Goal: Transaction & Acquisition: Purchase product/service

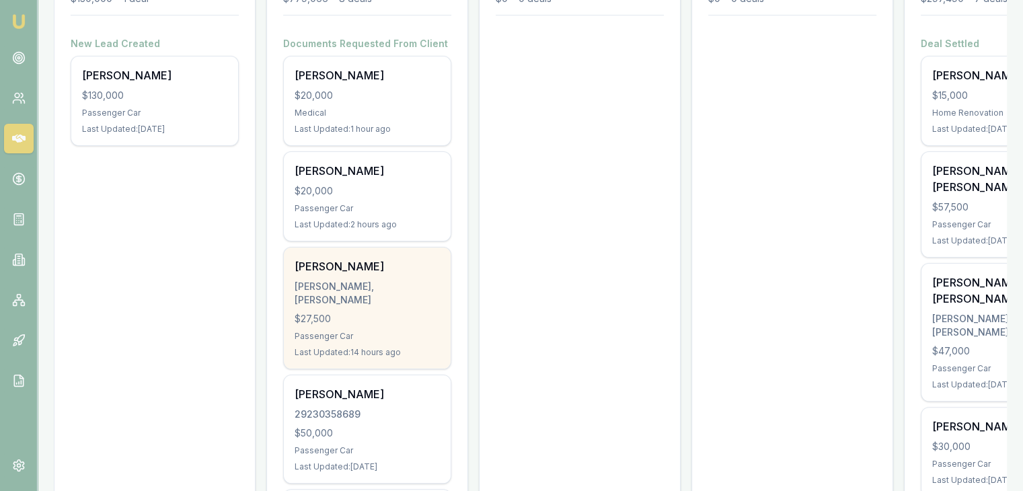
scroll to position [269, 0]
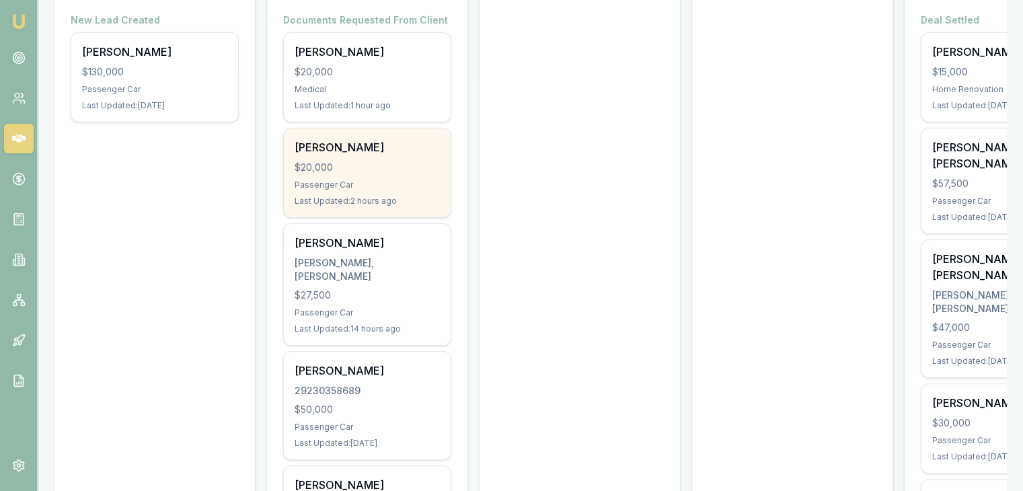
click at [338, 194] on div "Chiragkumar Rathod $20,000 Passenger Car Last Updated: 2 hours ago" at bounding box center [367, 173] width 167 height 89
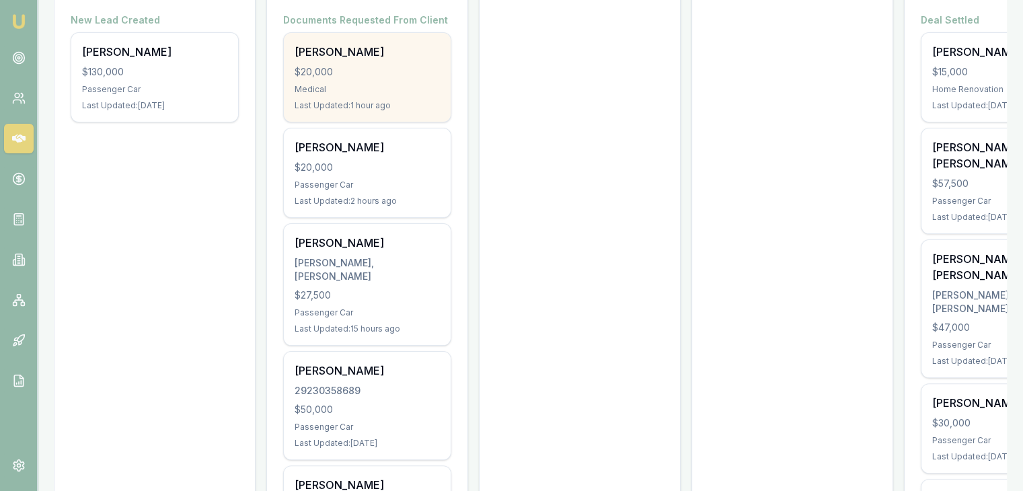
click at [312, 105] on div "Last Updated: 1 hour ago" at bounding box center [367, 105] width 145 height 11
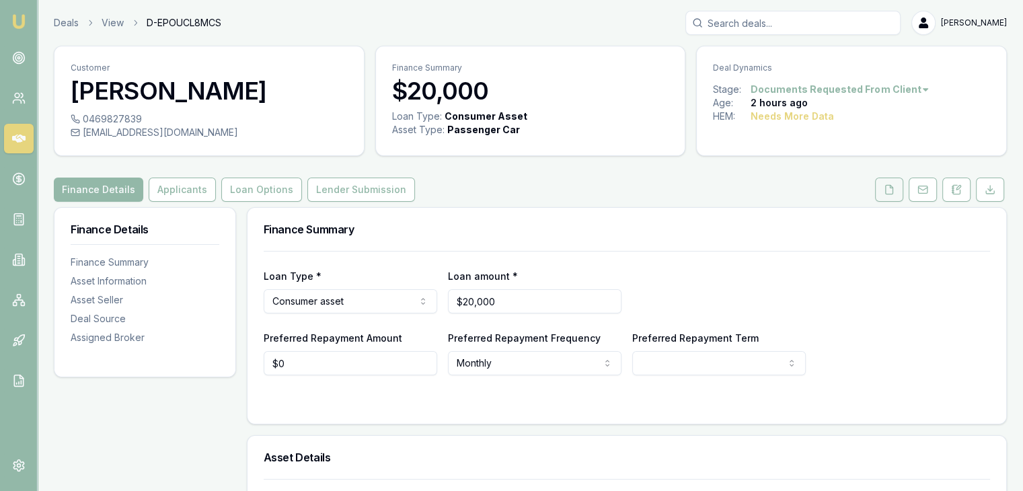
click at [889, 186] on icon at bounding box center [889, 189] width 11 height 11
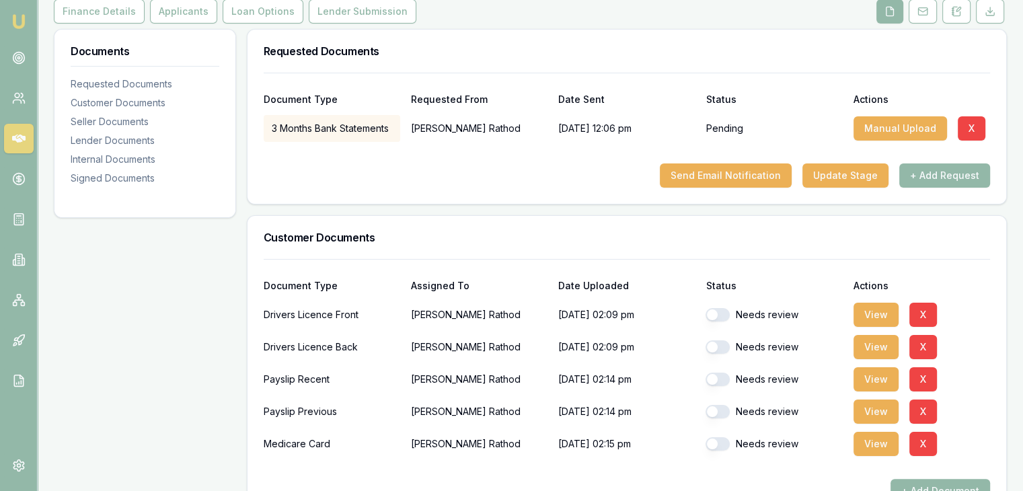
scroll to position [202, 0]
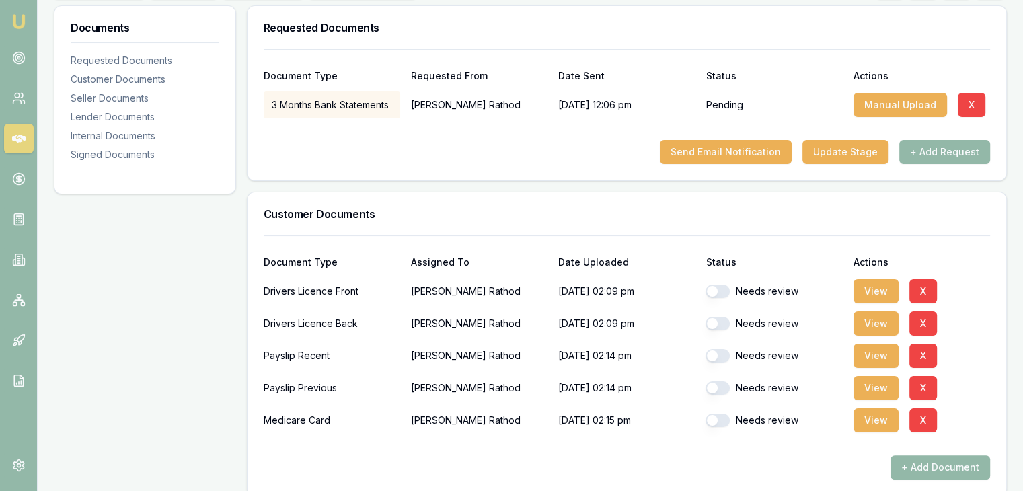
click at [724, 287] on button "button" at bounding box center [718, 291] width 24 height 13
checkbox input "true"
click at [719, 320] on button "button" at bounding box center [718, 323] width 24 height 13
checkbox input "true"
click at [713, 348] on div "Needs review" at bounding box center [774, 355] width 137 height 27
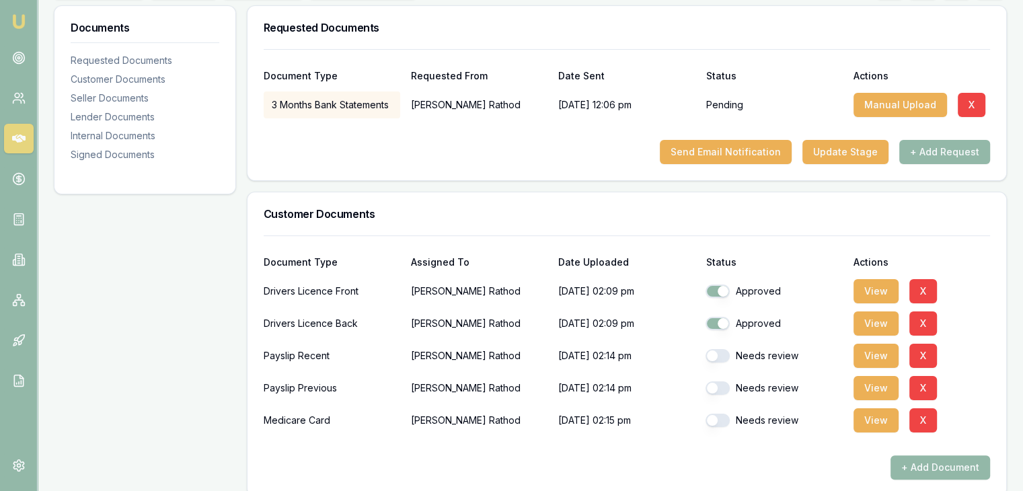
checkbox input "false"
checkbox input "true"
click at [708, 356] on button "button" at bounding box center [718, 355] width 24 height 13
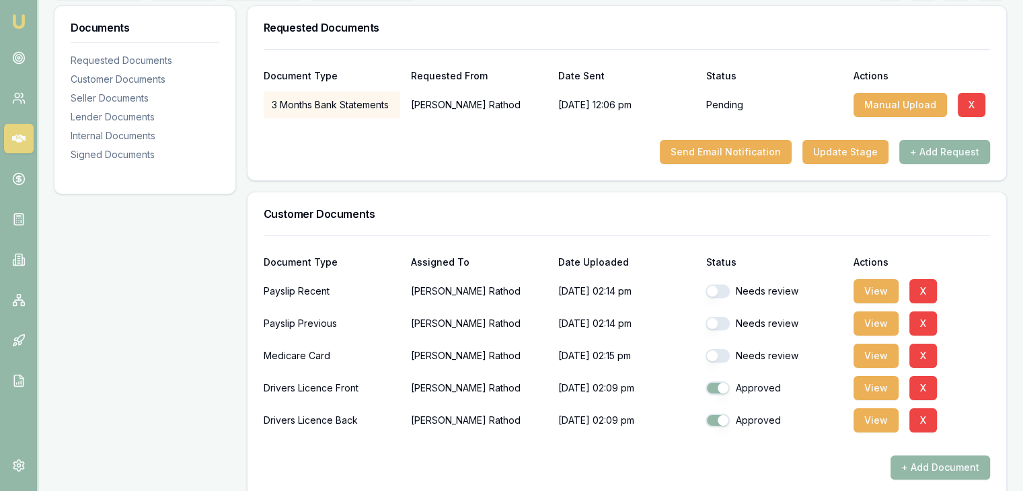
checkbox input "true"
click at [723, 321] on button "button" at bounding box center [718, 323] width 24 height 13
checkbox input "true"
click at [715, 282] on div "Needs review" at bounding box center [774, 291] width 137 height 27
click at [717, 294] on button "button" at bounding box center [718, 291] width 24 height 13
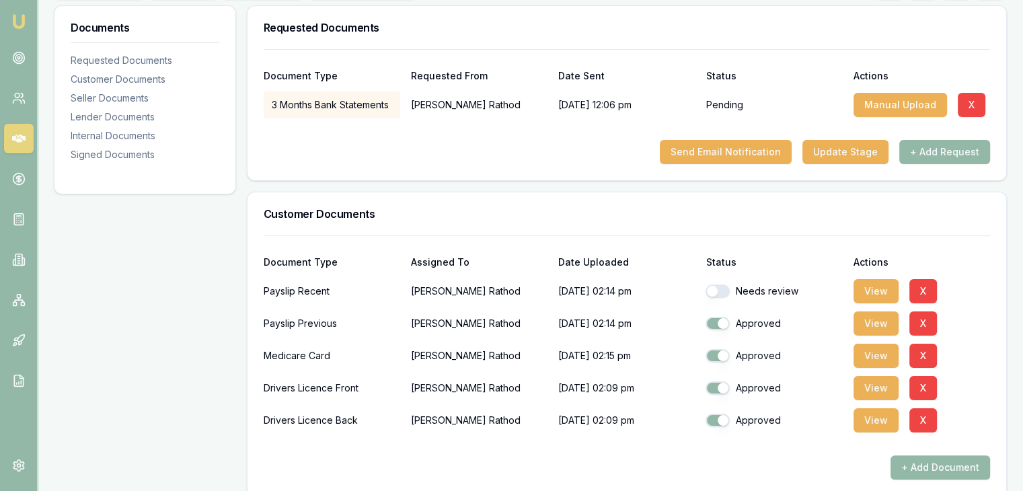
checkbox input "true"
click at [862, 355] on button "View" at bounding box center [876, 356] width 45 height 24
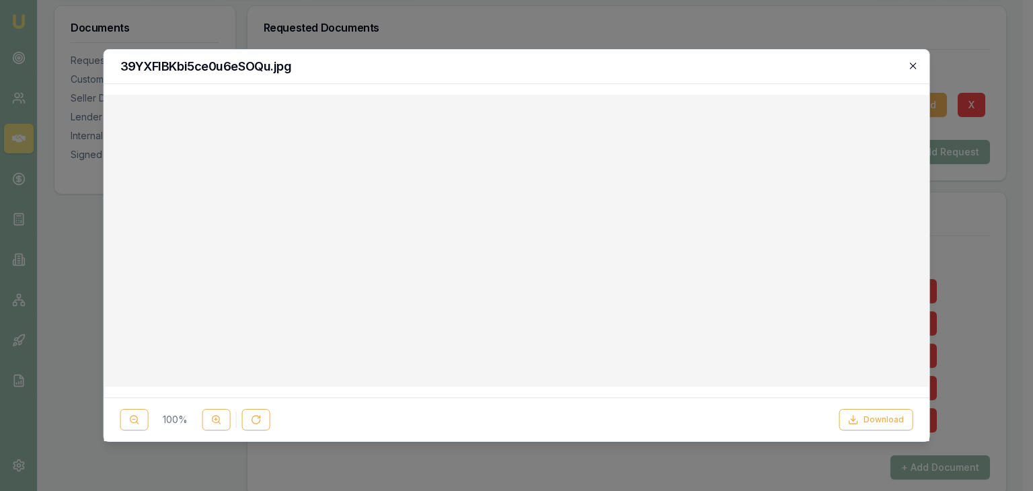
click at [912, 63] on icon "button" at bounding box center [913, 66] width 11 height 11
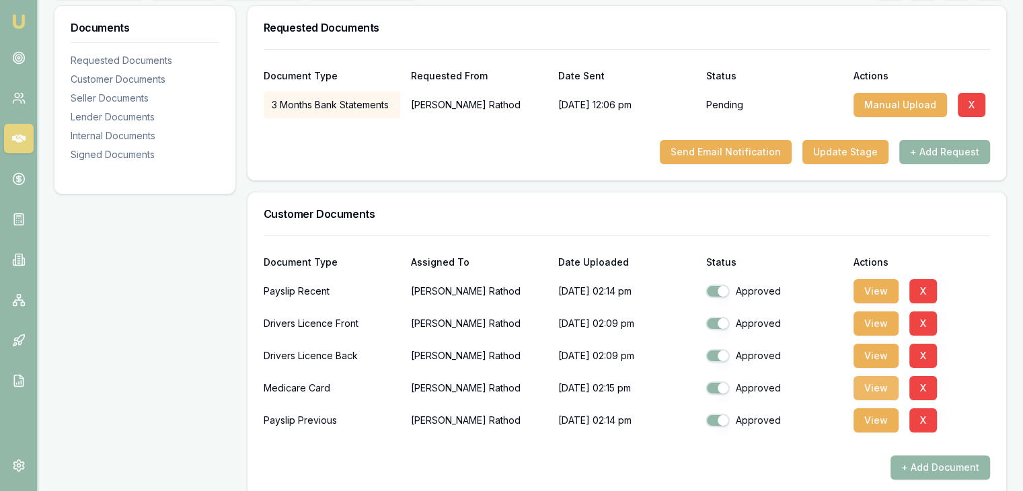
click at [876, 388] on button "View" at bounding box center [876, 388] width 45 height 24
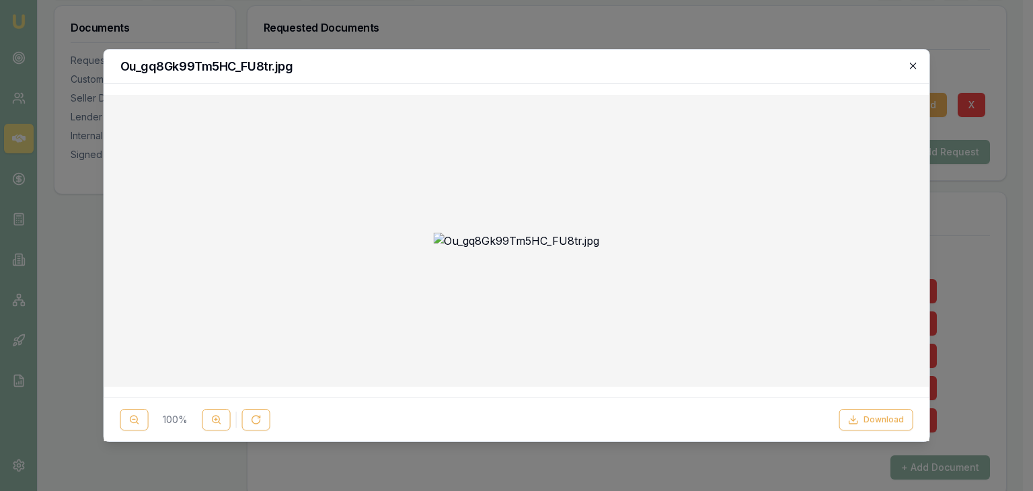
click at [910, 65] on icon "button" at bounding box center [913, 66] width 11 height 11
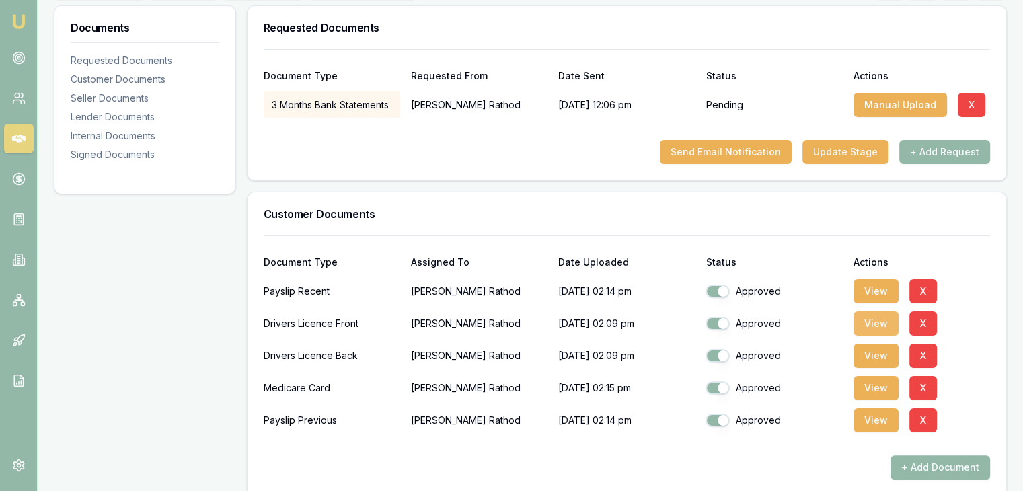
click at [879, 324] on button "View" at bounding box center [876, 324] width 45 height 24
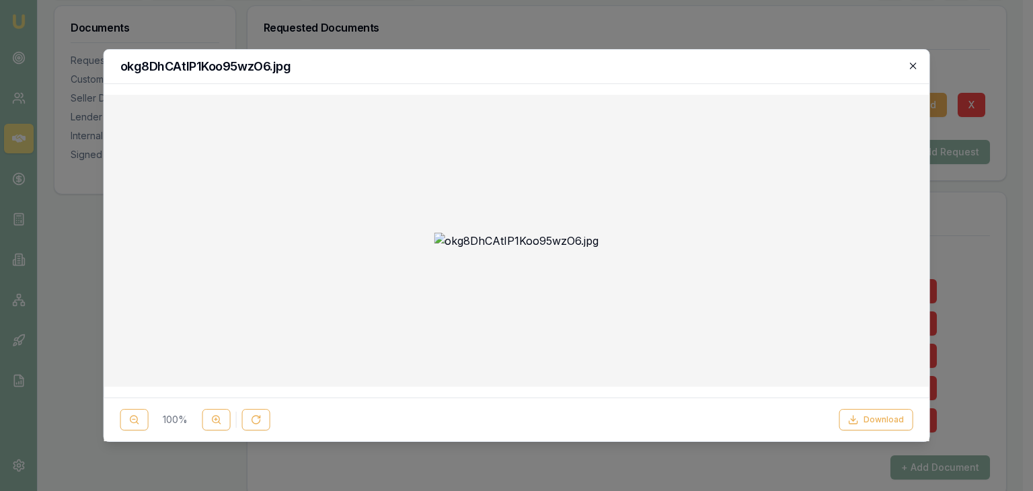
click at [911, 67] on icon "button" at bounding box center [913, 66] width 11 height 11
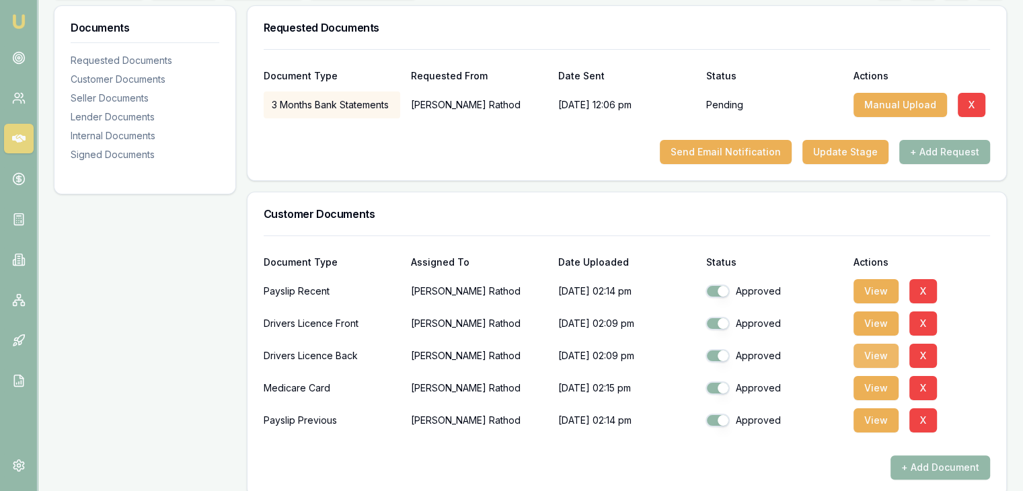
click at [857, 357] on button "View" at bounding box center [876, 356] width 45 height 24
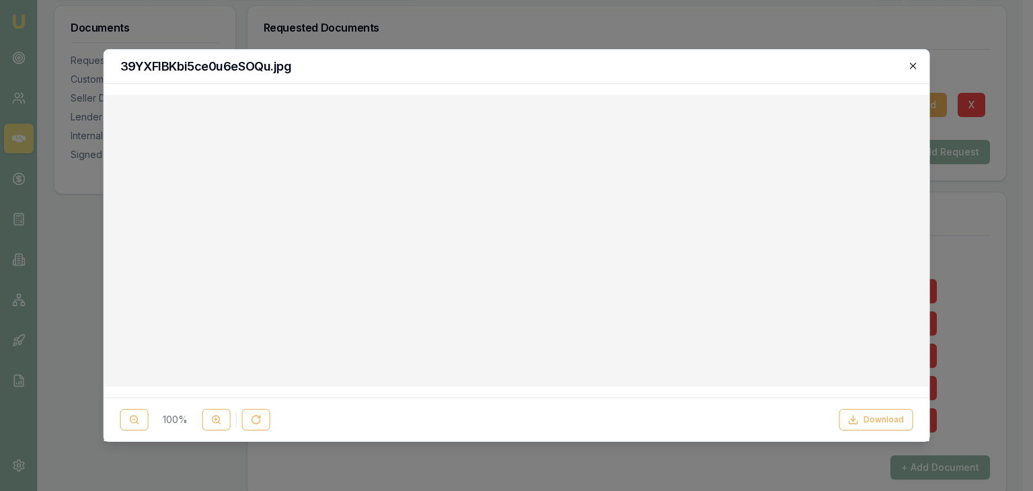
click at [916, 64] on icon "button" at bounding box center [913, 66] width 11 height 11
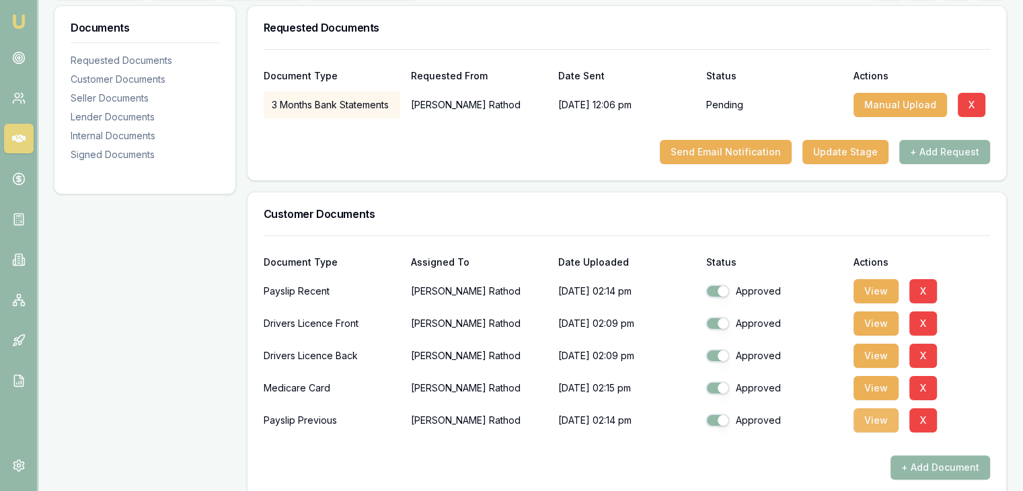
click at [863, 425] on button "View" at bounding box center [876, 420] width 45 height 24
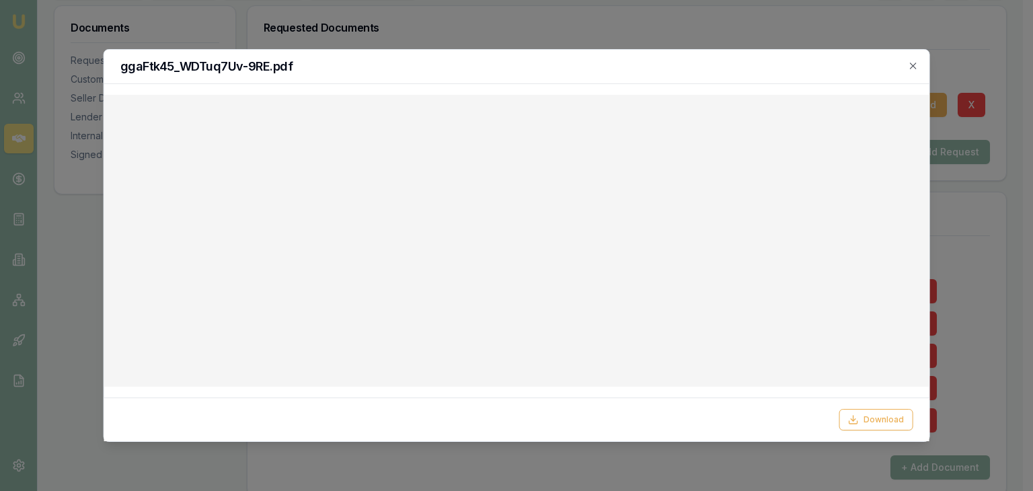
click at [920, 71] on div "ggaFtk45_WDTuq7Uv-9RE.pdf" at bounding box center [517, 67] width 826 height 34
click at [907, 64] on h2 "ggaFtk45_WDTuq7Uv-9RE.pdf" at bounding box center [516, 67] width 793 height 12
click at [912, 67] on icon "button" at bounding box center [913, 66] width 6 height 6
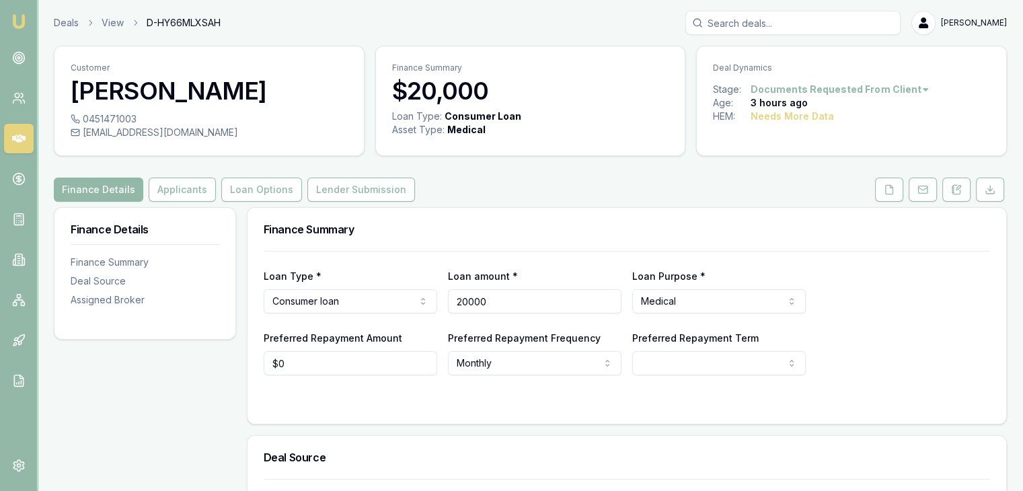
click at [508, 297] on input "20000" at bounding box center [535, 301] width 174 height 24
click at [475, 302] on input "20000" at bounding box center [535, 301] width 174 height 24
type input "$23,000"
click at [573, 232] on h3 "Finance Summary" at bounding box center [627, 229] width 727 height 11
click at [684, 363] on html "Emu Broker Deals View D-HY66MLXSAH [PERSON_NAME] Toggle Menu Customer [PERSON_N…" at bounding box center [511, 245] width 1023 height 491
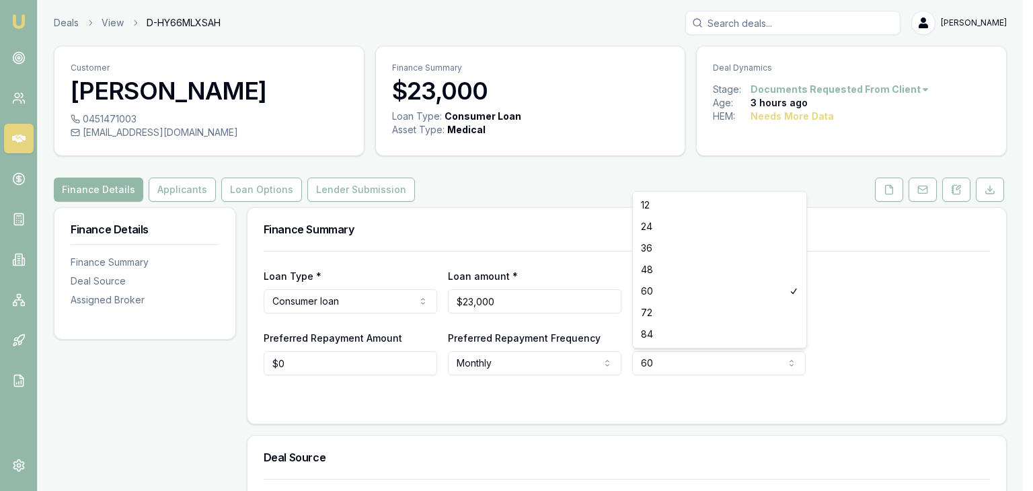
click at [724, 367] on html "Emu Broker Deals View D-HY66MLXSAH [PERSON_NAME] Toggle Menu Customer [PERSON_N…" at bounding box center [516, 245] width 1033 height 491
select select "84"
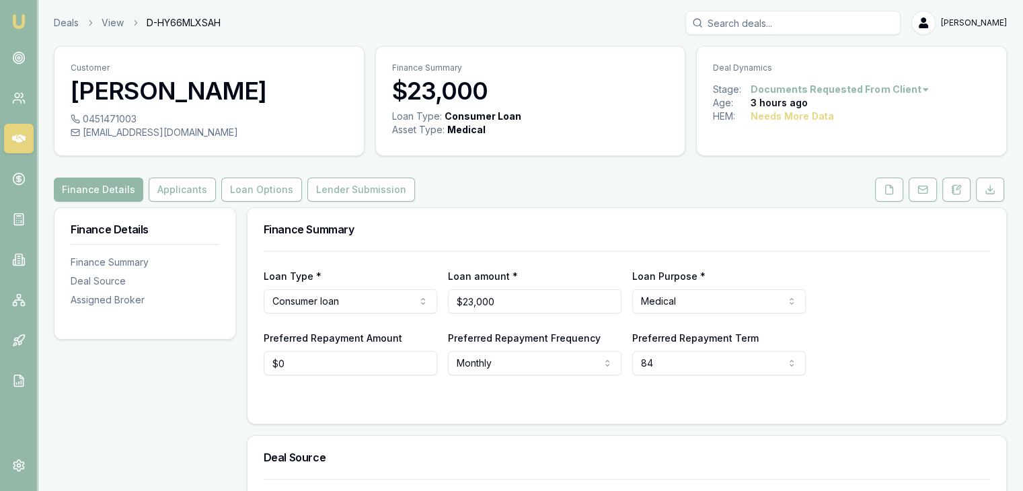
click at [920, 369] on div "Preferred Repayment Amount $0 Preferred Repayment Frequency Monthly Weekly Fort…" at bounding box center [627, 353] width 727 height 46
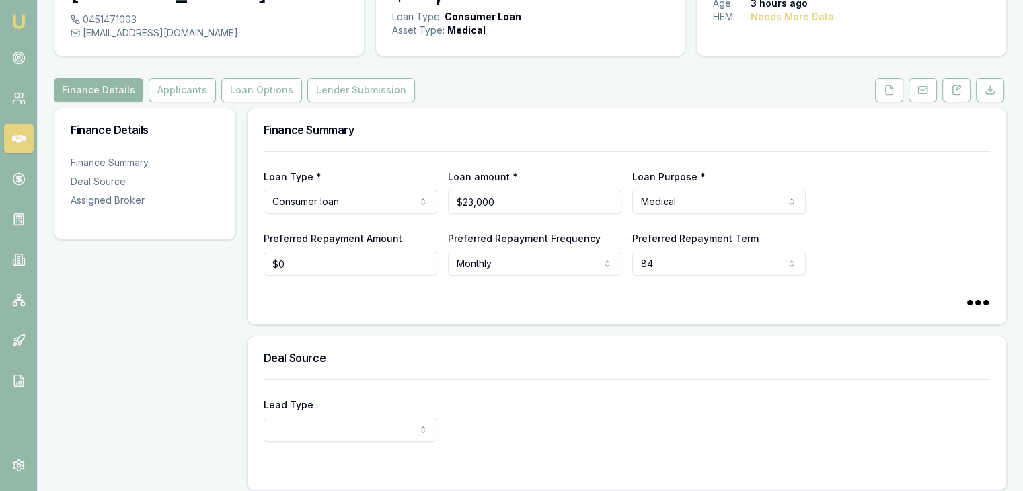
scroll to position [202, 0]
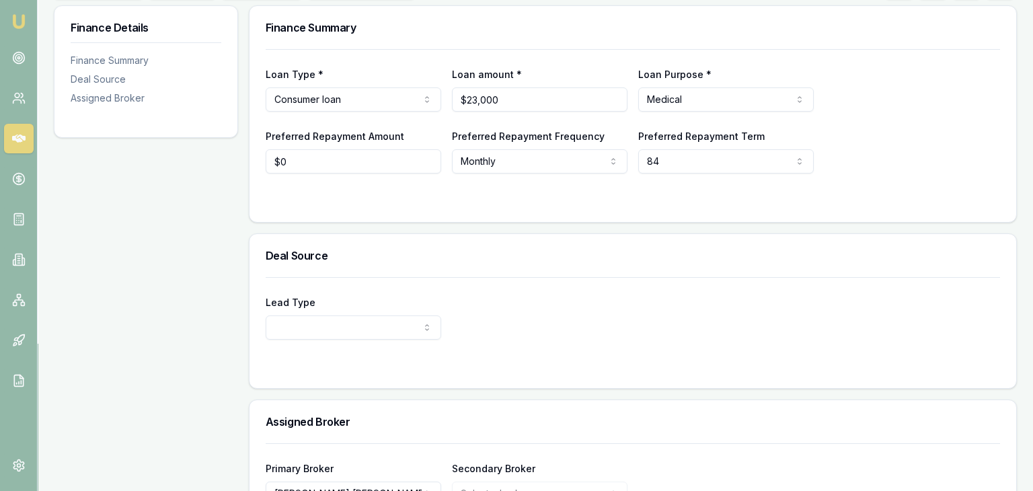
click at [338, 289] on html "Emu Broker Deals View D-HY66MLXSAH [PERSON_NAME] Toggle Menu Customer [PERSON_N…" at bounding box center [516, 43] width 1033 height 491
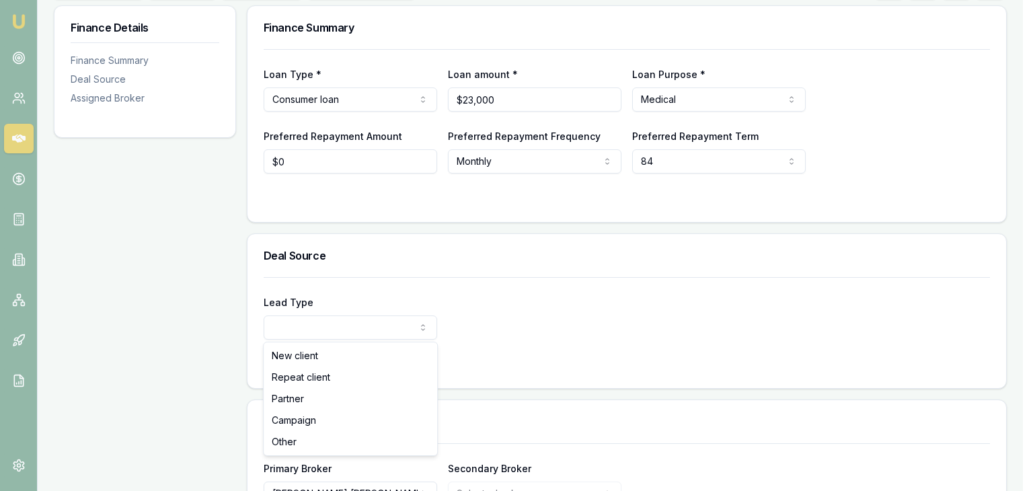
select select "PARTNER"
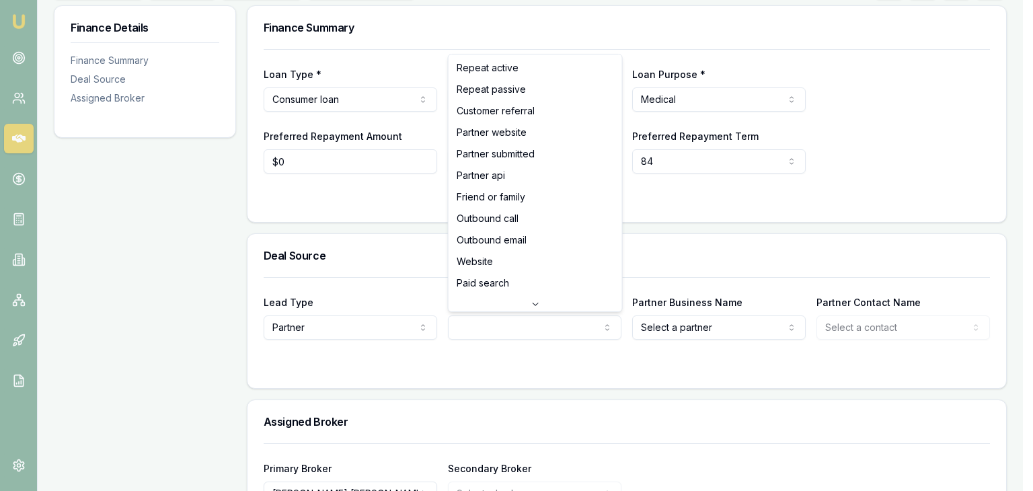
click at [493, 289] on html "Emu Broker Deals View D-HY66MLXSAH [PERSON_NAME] Toggle Menu Customer [PERSON_N…" at bounding box center [516, 43] width 1033 height 491
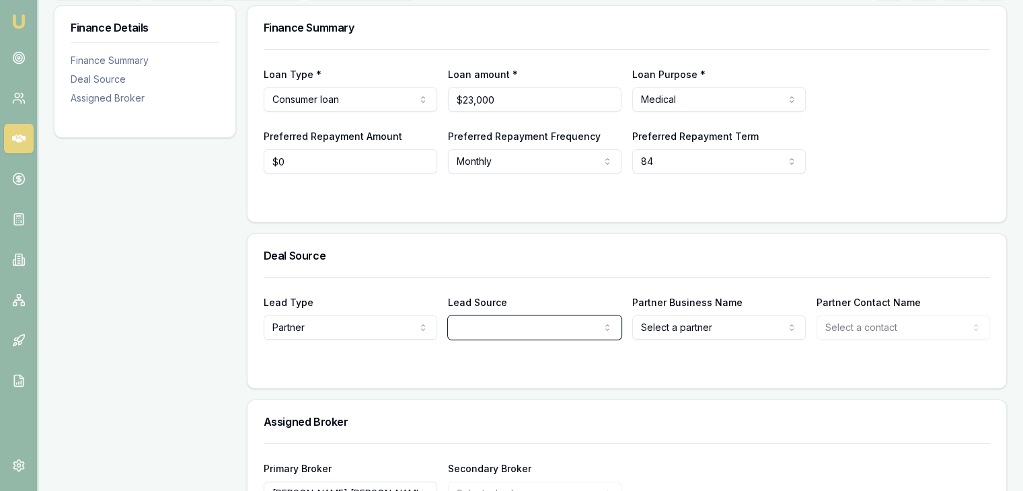
click at [666, 289] on html "Emu Broker Deals View D-HY66MLXSAH [PERSON_NAME] Toggle Menu Customer [PERSON_N…" at bounding box center [511, 43] width 1023 height 491
click at [666, 289] on html "Emu Broker Deals View D-HY66MLXSAH [PERSON_NAME] Toggle Menu Customer [PERSON_N…" at bounding box center [516, 43] width 1033 height 491
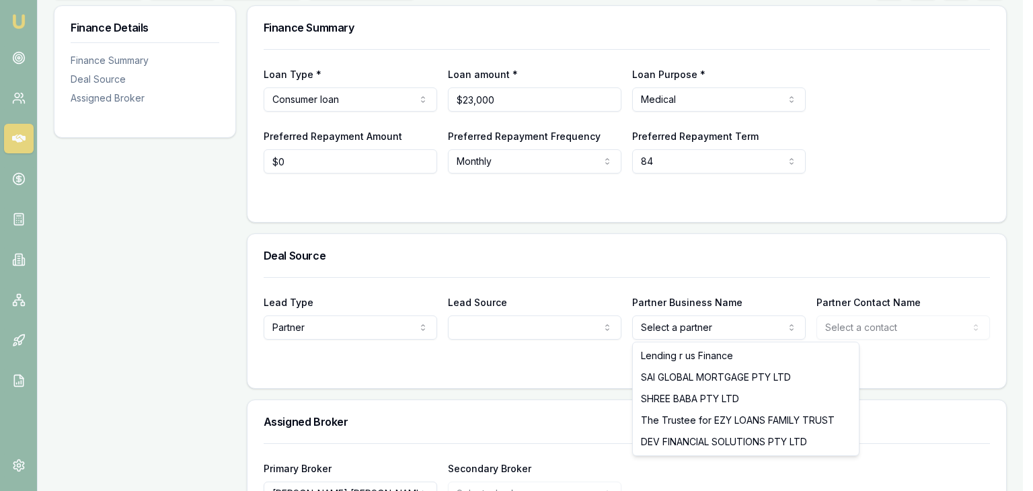
select select "SAI GLOBAL MORTGAGE PTY LTD"
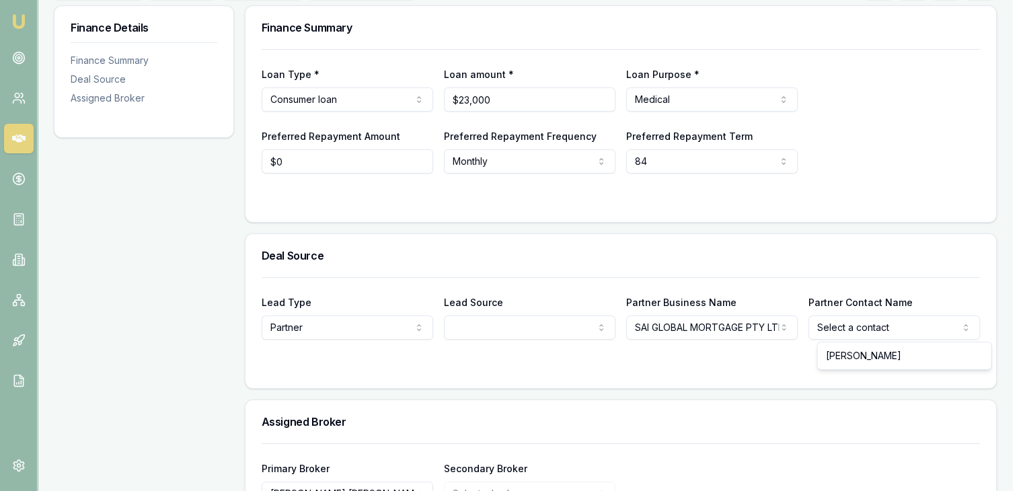
click at [867, 289] on html "Emu Broker Deals View D-HY66MLXSAH [PERSON_NAME] Toggle Menu Customer [PERSON_N…" at bounding box center [511, 43] width 1023 height 491
select select "[PERSON_NAME]"
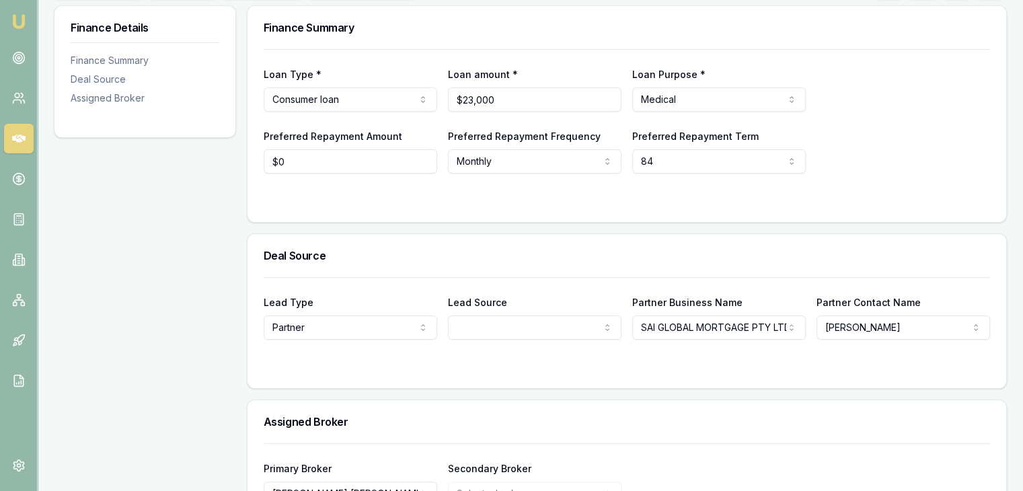
click at [601, 390] on div "Finance Summary Loan Type * Consumer loan Consumer loan Consumer asset Commerci…" at bounding box center [627, 286] width 760 height 563
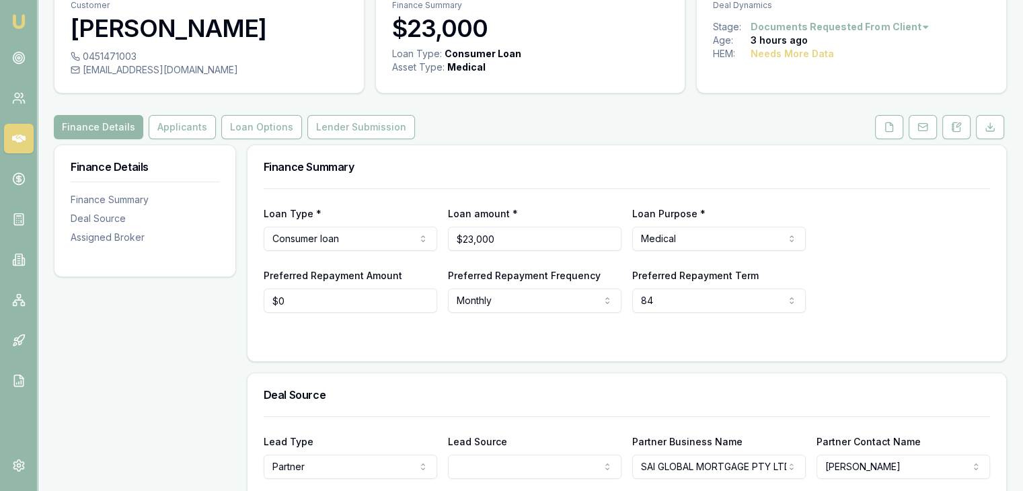
scroll to position [0, 0]
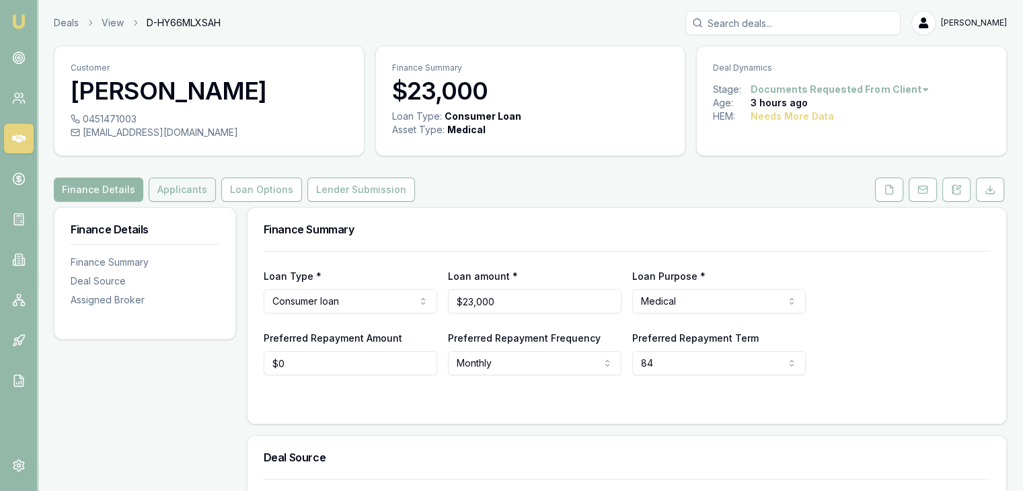
click at [186, 199] on button "Applicants" at bounding box center [182, 190] width 67 height 24
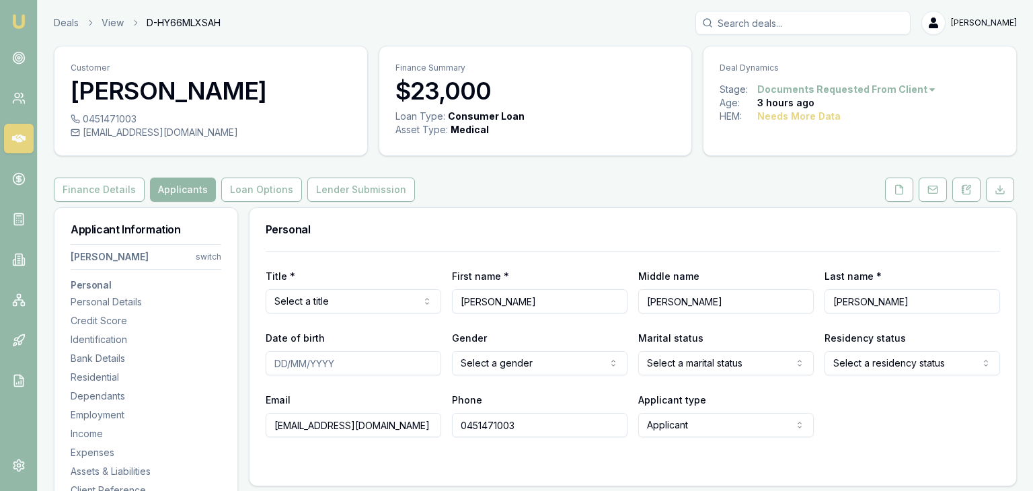
click at [361, 297] on html "Emu Broker Deals View D-HY66MLXSAH [PERSON_NAME] Toggle Menu Customer [PERSON_N…" at bounding box center [516, 245] width 1033 height 491
click at [270, 367] on input "Date of birth" at bounding box center [351, 363] width 174 height 24
click at [273, 365] on input "Date of birth" at bounding box center [351, 363] width 174 height 24
type input "[DATE]"
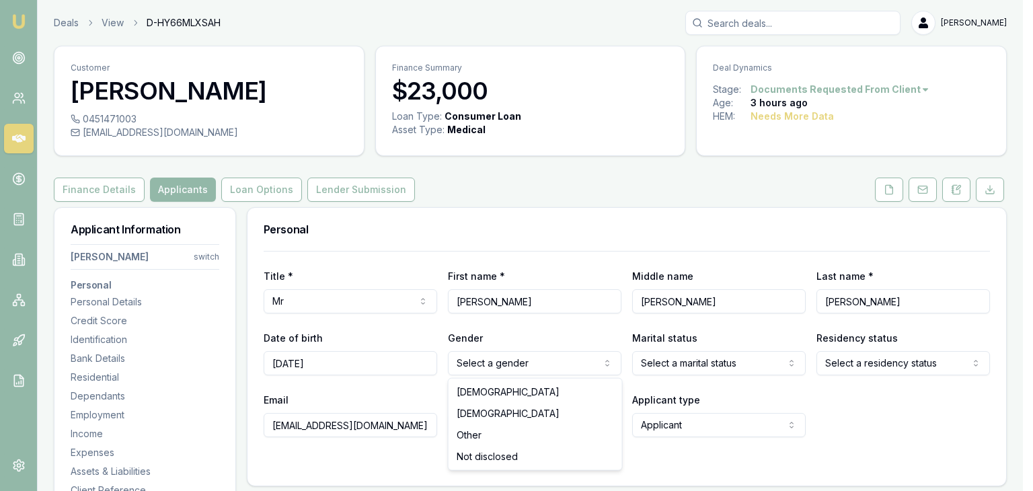
click at [485, 369] on html "Emu Broker Deals View D-HY66MLXSAH [PERSON_NAME] Toggle Menu Customer [PERSON_N…" at bounding box center [516, 245] width 1033 height 491
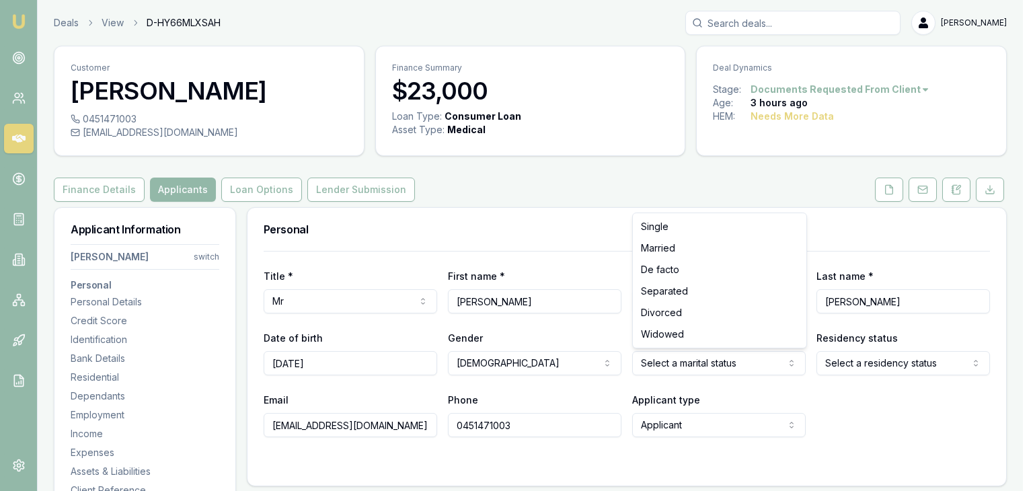
click at [659, 361] on html "Emu Broker Deals View D-HY66MLXSAH [PERSON_NAME] Toggle Menu Customer [PERSON_N…" at bounding box center [516, 245] width 1033 height 491
select select "MARRIED"
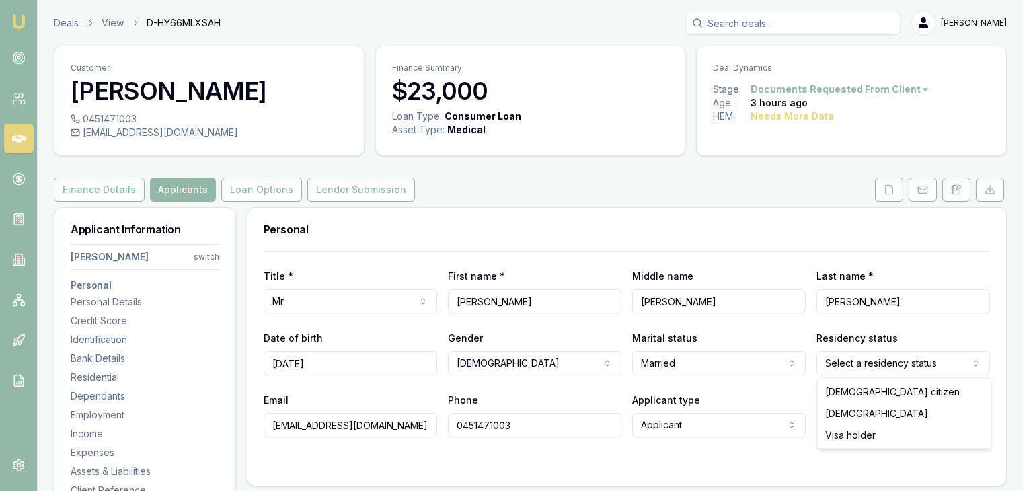
click at [875, 363] on html "Emu Broker Deals View D-HY66MLXSAH [PERSON_NAME] Toggle Menu Customer [PERSON_N…" at bounding box center [516, 245] width 1033 height 491
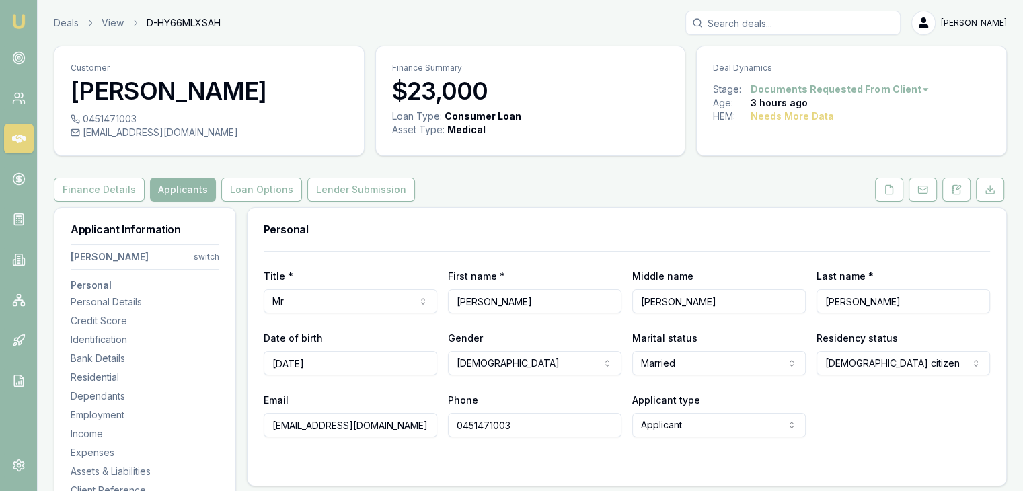
click at [449, 468] on div at bounding box center [627, 464] width 727 height 11
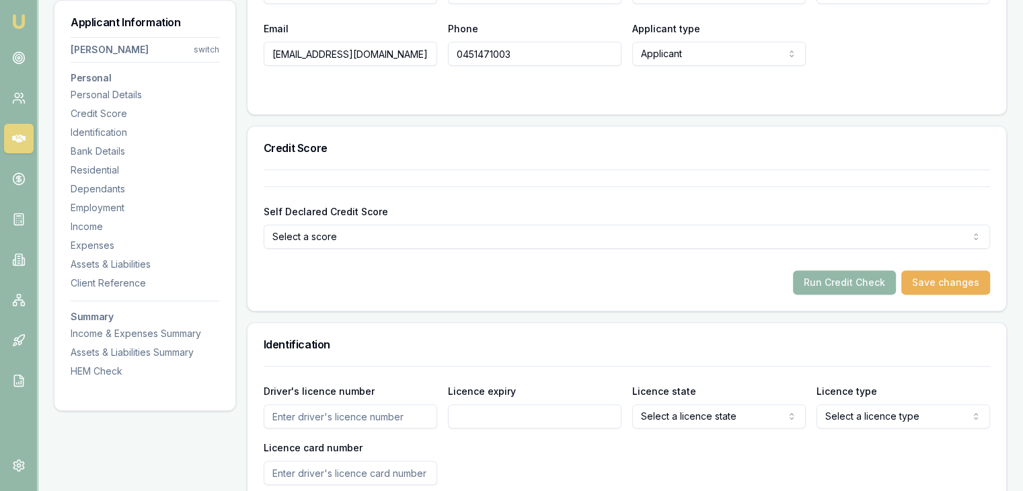
scroll to position [404, 0]
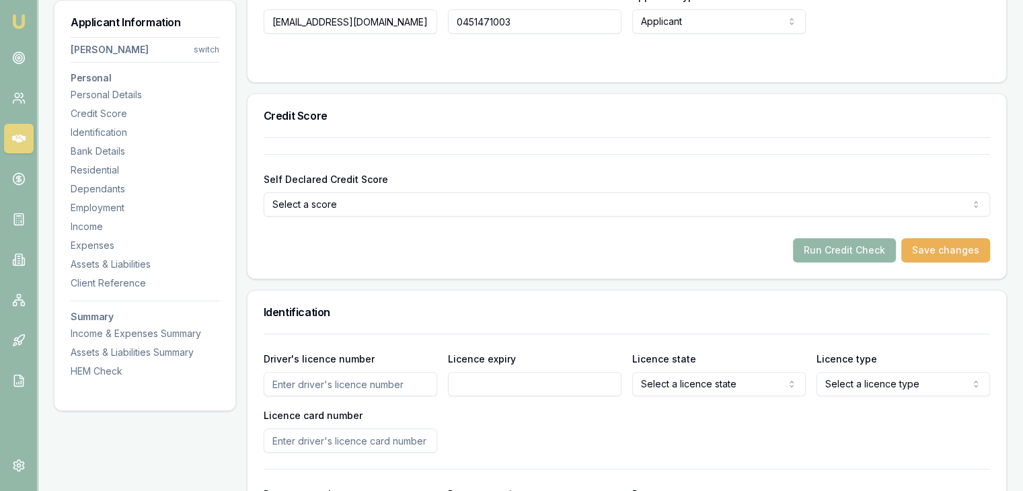
click at [301, 388] on input "Driver's licence number" at bounding box center [351, 384] width 174 height 24
type input "141649379"
click at [463, 379] on input "Licence expiry" at bounding box center [535, 384] width 174 height 24
type input "[DATE]"
click at [542, 338] on div "Driver's licence number [DRIVERS_LICENSE_NUMBER] Licence expiry [DATE] Licence …" at bounding box center [627, 500] width 727 height 333
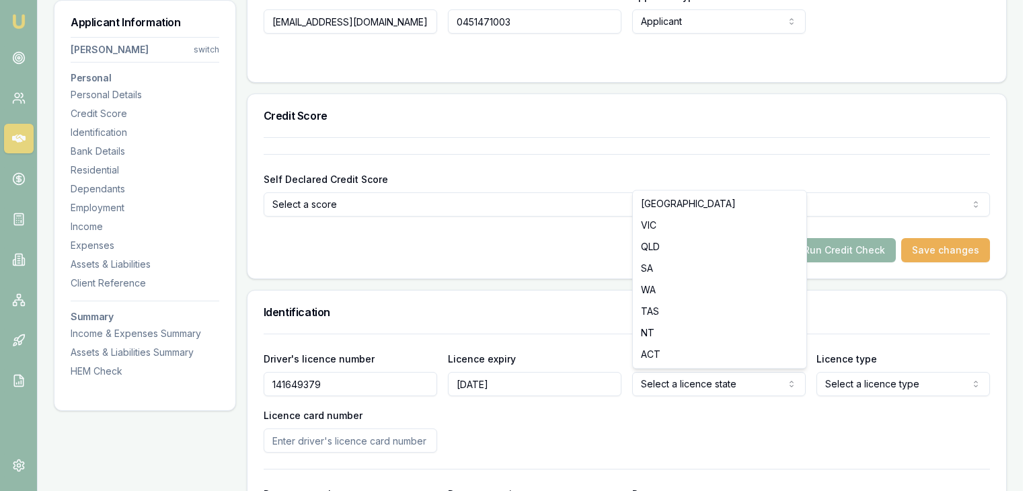
select select "QLD"
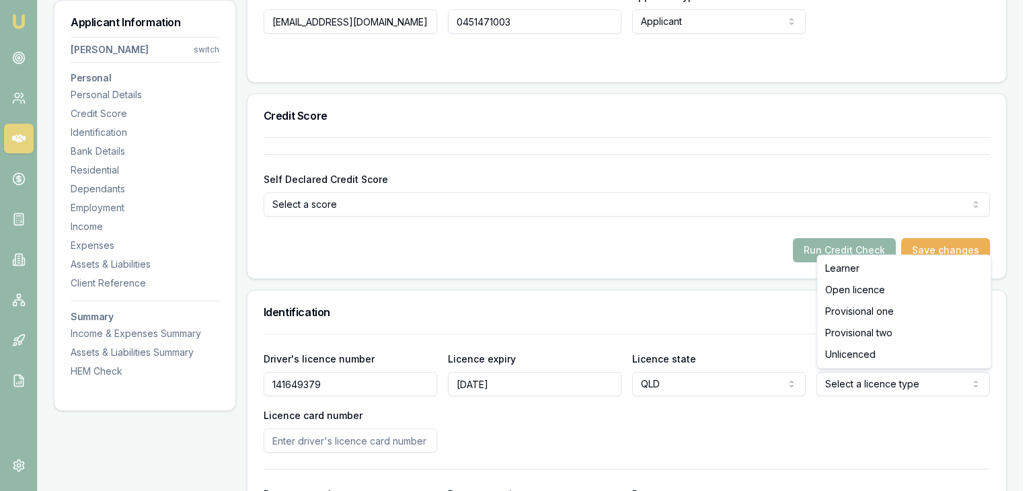
select select "OPEN_LICENCE"
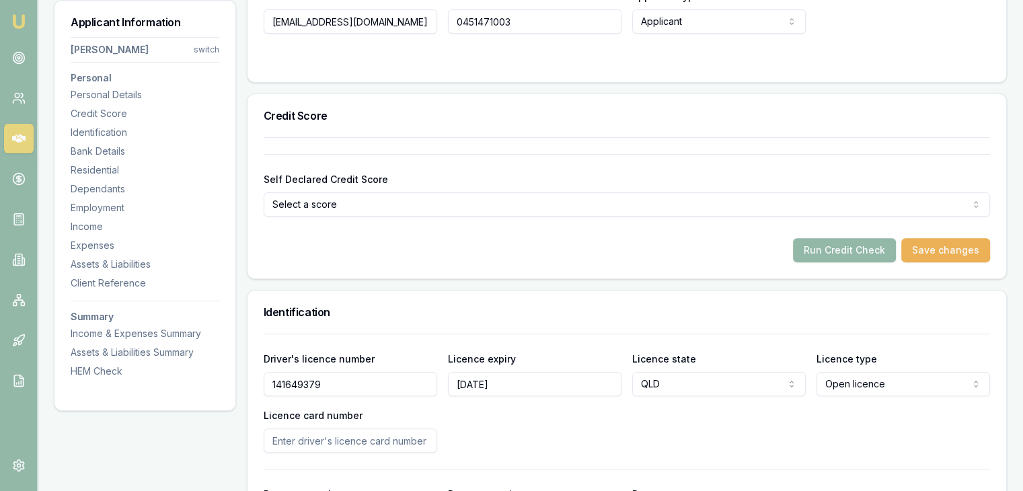
drag, startPoint x: 702, startPoint y: 429, endPoint x: 576, endPoint y: 438, distance: 126.8
click at [688, 429] on div "Driver's licence number [DRIVERS_LICENSE_NUMBER] Licence expiry [DATE] Licence …" at bounding box center [627, 402] width 727 height 102
click at [307, 445] on input "Licence card number" at bounding box center [351, 441] width 174 height 24
type input "1"
click at [275, 441] on input "Licence card number" at bounding box center [351, 441] width 174 height 24
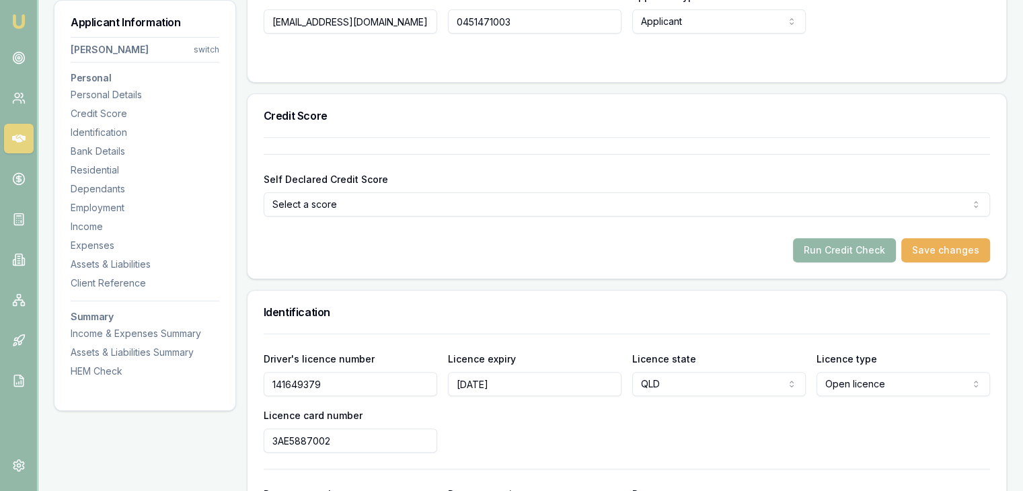
type input "3AE5887002"
click at [720, 431] on div "Driver's licence number [DRIVERS_LICENSE_NUMBER] Licence expiry [DATE] Licence …" at bounding box center [627, 402] width 727 height 102
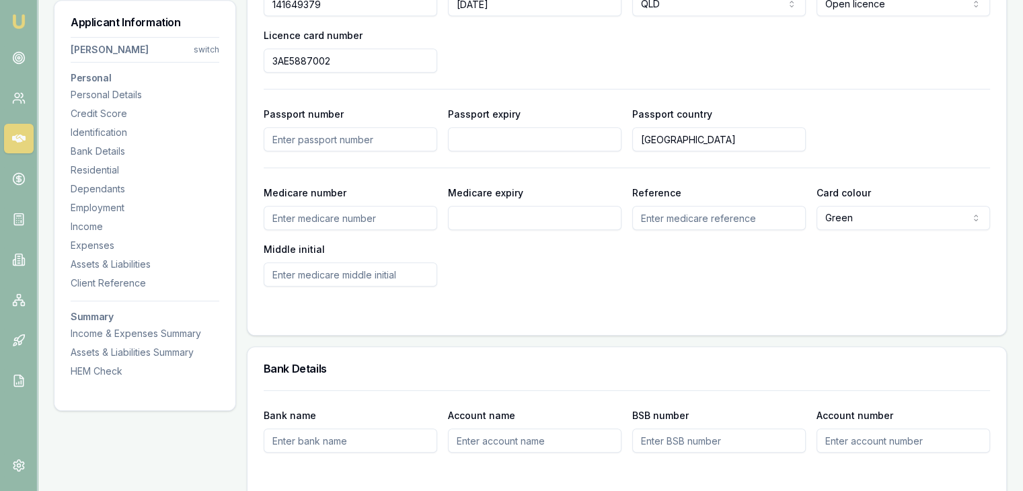
scroll to position [807, 0]
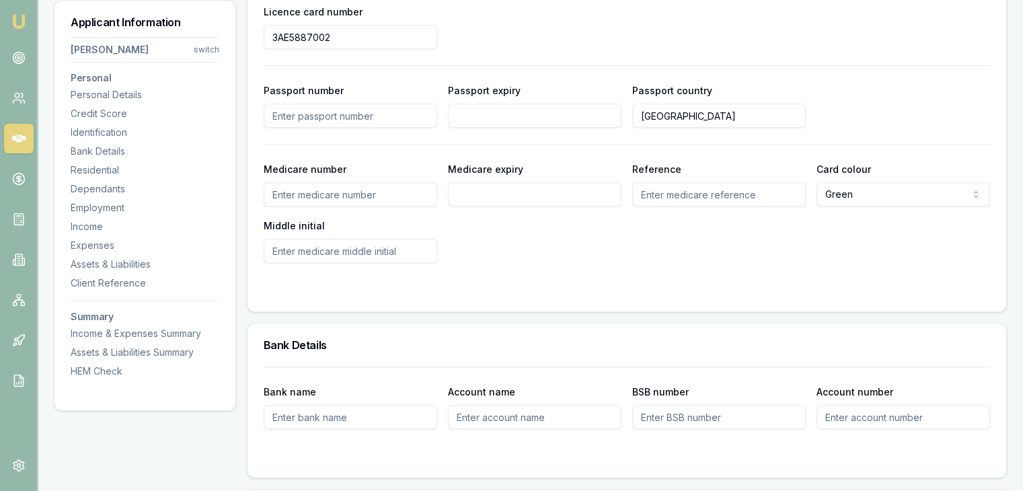
click at [328, 416] on input "Bank name" at bounding box center [351, 417] width 174 height 24
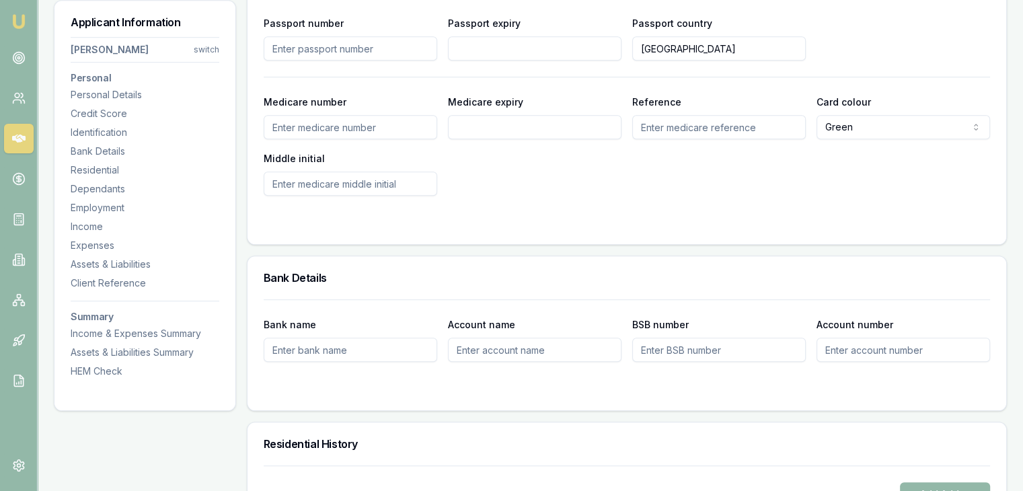
click at [376, 352] on input "Bank name" at bounding box center [351, 350] width 174 height 24
type input "ANZ Bank"
type input "[PERSON_NAME]"
type input "647163142"
click at [906, 348] on input "Account number" at bounding box center [904, 350] width 174 height 24
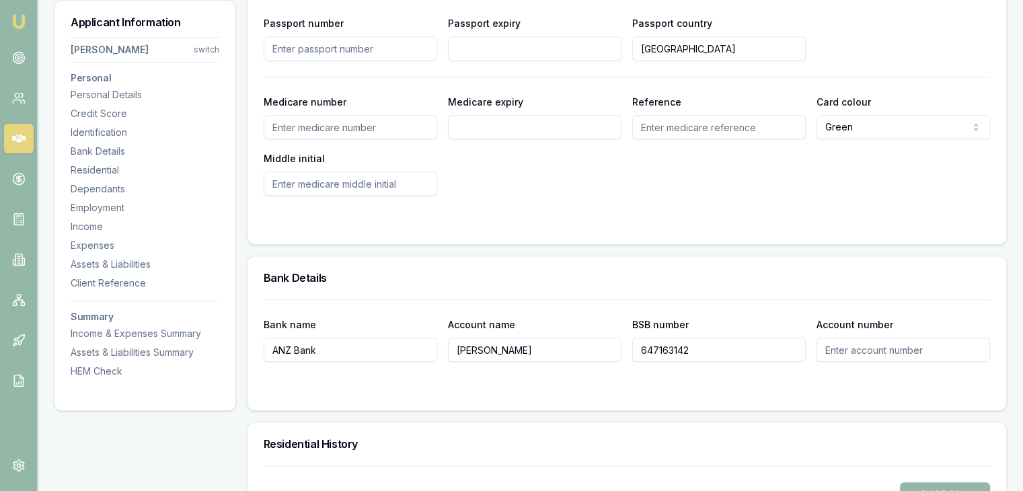
drag, startPoint x: 637, startPoint y: 351, endPoint x: 708, endPoint y: 348, distance: 70.7
click at [708, 348] on input "647163142" at bounding box center [719, 350] width 174 height 24
click at [889, 351] on input "Account number" at bounding box center [904, 350] width 174 height 24
paste input "647163142"
type input "647163142"
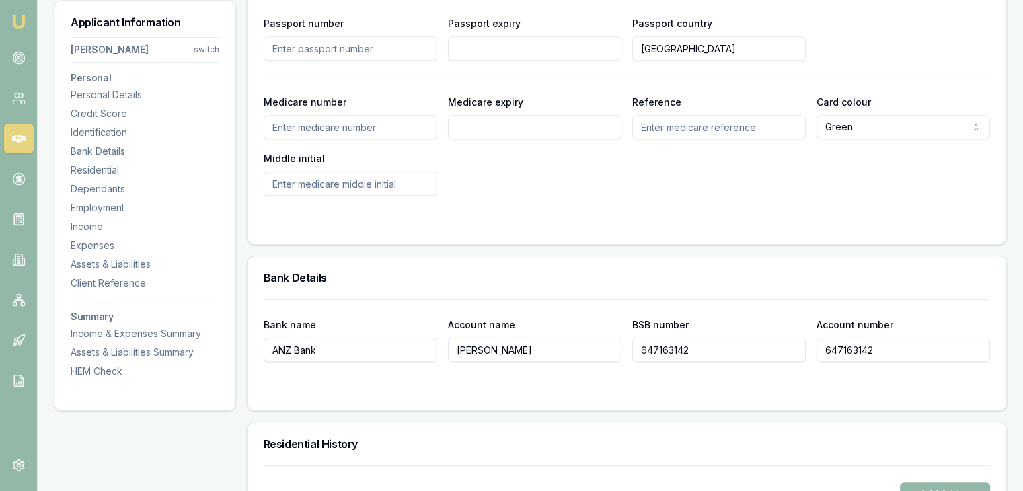
click at [758, 351] on input "647163142" at bounding box center [719, 350] width 174 height 24
click at [643, 344] on input "6012657" at bounding box center [719, 350] width 174 height 24
click at [646, 348] on input "6012657" at bounding box center [719, 350] width 174 height 24
type input "012657"
click at [632, 372] on form "Bank name ANZ Bank Account name [PERSON_NAME] BSB number 012657 Account number …" at bounding box center [627, 346] width 727 height 95
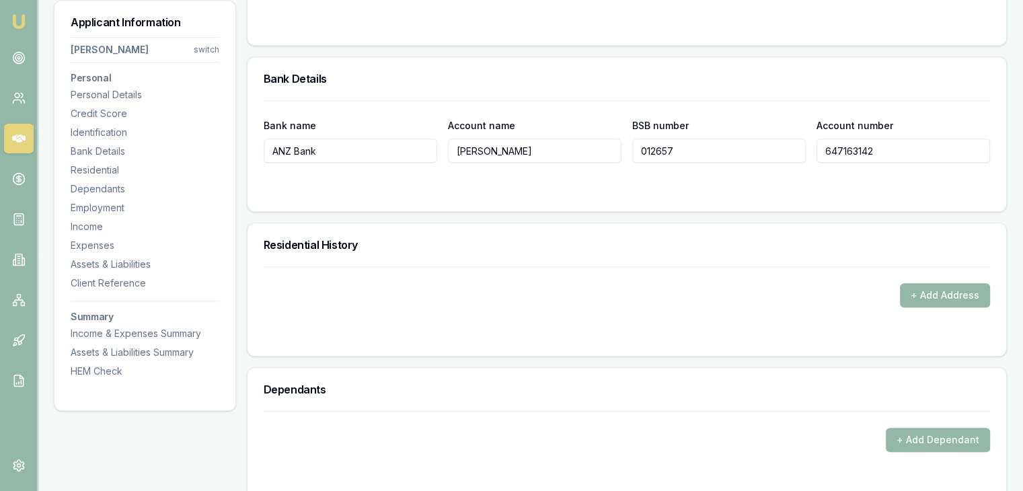
scroll to position [1077, 0]
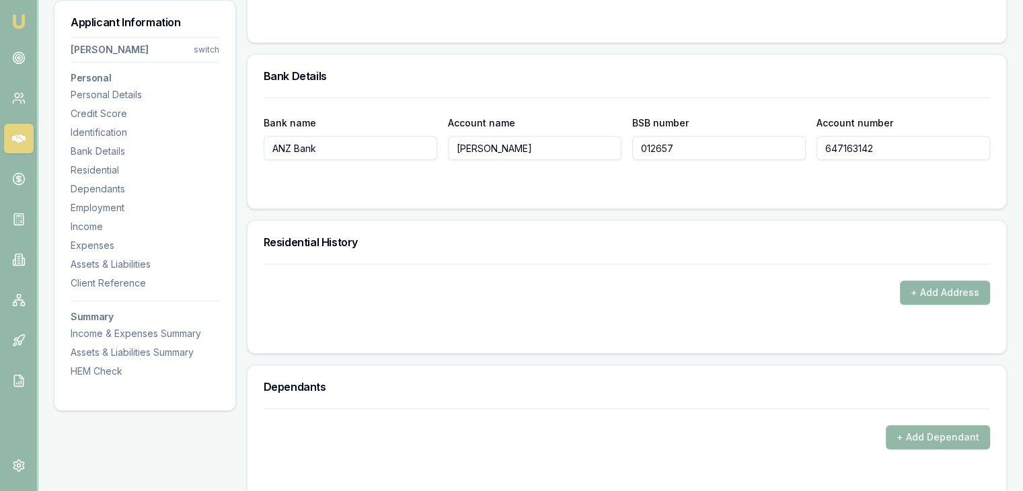
click at [916, 297] on button "+ Add Address" at bounding box center [945, 293] width 90 height 24
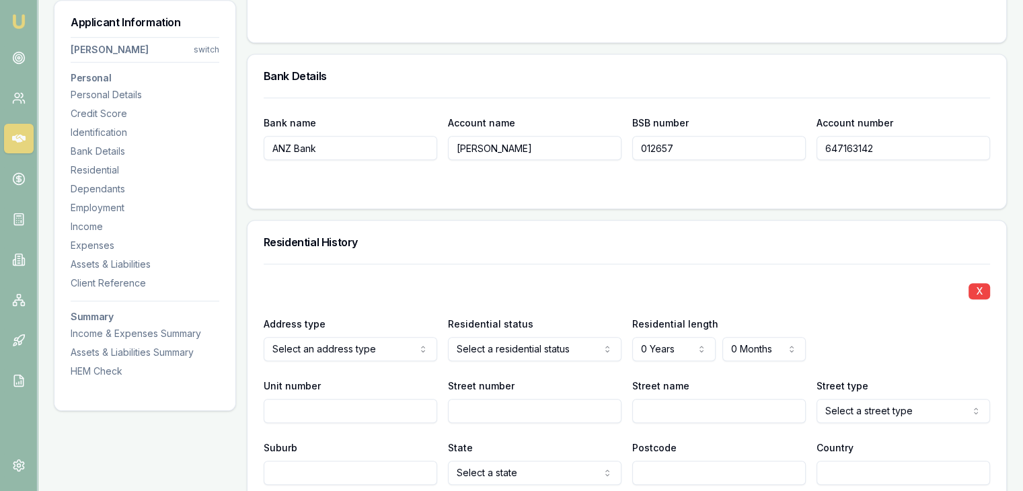
click at [446, 351] on div "Address type Select an address type Current Previous Residential status Select …" at bounding box center [627, 339] width 727 height 46
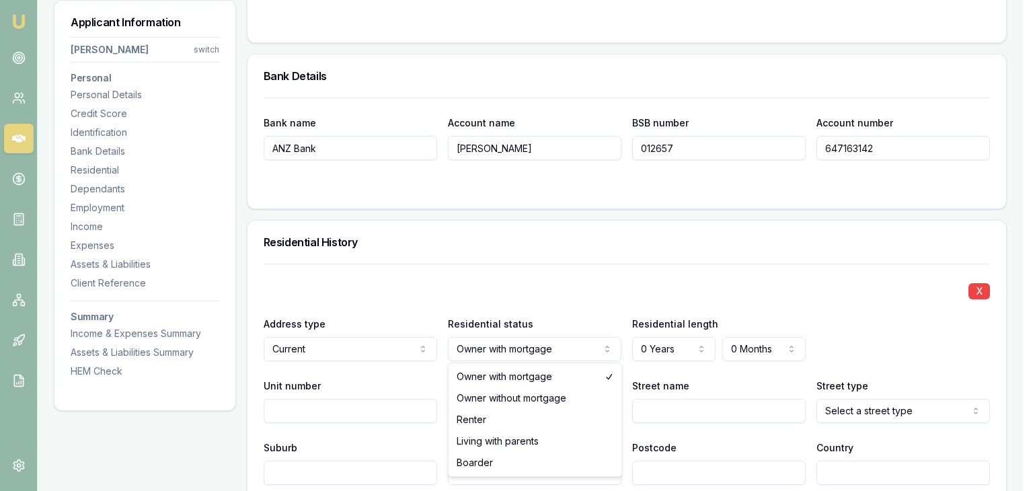
select select "RENTER"
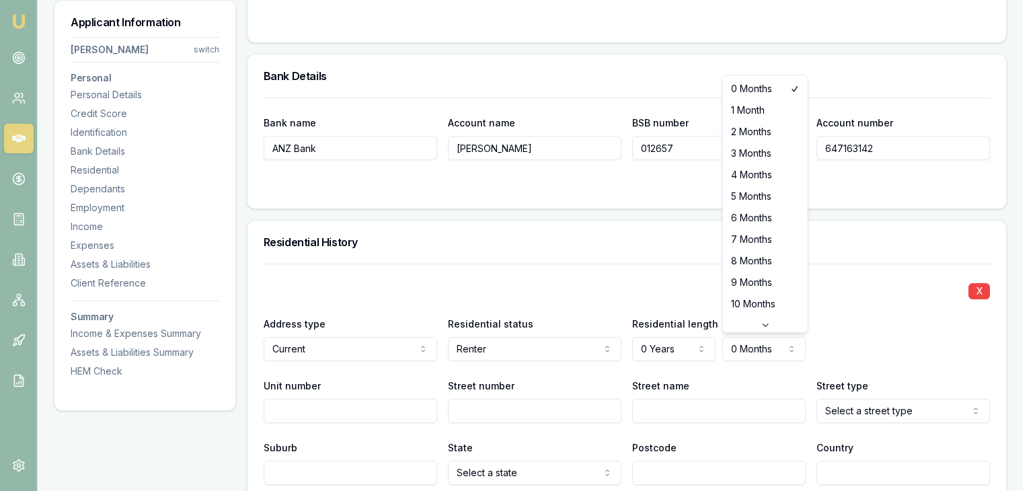
select select "4"
drag, startPoint x: 745, startPoint y: 173, endPoint x: 748, endPoint y: 192, distance: 18.9
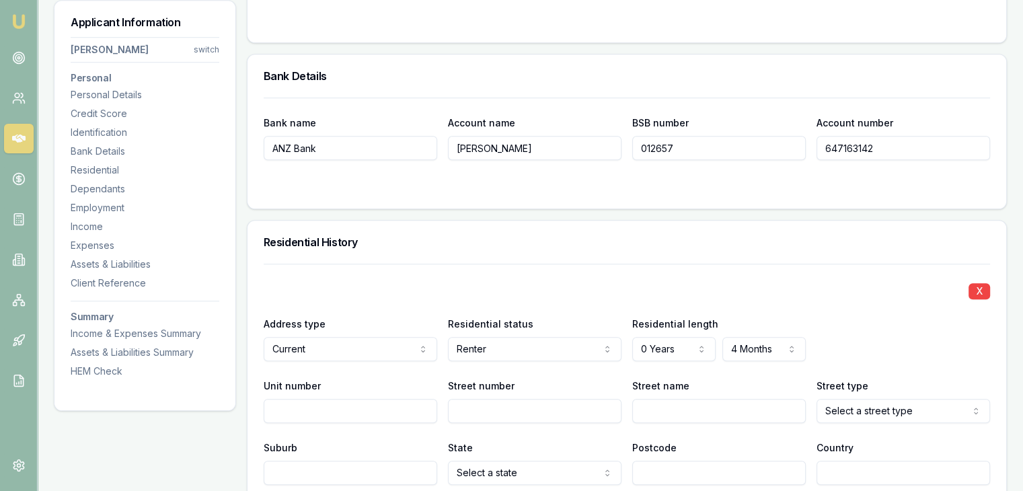
drag, startPoint x: 735, startPoint y: 203, endPoint x: 737, endPoint y: 214, distance: 11.6
click at [736, 206] on div "Bank name ANZ Bank Account name [PERSON_NAME] BSB number 012657 Account number …" at bounding box center [627, 153] width 759 height 111
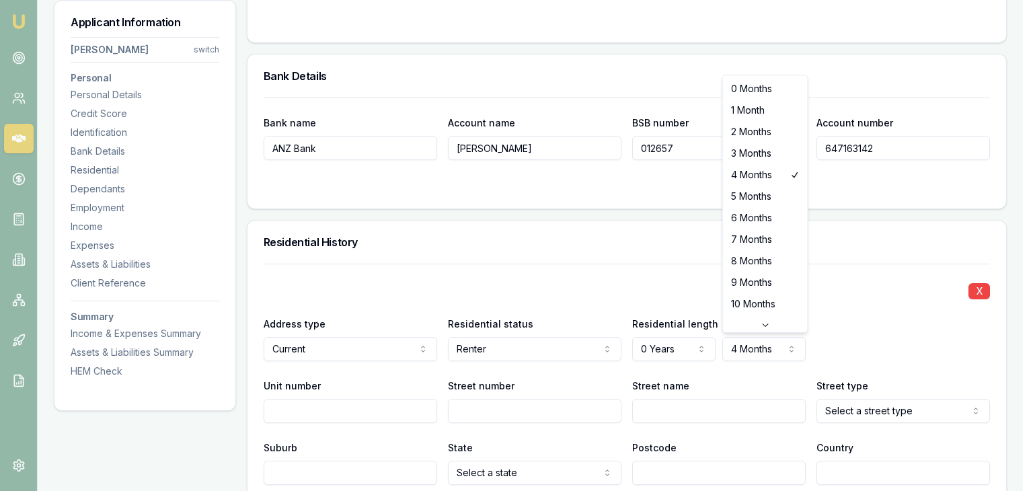
select select "5"
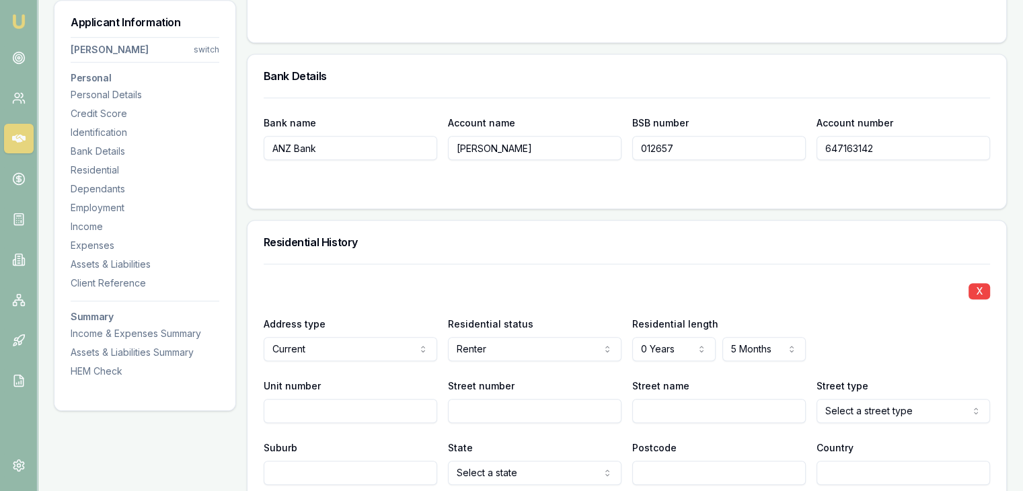
click at [315, 406] on input "Unit number" at bounding box center [351, 411] width 174 height 24
click at [505, 414] on input "Street number" at bounding box center [535, 411] width 174 height 24
click at [332, 415] on input "Unit number" at bounding box center [351, 411] width 174 height 24
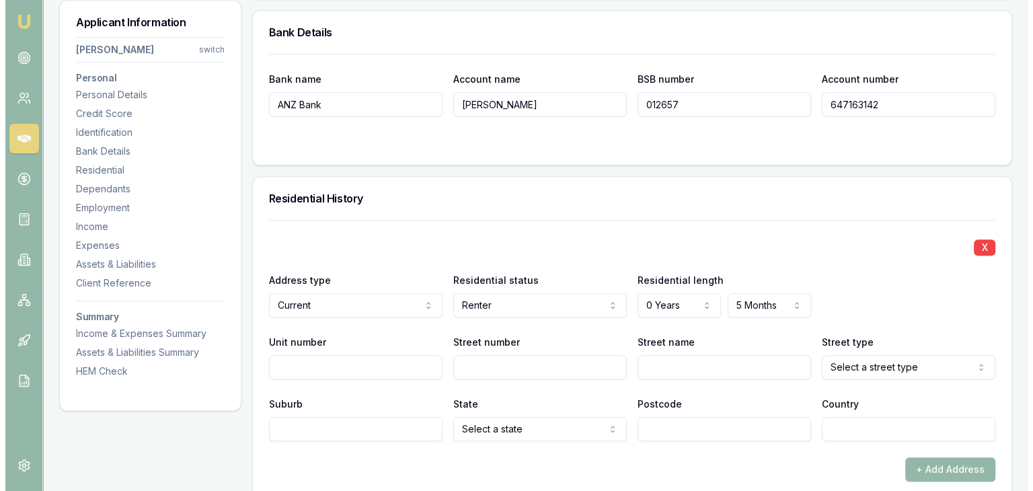
scroll to position [1144, 0]
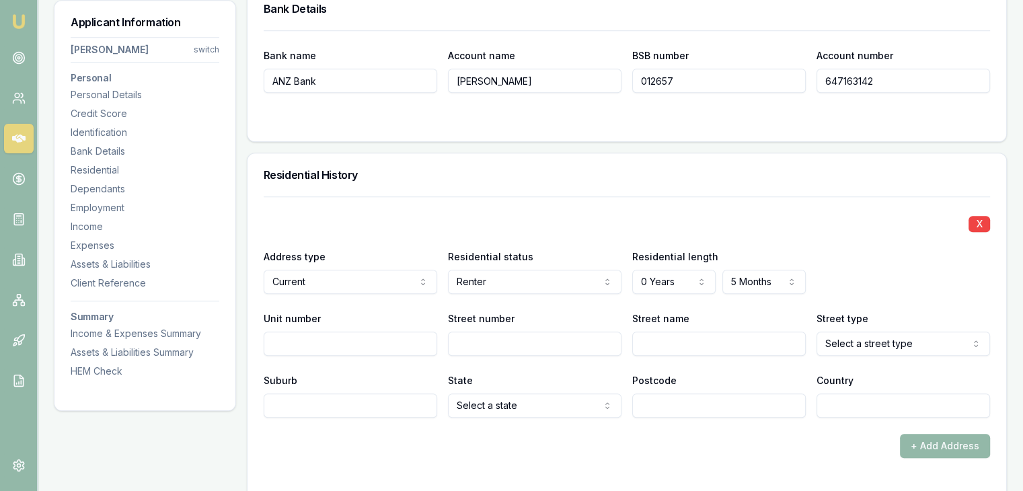
click at [477, 339] on input "Street number" at bounding box center [535, 344] width 174 height 24
type input "13"
click at [677, 352] on input "Street name" at bounding box center [719, 344] width 174 height 24
type input "[GEOGRAPHIC_DATA]"
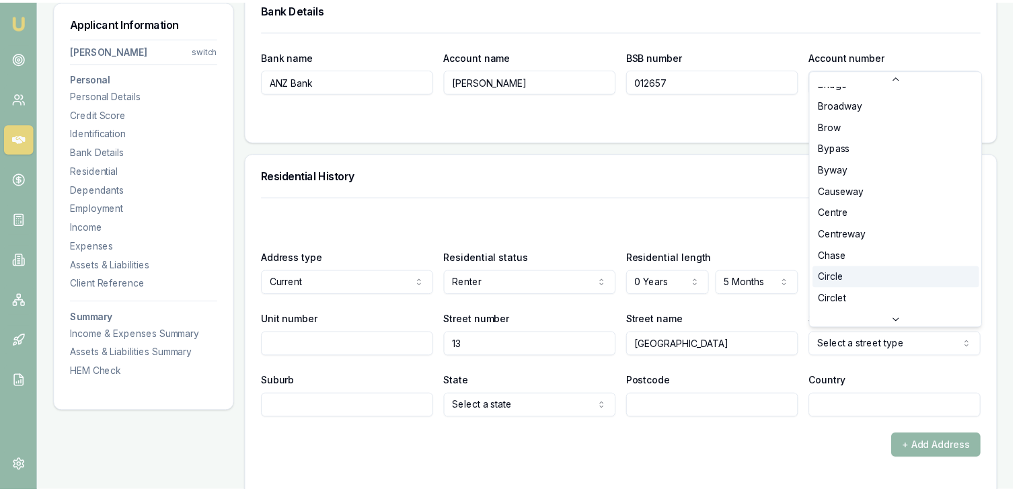
scroll to position [471, 0]
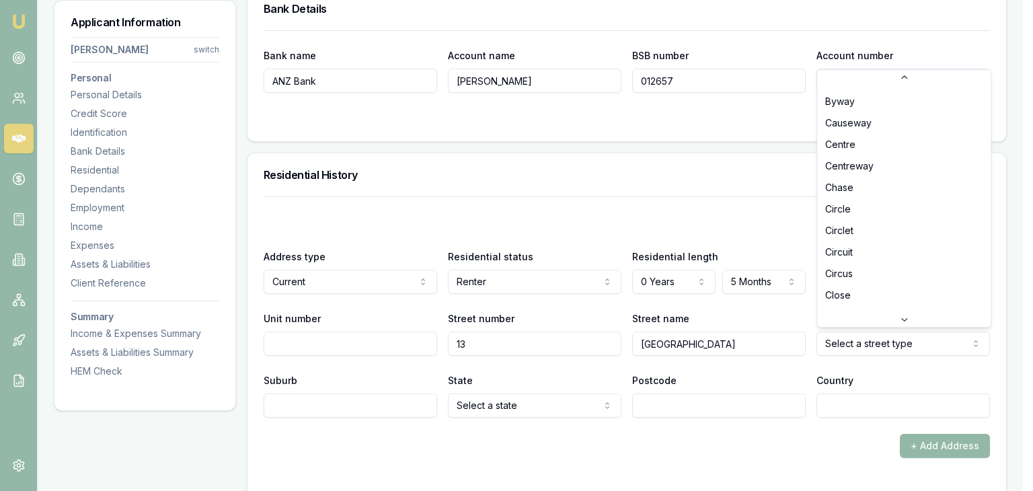
select select "Circuit"
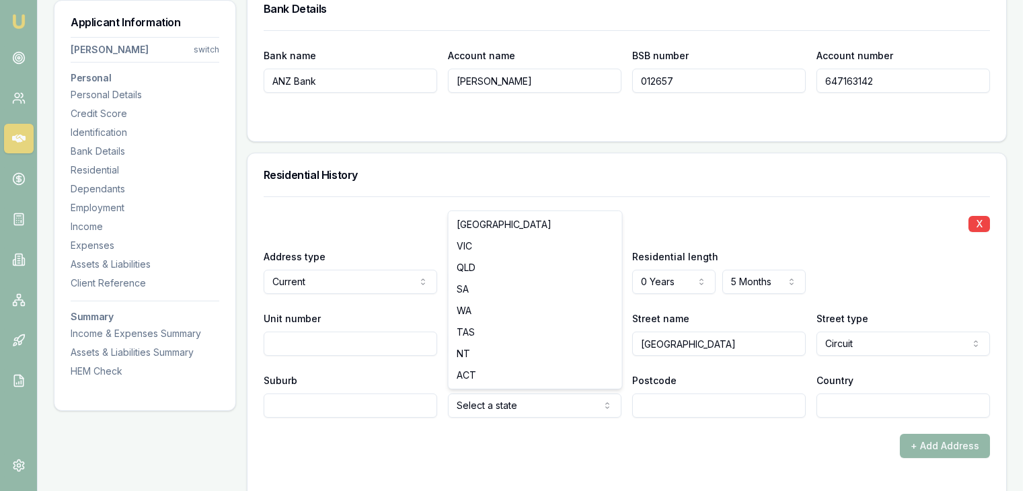
select select "QLD"
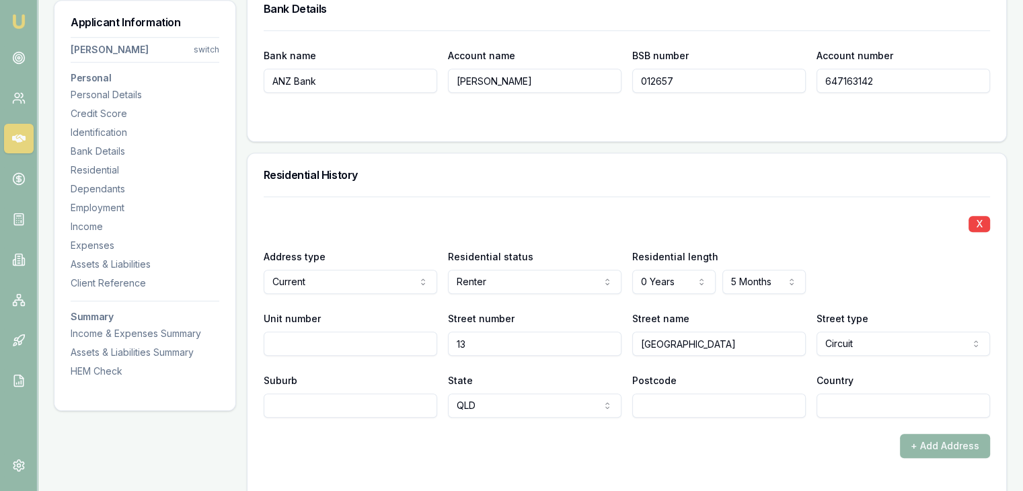
click at [332, 400] on input "Suburb" at bounding box center [351, 406] width 174 height 24
type input "Mountain Creed"
click at [349, 402] on input "Mountain Creed" at bounding box center [351, 406] width 174 height 24
type input "[GEOGRAPHIC_DATA]"
click at [651, 406] on input "Postcode" at bounding box center [719, 406] width 174 height 24
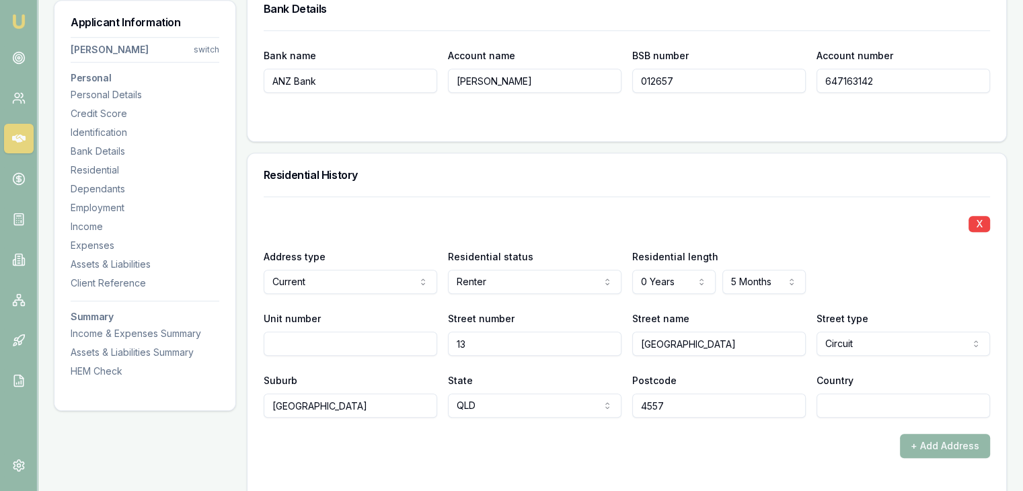
type input "4557"
click at [737, 453] on div "+ Add Address" at bounding box center [627, 446] width 727 height 24
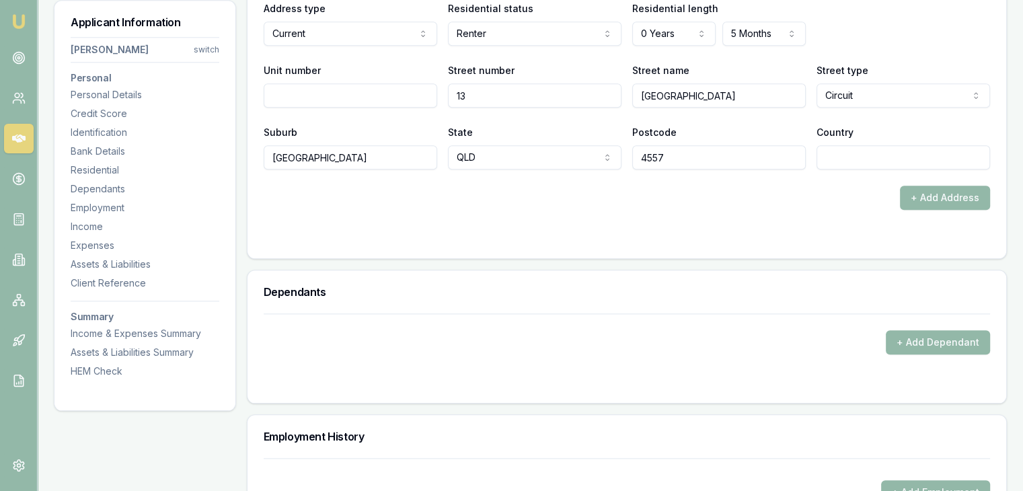
scroll to position [1413, 0]
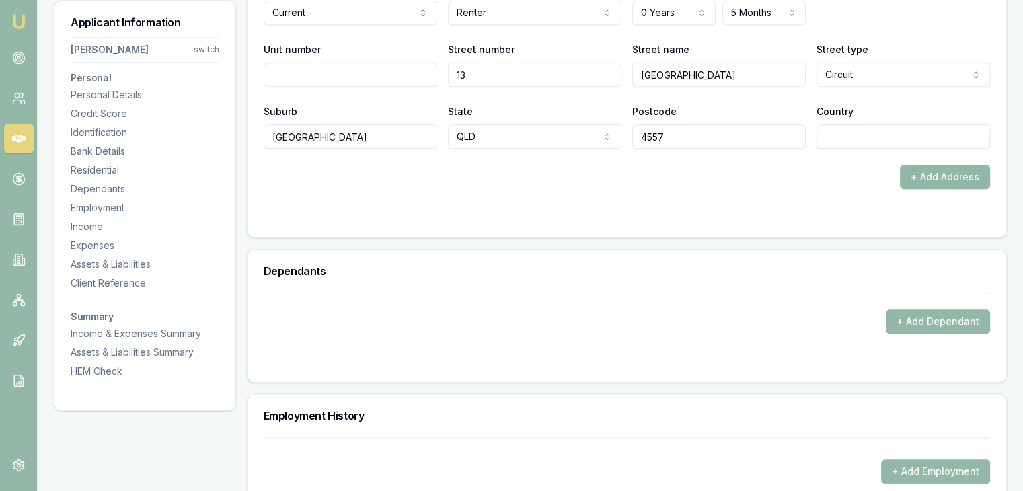
click at [913, 176] on button "+ Add Address" at bounding box center [945, 177] width 90 height 24
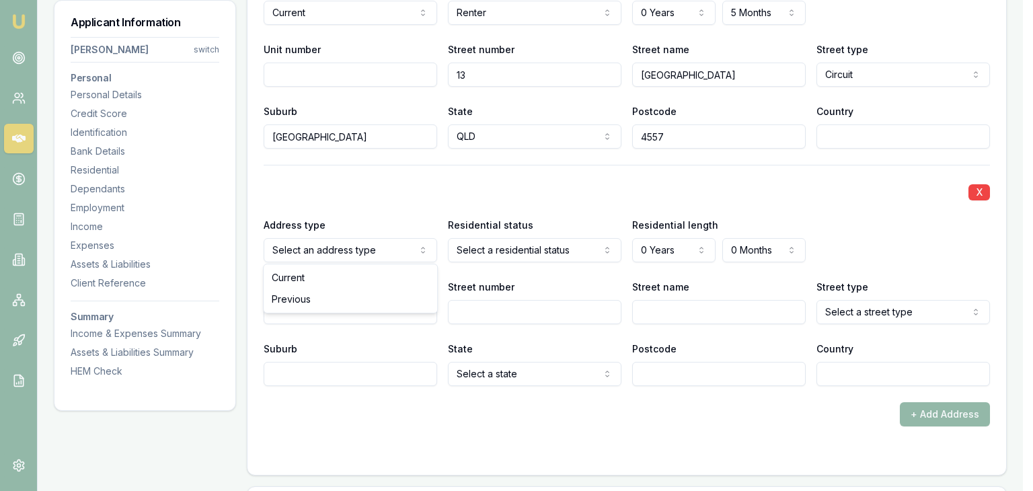
select select "PREVIOUS"
drag, startPoint x: 394, startPoint y: 300, endPoint x: 490, endPoint y: 262, distance: 103.0
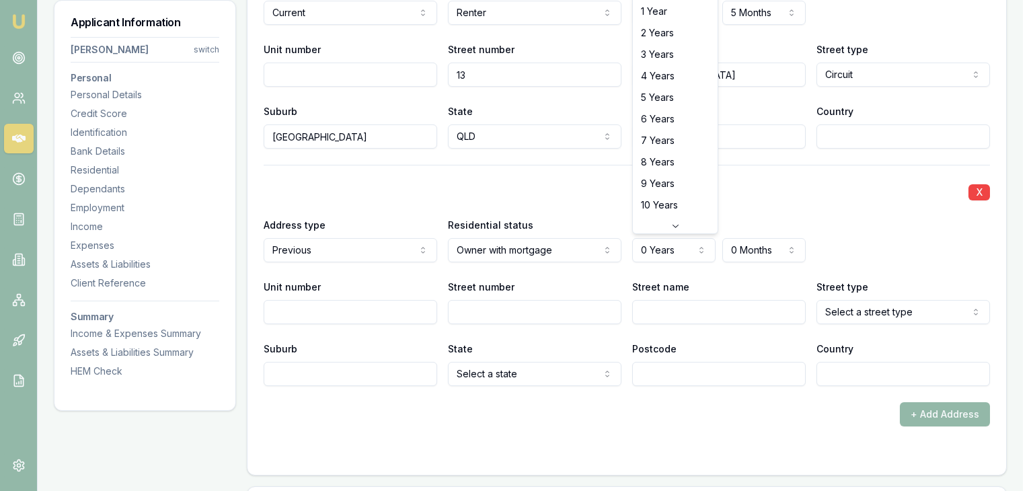
select select "5"
drag, startPoint x: 657, startPoint y: 101, endPoint x: 645, endPoint y: 147, distance: 47.3
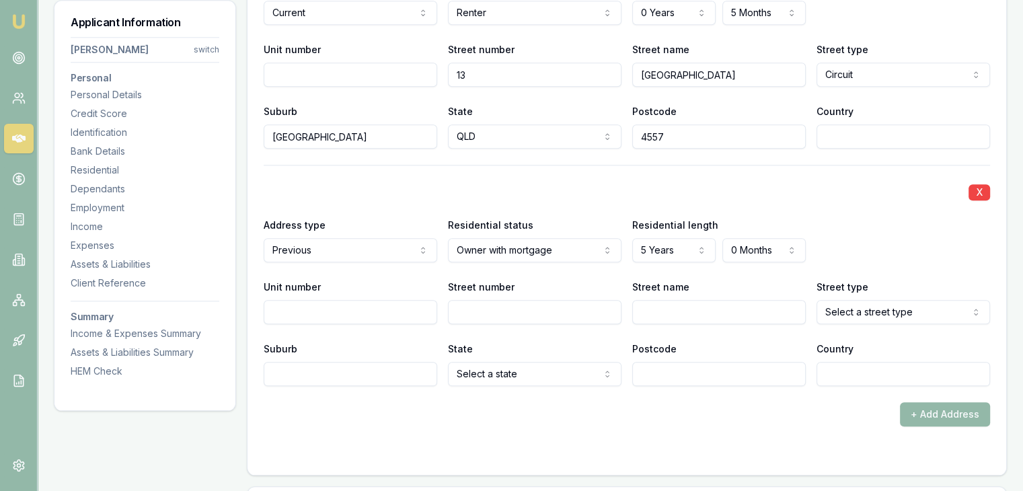
click at [536, 309] on input "Street number" at bounding box center [535, 312] width 174 height 24
type input "19"
click at [641, 312] on input "Street name" at bounding box center [719, 312] width 174 height 24
type input "Scremin"
select select "Grange"
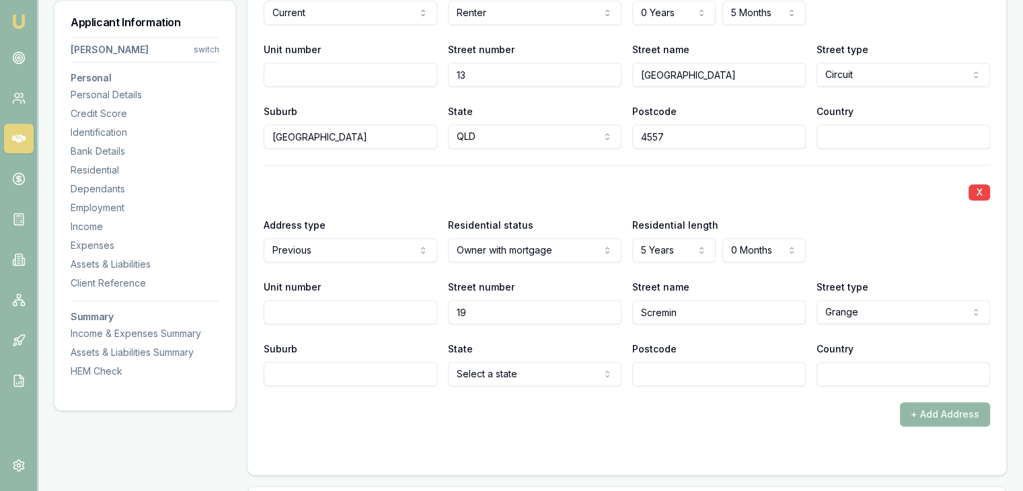
click at [398, 371] on input "Suburb" at bounding box center [351, 374] width 174 height 24
type input "[PERSON_NAME]"
type input "2680"
click at [532, 431] on form "X Address type Current Current Previous Residential status Renter Owner with mo…" at bounding box center [627, 193] width 727 height 532
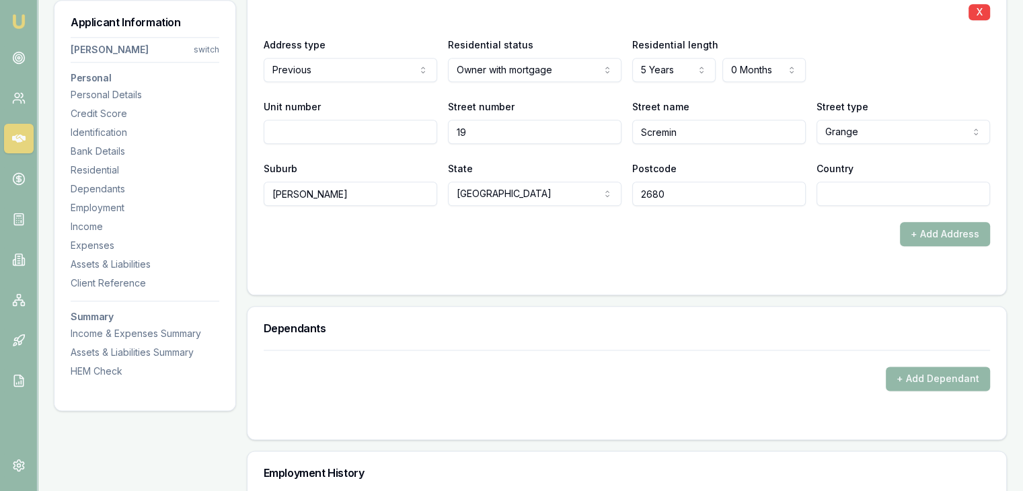
scroll to position [1615, 0]
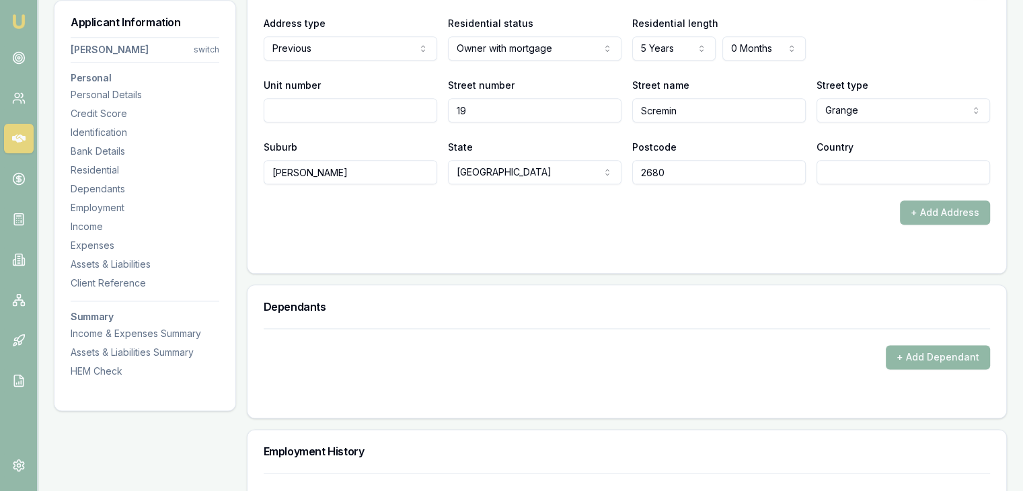
click at [910, 347] on button "+ Add Dependant" at bounding box center [938, 357] width 104 height 24
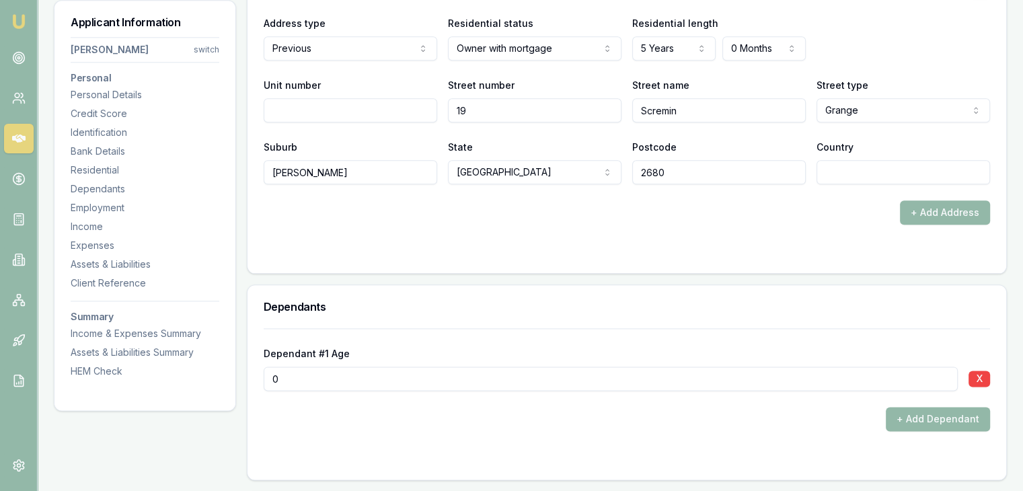
click at [579, 382] on input "0" at bounding box center [611, 379] width 694 height 24
type input "01"
click at [572, 413] on div "+ Add Dependant" at bounding box center [627, 419] width 727 height 24
click at [908, 417] on button "+ Add Dependant" at bounding box center [938, 419] width 104 height 24
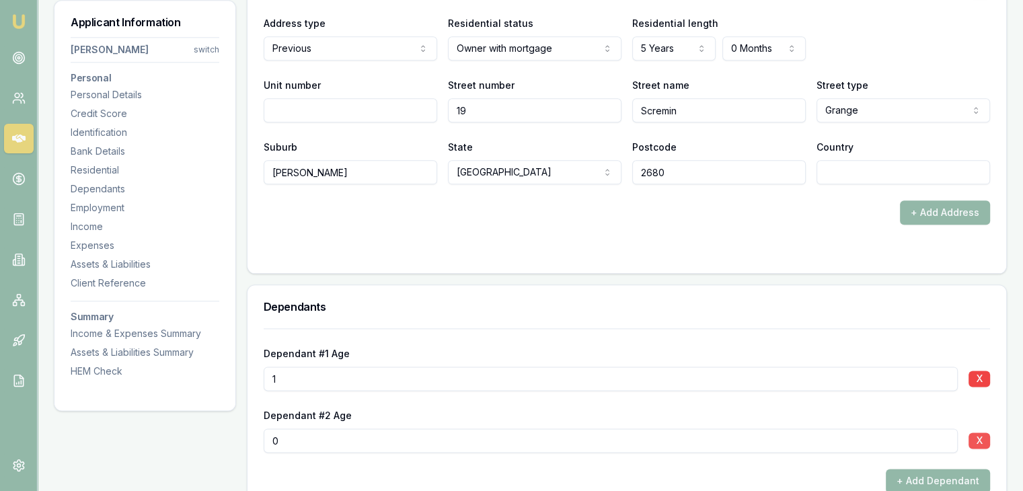
click at [978, 439] on button "X" at bounding box center [980, 441] width 22 height 16
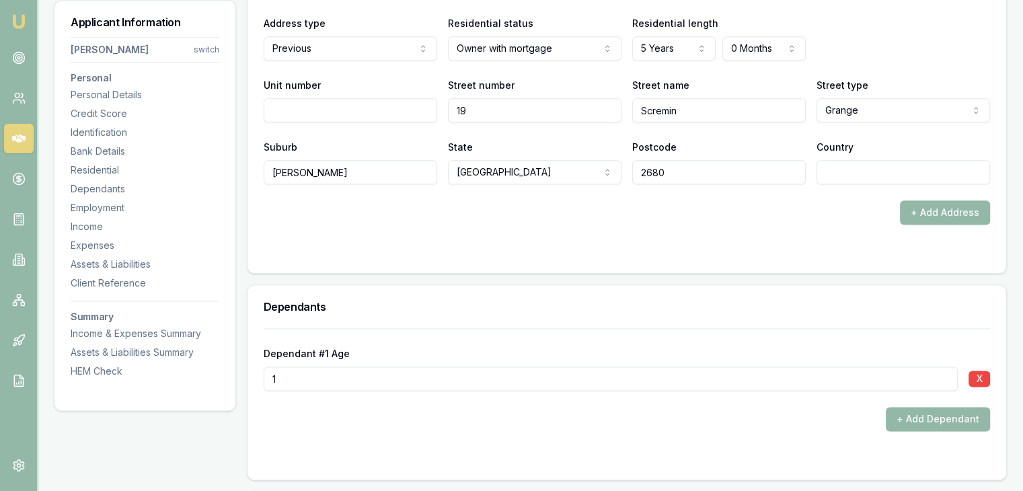
scroll to position [1884, 0]
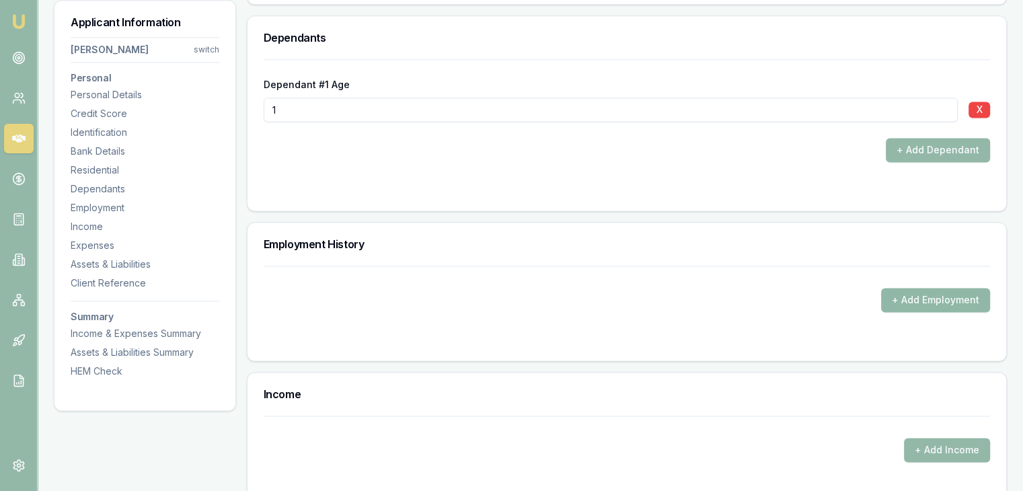
click at [897, 301] on button "+ Add Employment" at bounding box center [935, 300] width 109 height 24
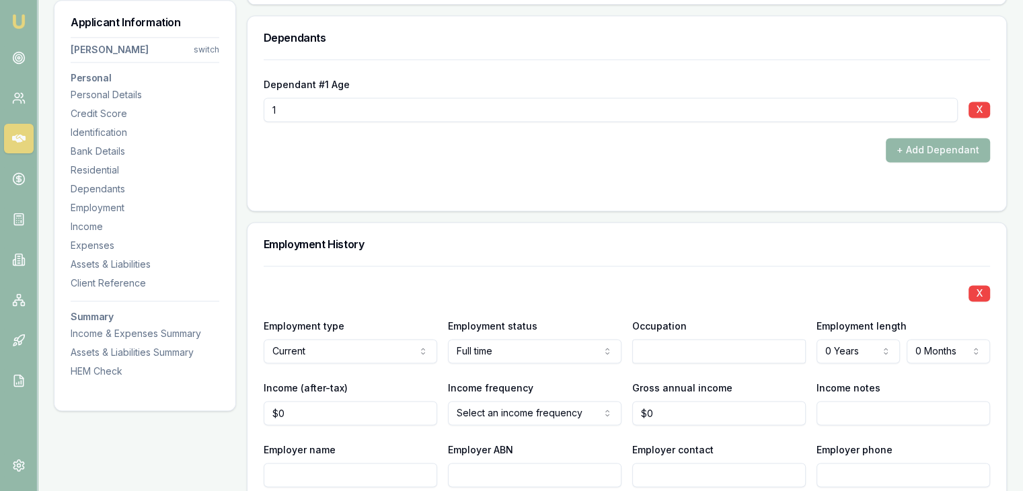
click at [655, 347] on input "text" at bounding box center [719, 351] width 174 height 24
click at [709, 347] on input "text" at bounding box center [719, 351] width 174 height 24
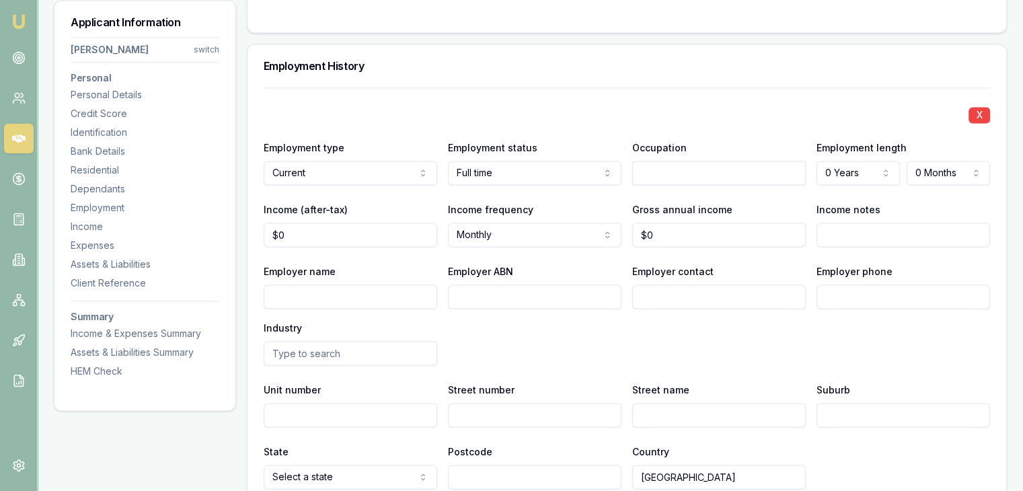
scroll to position [2086, 0]
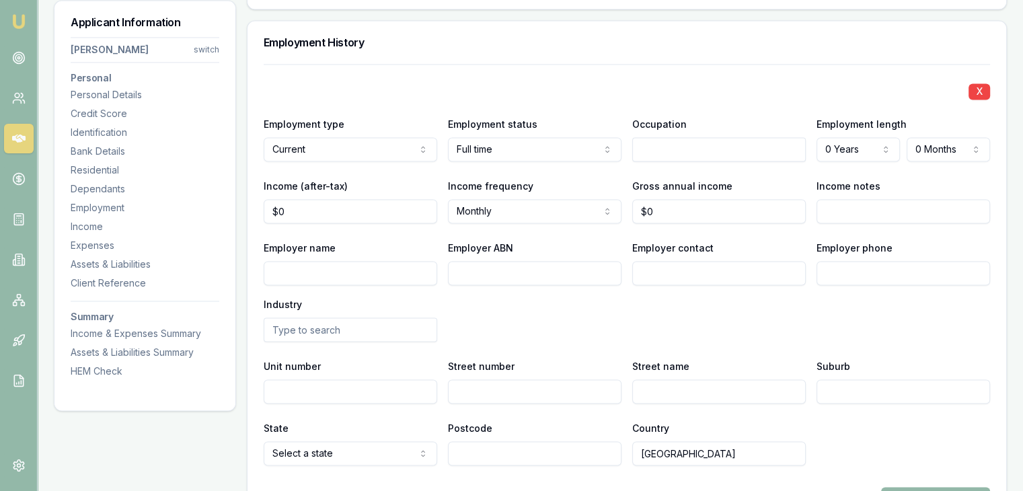
click at [342, 272] on input "Employer name" at bounding box center [351, 273] width 174 height 24
paste input "The Trustee for Gayatri Group Unit Trust"
type input "The Trustee for Gayatri Group Unit Trust"
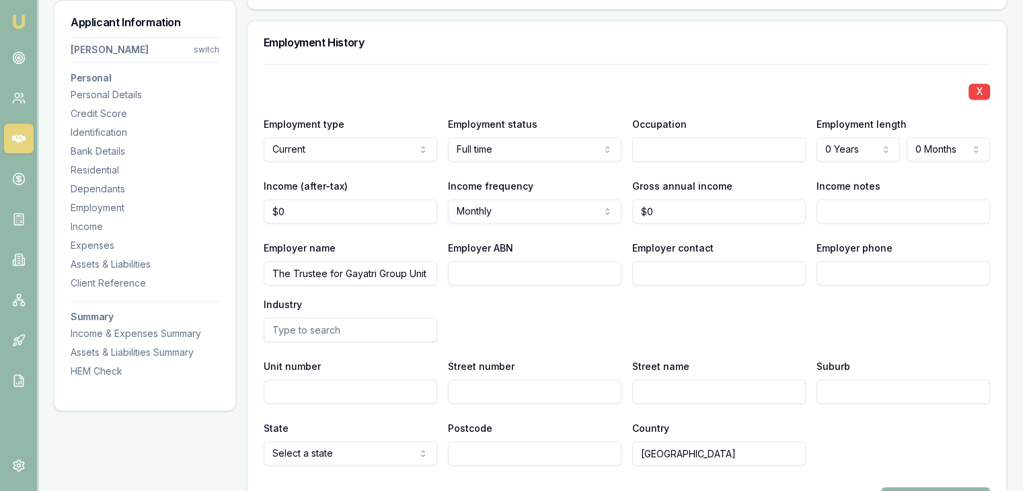
click at [479, 270] on input "Employer ABN" at bounding box center [535, 273] width 174 height 24
type input "77911077975"
click at [552, 320] on div "Employer name The Trustee for Gayatri Group Unit Trust Employer ABN 77911077975…" at bounding box center [627, 291] width 727 height 102
click at [671, 267] on input "Employer contact" at bounding box center [719, 273] width 174 height 24
drag, startPoint x: 655, startPoint y: 297, endPoint x: 616, endPoint y: 302, distance: 39.4
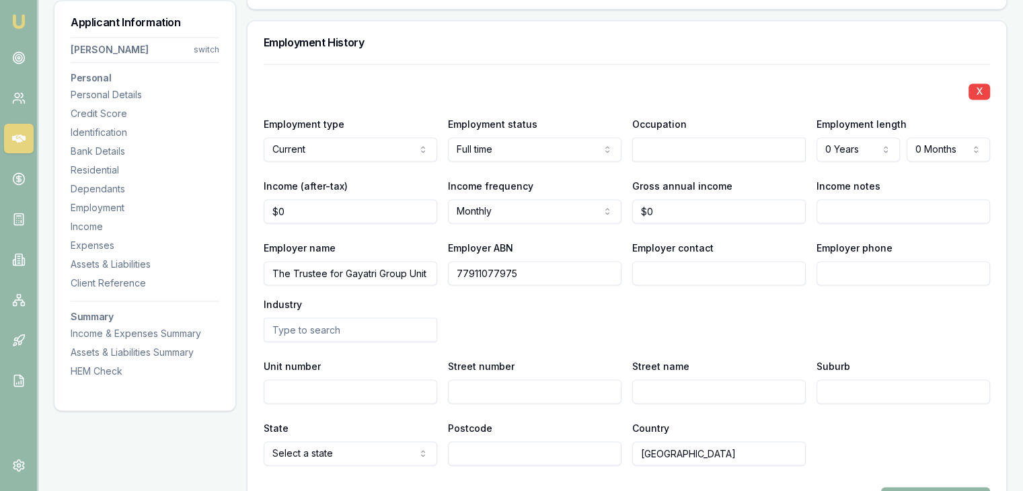
click at [653, 297] on div "Employer name The Trustee for Gayatri Group Unit Trust Employer ABN 77911077975…" at bounding box center [627, 291] width 727 height 102
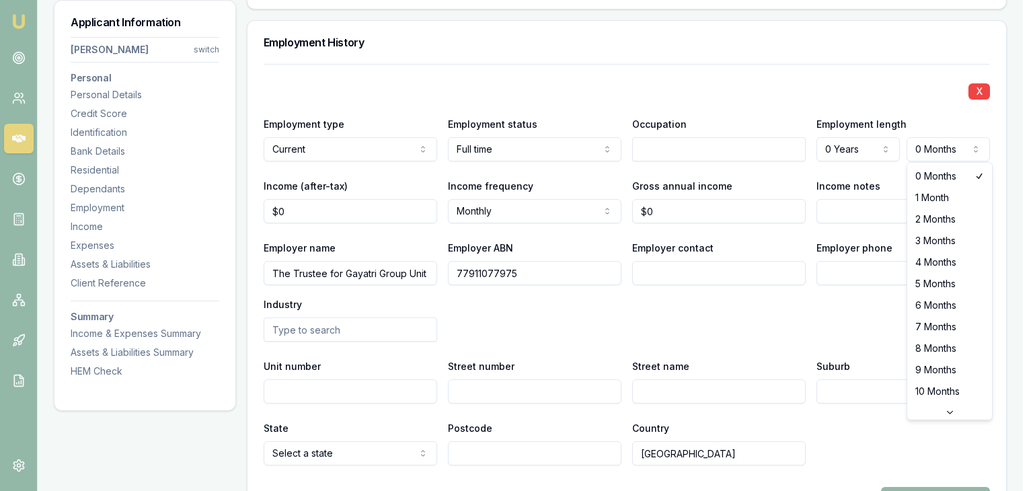
select select "5"
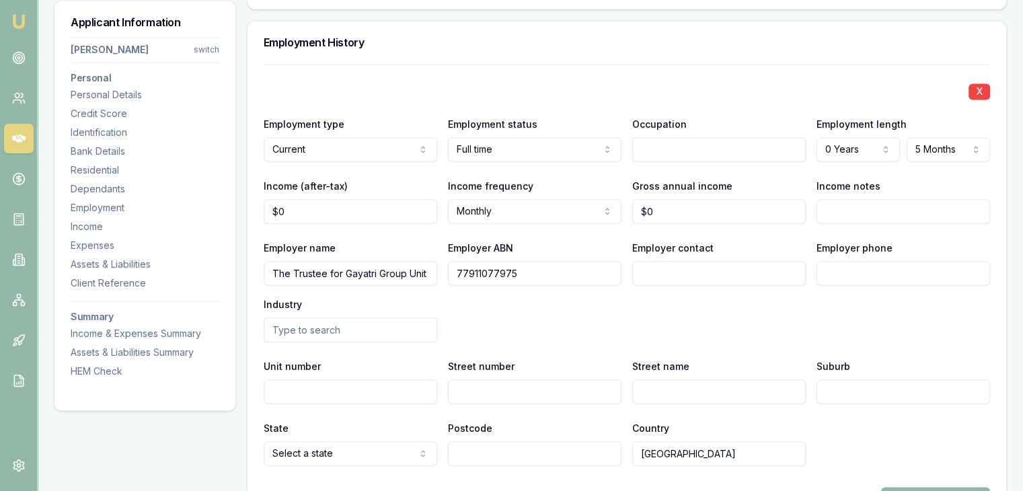
click at [687, 298] on div "Employer name The Trustee for Gayatri Group Unit Trust Employer ABN 77911077975…" at bounding box center [627, 291] width 727 height 102
click at [657, 146] on input "text" at bounding box center [719, 149] width 174 height 24
click at [651, 214] on input "0" at bounding box center [719, 211] width 174 height 24
type input "$43,164"
click at [671, 316] on div "Employer name The Trustee for Gayatri Group Unit Trust Employer ABN 77911077975…" at bounding box center [627, 291] width 727 height 102
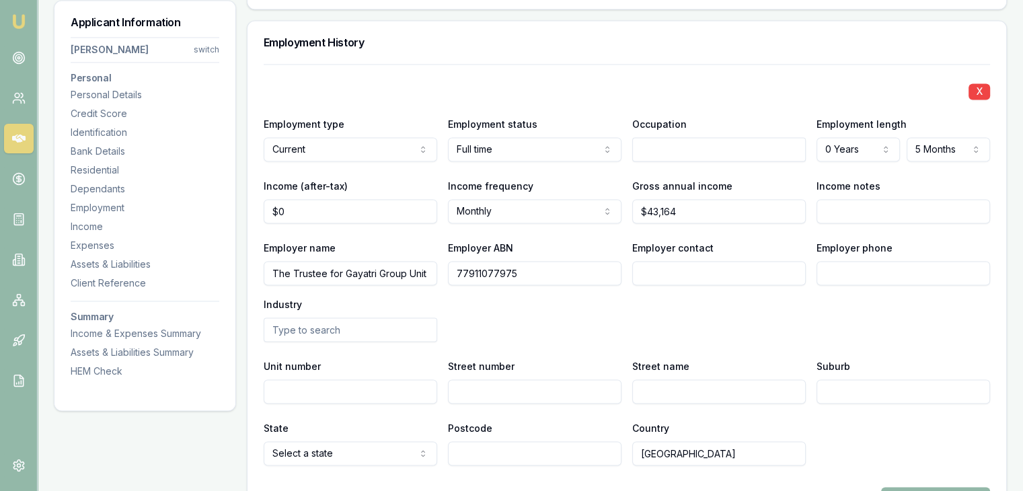
click at [366, 331] on input "text" at bounding box center [351, 330] width 174 height 24
click at [352, 330] on input "text" at bounding box center [351, 330] width 174 height 24
click at [347, 385] on input "Unit number" at bounding box center [351, 391] width 174 height 24
click at [547, 328] on div "Employer name The Trustee for Gayatri Group Unit Trust Employer ABN 77911077975…" at bounding box center [627, 291] width 727 height 102
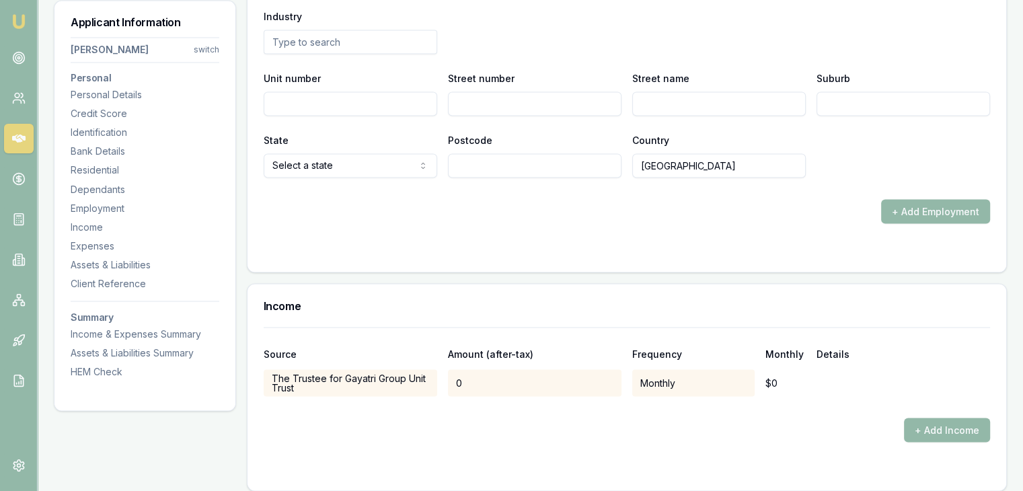
scroll to position [2220, 0]
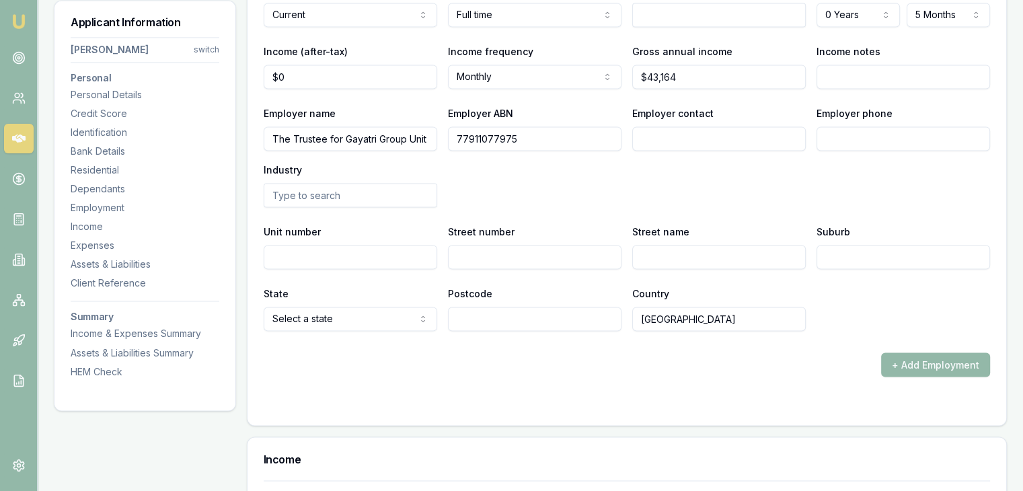
click at [493, 257] on input "Street number" at bounding box center [535, 257] width 174 height 24
type input "754"
click at [652, 251] on input "Street name" at bounding box center [719, 257] width 174 height 24
type input "[PERSON_NAME]"
type input "Currimundi"
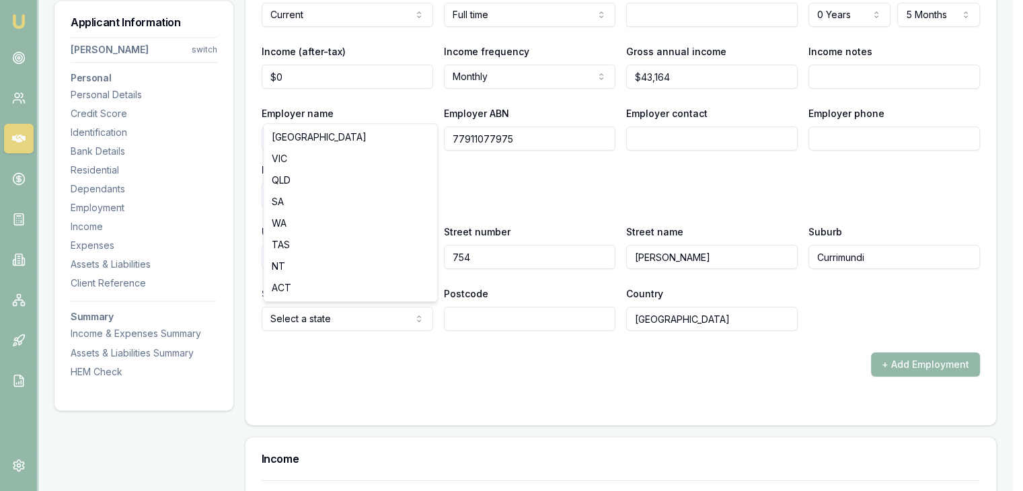
select select "QLD"
drag, startPoint x: 353, startPoint y: 185, endPoint x: 359, endPoint y: 197, distance: 13.3
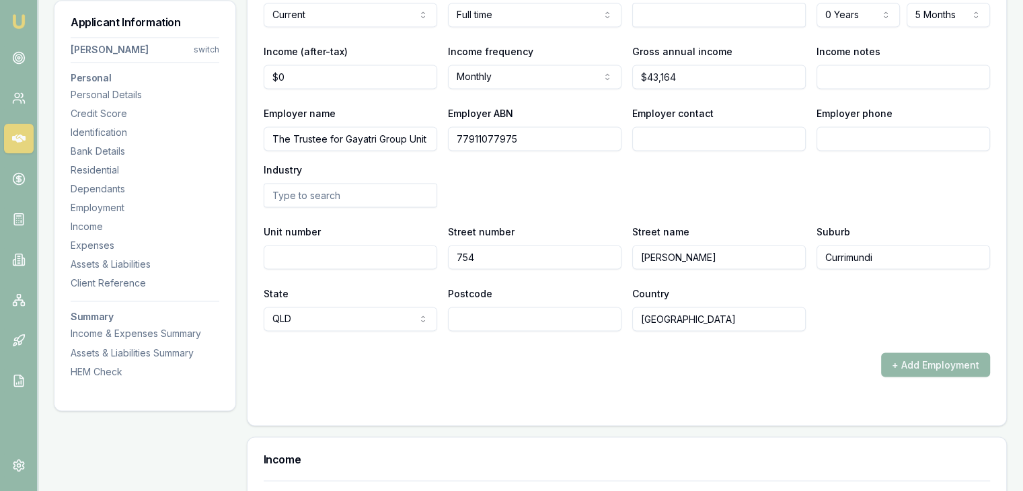
click at [478, 312] on input "Postcode" at bounding box center [535, 319] width 174 height 24
type input "4551"
click at [568, 357] on div "+ Add Employment" at bounding box center [627, 365] width 727 height 24
click at [704, 252] on input "[PERSON_NAME]" at bounding box center [719, 257] width 174 height 24
type input "[PERSON_NAME] Way"
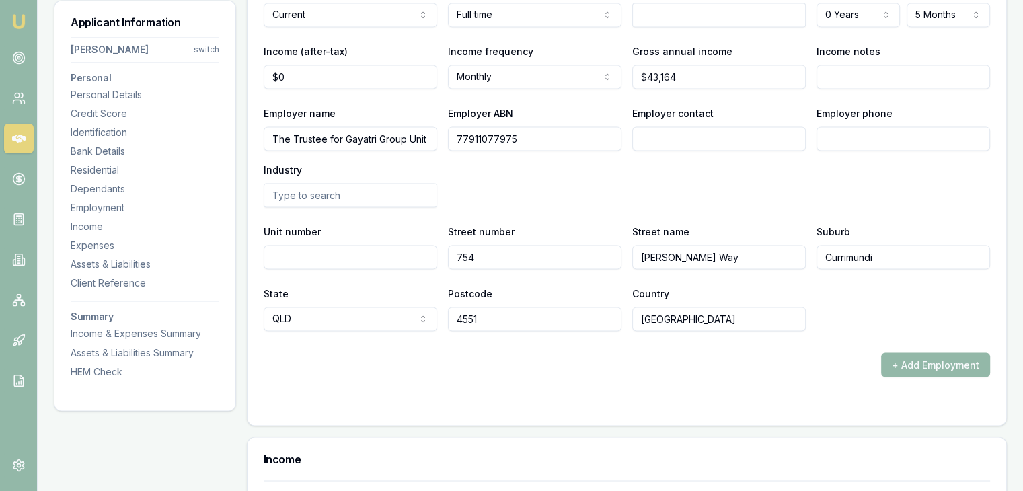
click at [456, 390] on form "X Employment type Current Current Previous Employment status [DEMOGRAPHIC_DATA]…" at bounding box center [627, 169] width 727 height 480
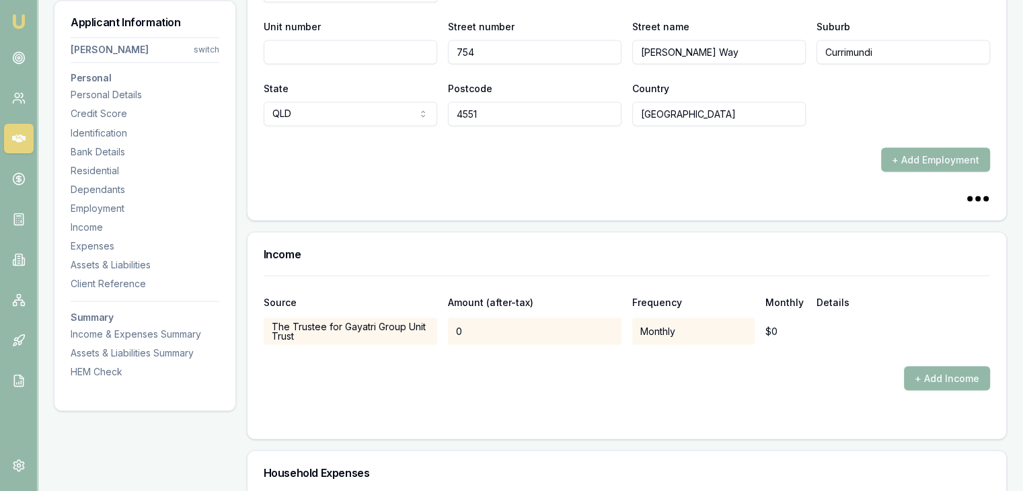
scroll to position [2557, 0]
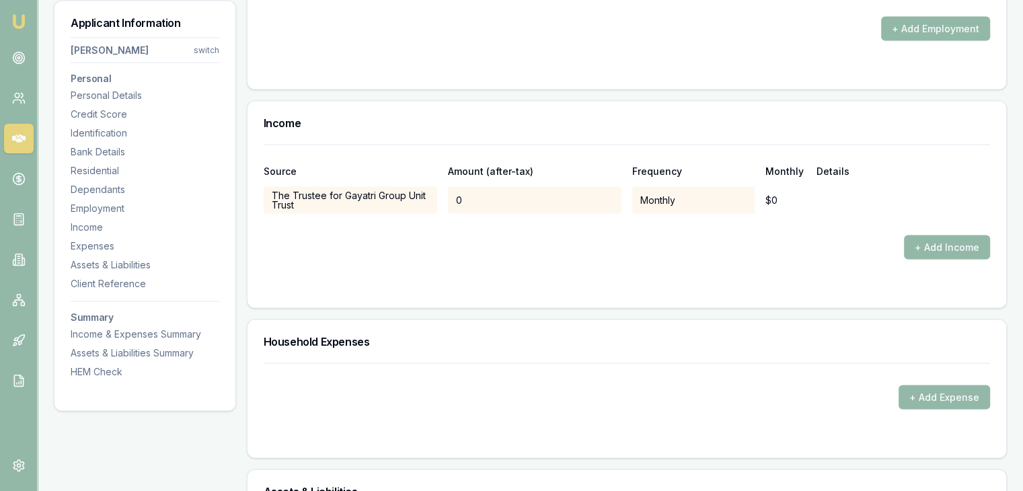
click at [539, 199] on div "0" at bounding box center [535, 199] width 174 height 27
click at [548, 198] on div "0" at bounding box center [535, 199] width 174 height 27
click at [483, 198] on div "0" at bounding box center [535, 199] width 174 height 27
click at [463, 199] on div "0" at bounding box center [535, 199] width 174 height 27
click at [673, 200] on div "Monthly" at bounding box center [693, 199] width 122 height 27
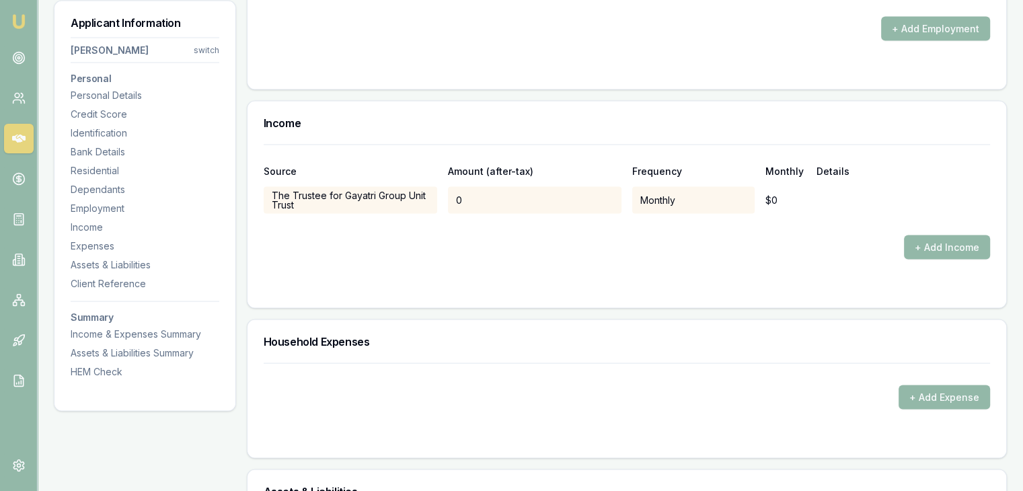
click at [493, 193] on div "0" at bounding box center [535, 199] width 174 height 27
drag, startPoint x: 456, startPoint y: 199, endPoint x: 733, endPoint y: 240, distance: 280.9
click at [521, 217] on div "Source Amount (after-tax) Frequency Monthly Details The Trustee for Gayatri Gro…" at bounding box center [627, 201] width 727 height 115
click at [929, 248] on button "+ Add Income" at bounding box center [947, 247] width 86 height 24
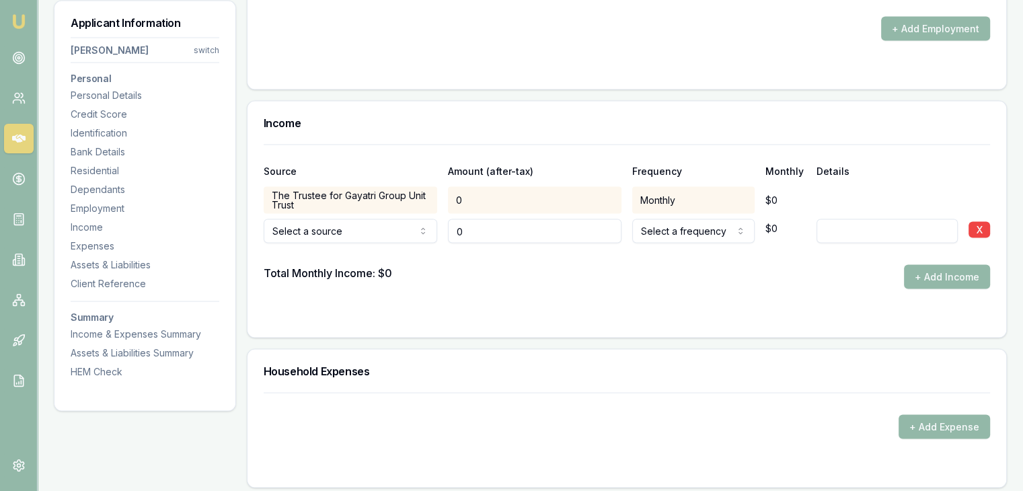
click at [538, 228] on input "0" at bounding box center [535, 231] width 174 height 24
type input "$0"
click at [975, 227] on button "X" at bounding box center [980, 229] width 22 height 16
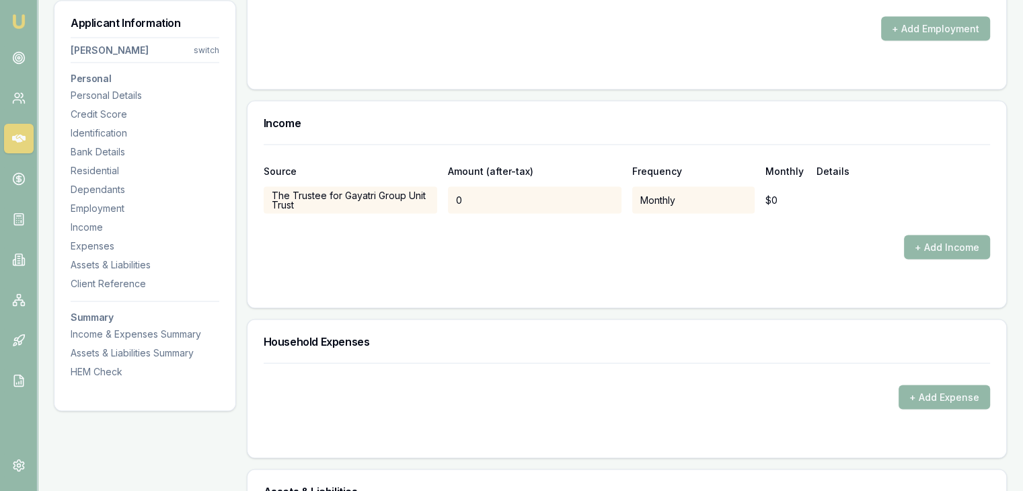
click at [550, 192] on div "0" at bounding box center [535, 199] width 174 height 27
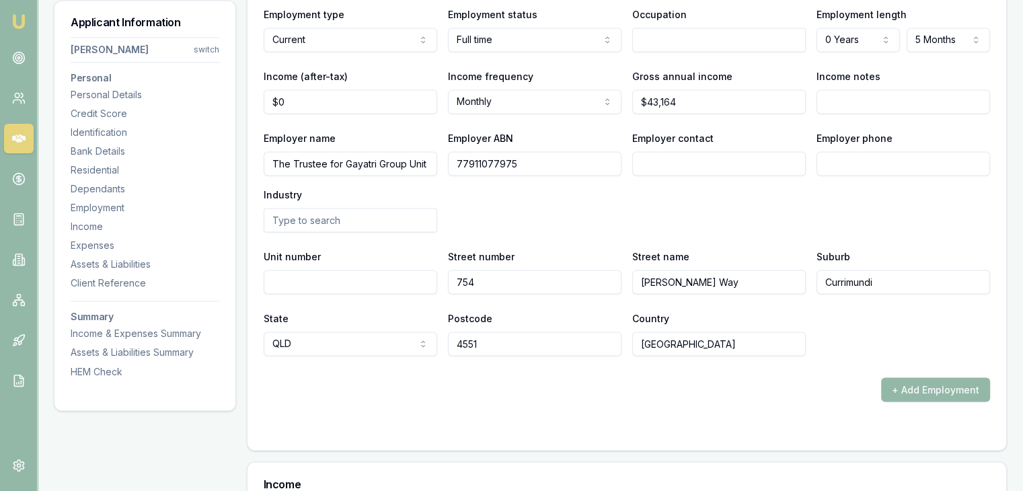
scroll to position [2086, 0]
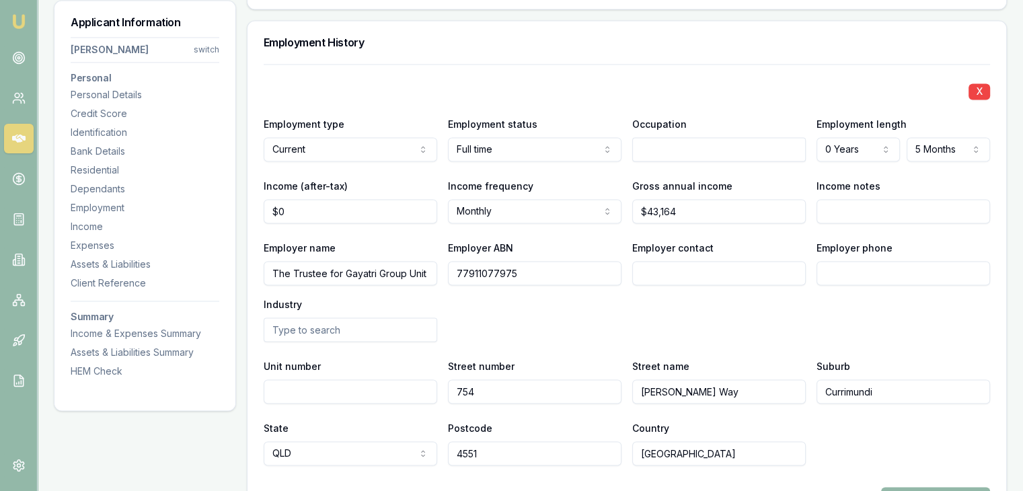
click at [875, 213] on input "Income notes" at bounding box center [904, 211] width 174 height 24
click at [301, 211] on input "0" at bounding box center [351, 211] width 174 height 24
type input "$38,723"
click at [570, 329] on div "Employer name The Trustee for Gayatri Group Unit Trust Employer ABN 77911077975…" at bounding box center [627, 291] width 727 height 102
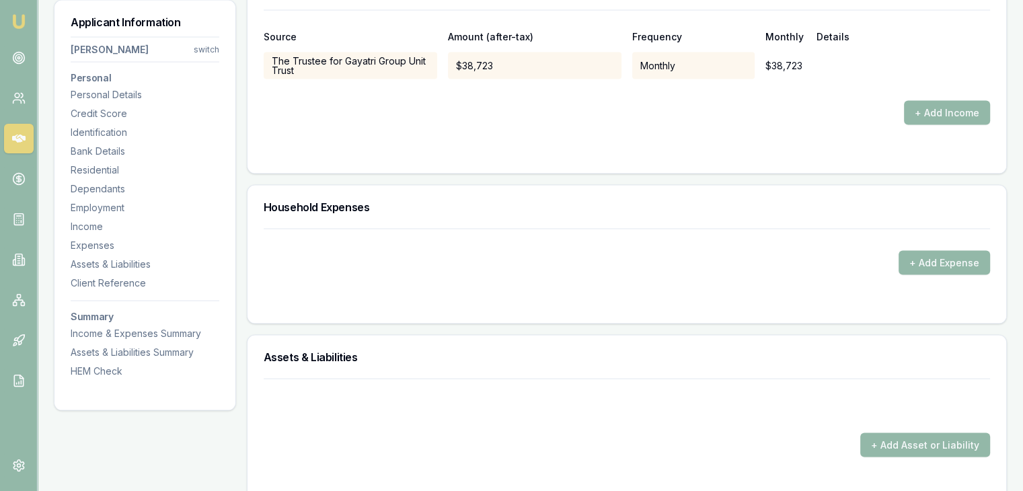
scroll to position [2691, 0]
click at [916, 258] on button "+ Add Expense" at bounding box center [945, 262] width 92 height 24
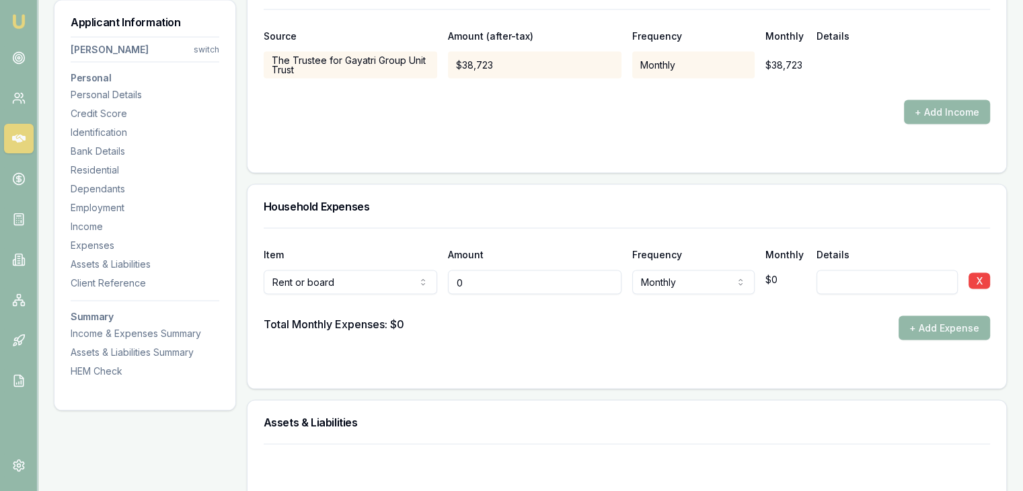
drag, startPoint x: 473, startPoint y: 268, endPoint x: 474, endPoint y: 277, distance: 8.8
click at [474, 270] on input "0" at bounding box center [535, 282] width 174 height 24
type input "$0"
click at [484, 282] on input "0" at bounding box center [535, 282] width 174 height 24
type input "$800"
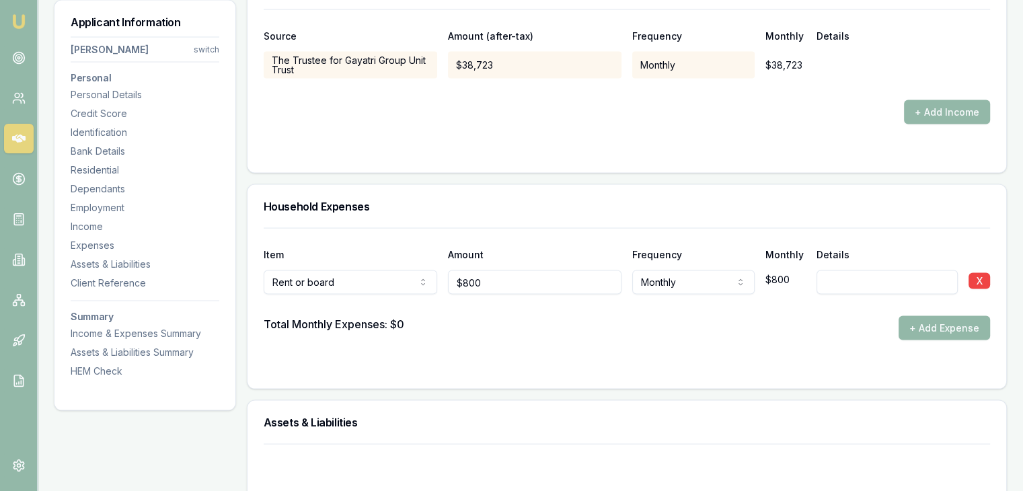
drag, startPoint x: 593, startPoint y: 342, endPoint x: 624, endPoint y: 334, distance: 32.5
click at [596, 340] on form "Item Amount Frequency Monthly Details Rent or board Rent or board Food and groc…" at bounding box center [627, 300] width 727 height 145
click at [909, 277] on input at bounding box center [887, 282] width 141 height 24
click at [830, 331] on div "Total Monthly Expenses: $800 + Add Expense" at bounding box center [627, 328] width 727 height 24
click at [915, 322] on button "+ Add Expense" at bounding box center [945, 328] width 92 height 24
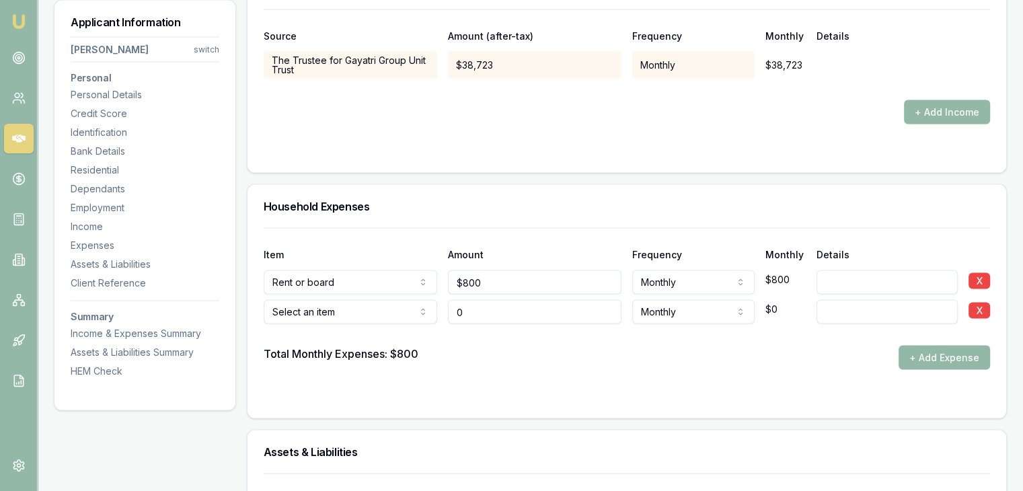
type input "$0"
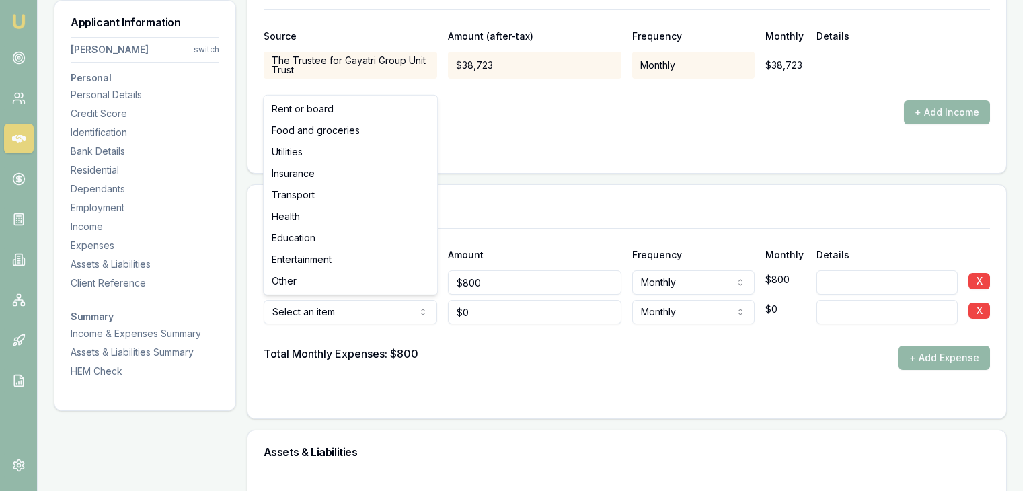
select select "FOOD_AND_GROCERIES"
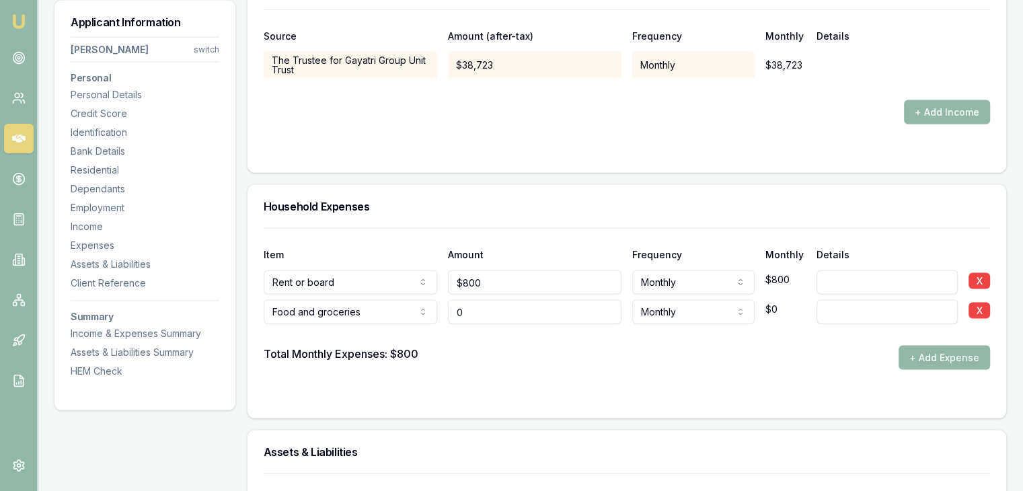
click at [499, 310] on input "0" at bounding box center [535, 312] width 174 height 24
type input "$700"
click at [501, 330] on div at bounding box center [627, 335] width 727 height 22
drag, startPoint x: 923, startPoint y: 351, endPoint x: 912, endPoint y: 353, distance: 11.0
click at [924, 351] on button "+ Add Expense" at bounding box center [945, 358] width 92 height 24
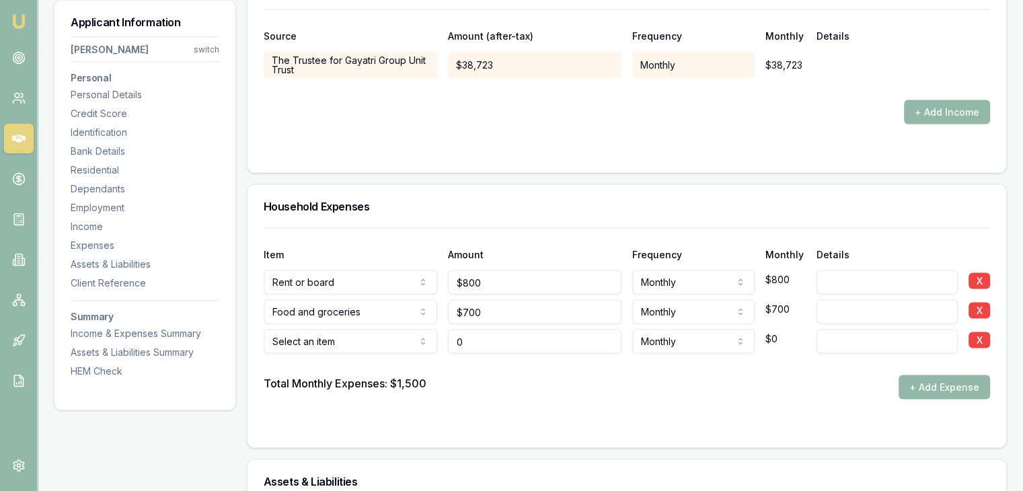
type input "$0"
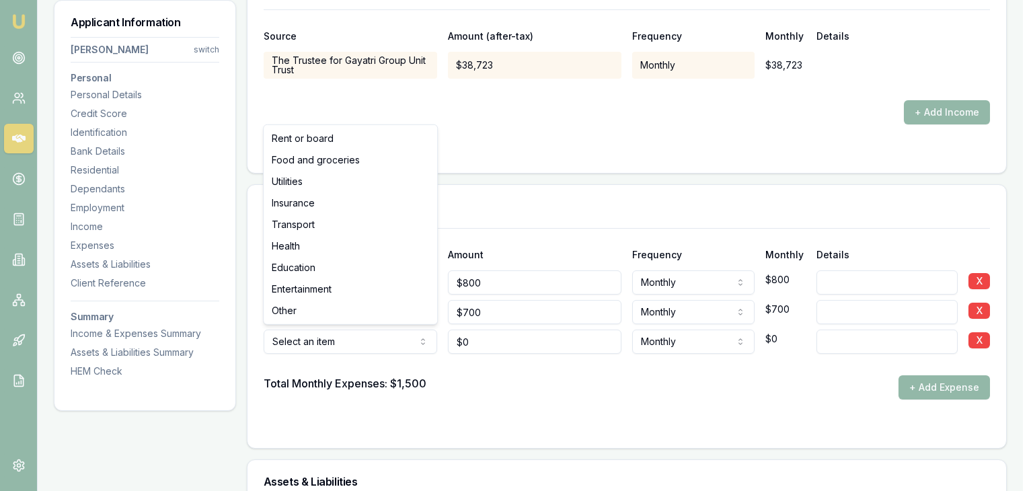
select select "UTILITIES"
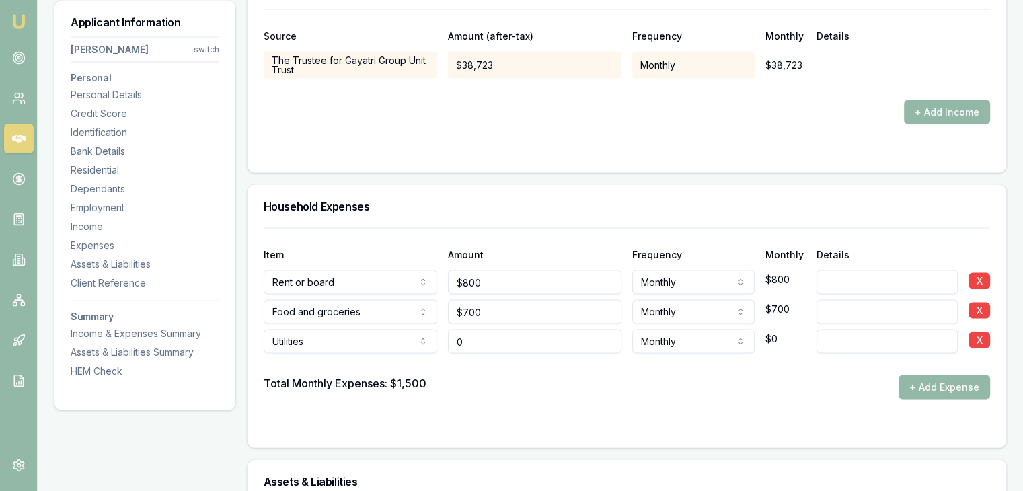
drag, startPoint x: 474, startPoint y: 336, endPoint x: 465, endPoint y: 336, distance: 8.8
click at [474, 337] on input "0" at bounding box center [535, 342] width 174 height 24
type input "$100"
click at [470, 380] on div "Total Monthly Expenses: $1,500 + Add Expense" at bounding box center [627, 387] width 727 height 24
click at [886, 384] on div "Total Monthly Expenses: $1,600 + Add Expense" at bounding box center [627, 387] width 727 height 24
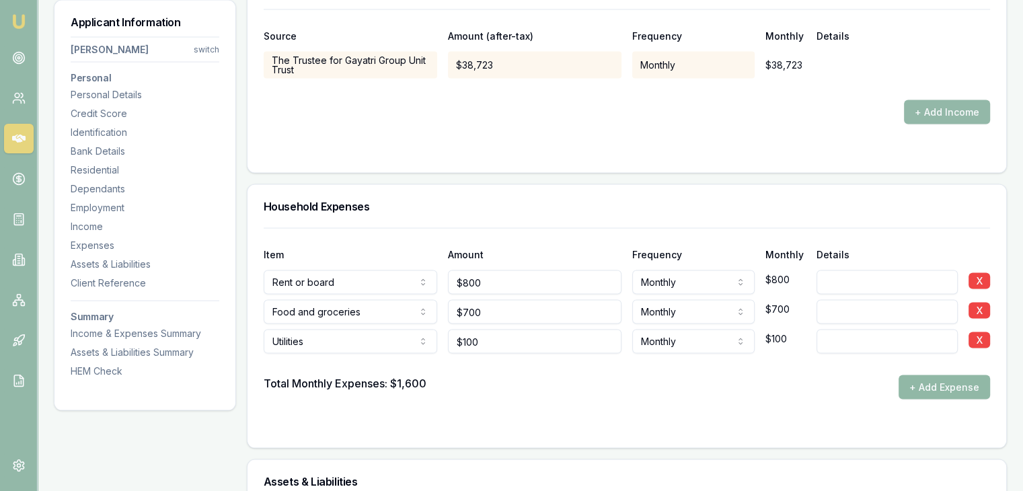
click at [916, 389] on button "+ Add Expense" at bounding box center [945, 387] width 92 height 24
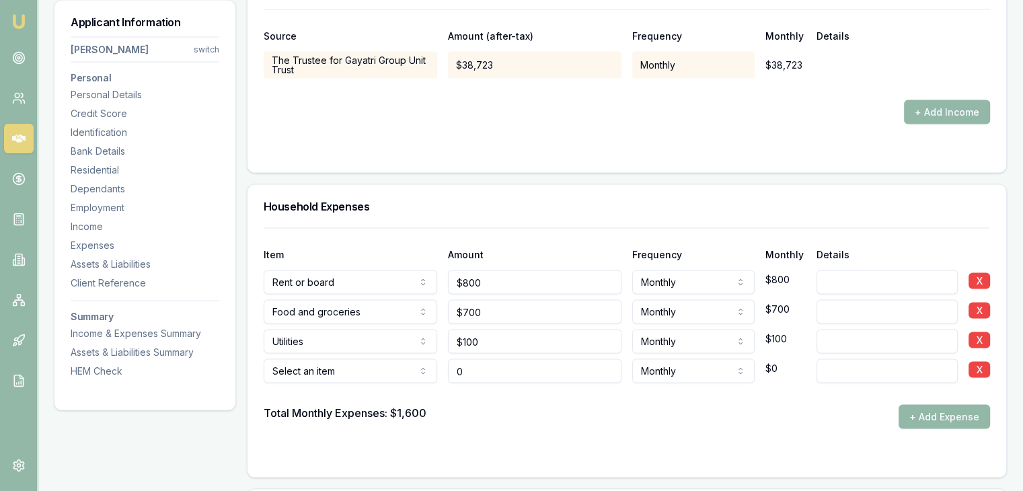
type input "$0"
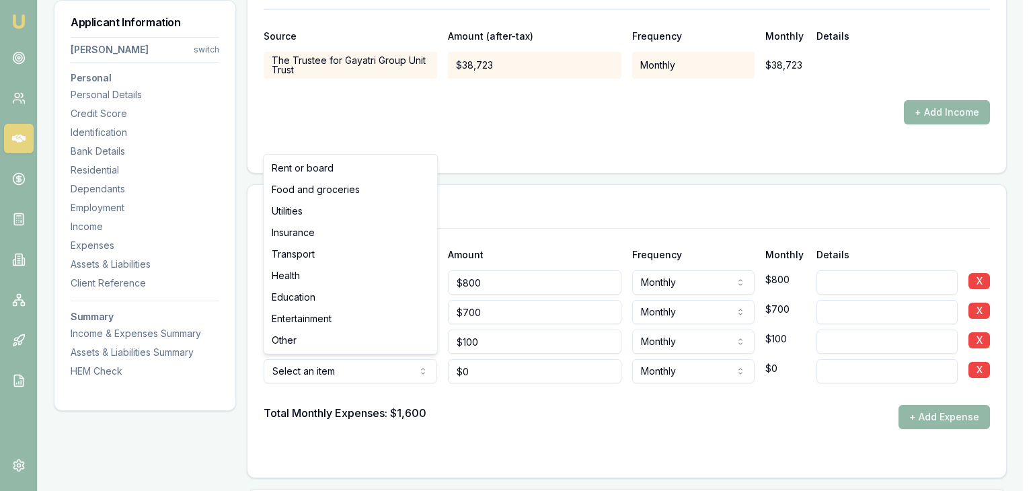
select select "TRANSPORT"
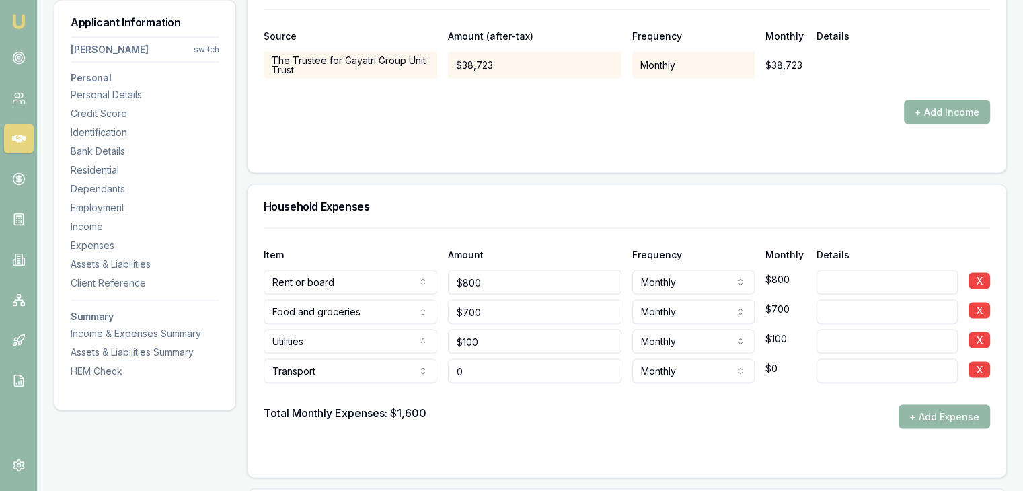
click at [469, 365] on input "0" at bounding box center [535, 371] width 174 height 24
type input "$150"
click at [471, 405] on div "Total Monthly Expenses: $1,600 + Add Expense" at bounding box center [627, 417] width 727 height 24
click at [927, 416] on button "+ Add Expense" at bounding box center [945, 417] width 92 height 24
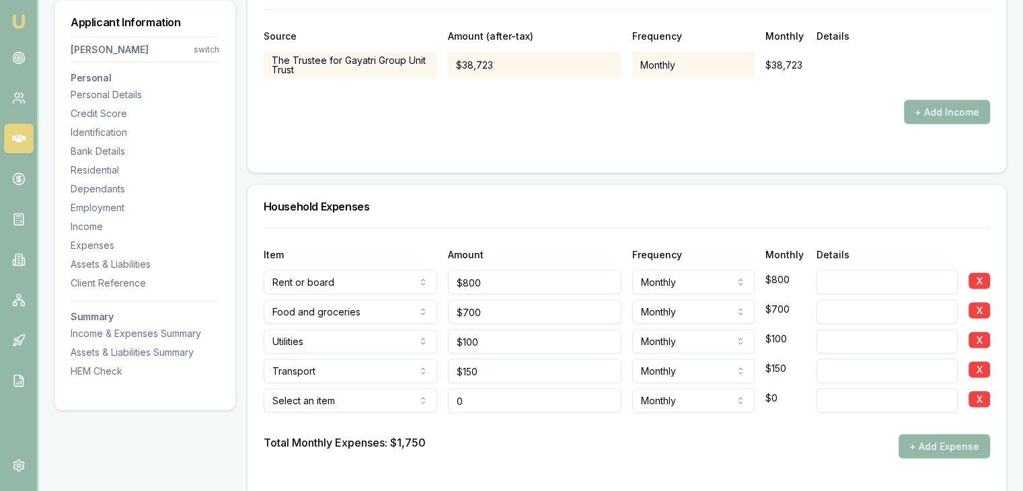
type input "$0"
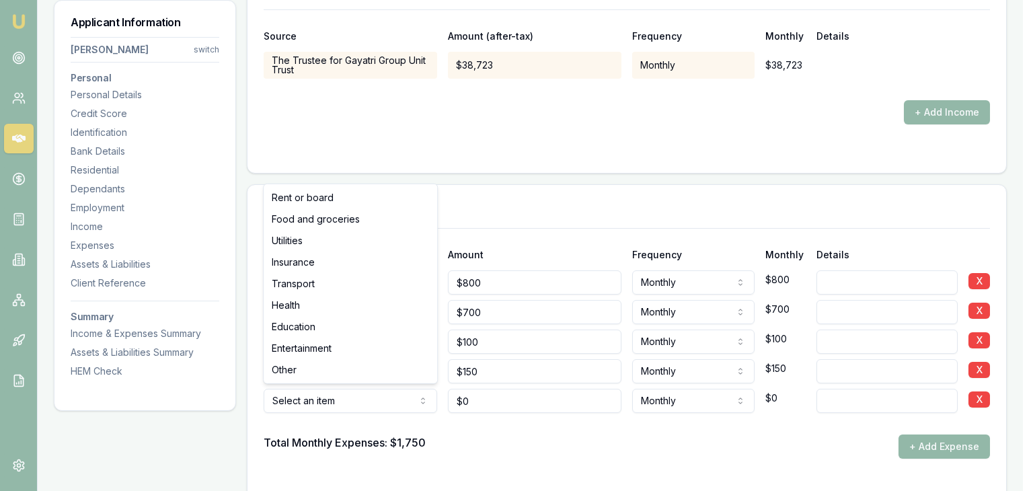
select select "ENTERTAINMENT"
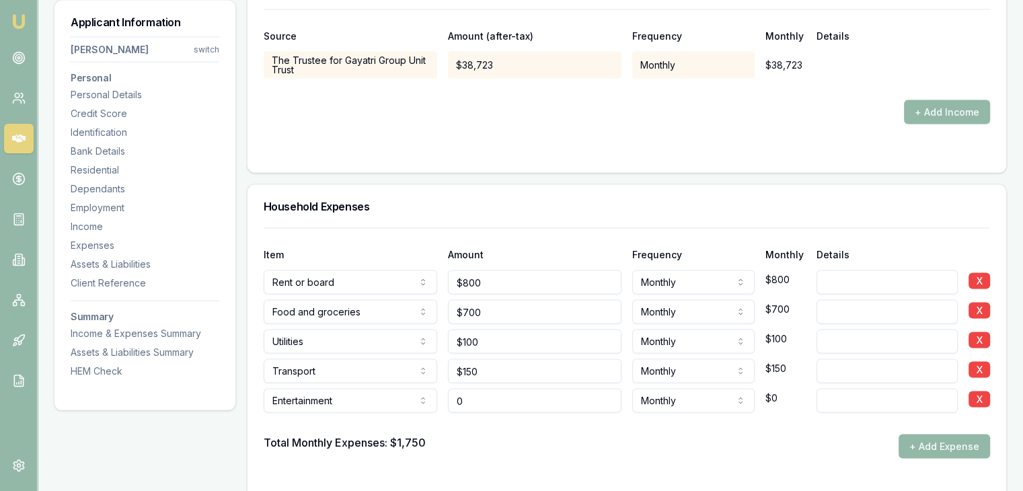
click at [484, 403] on input "0" at bounding box center [535, 401] width 174 height 24
type input "$200"
click at [463, 469] on form "Item Amount Frequency Monthly Details Rent or board Rent or board Food and groc…" at bounding box center [627, 359] width 727 height 263
click at [904, 447] on button "+ Add Expense" at bounding box center [945, 447] width 92 height 24
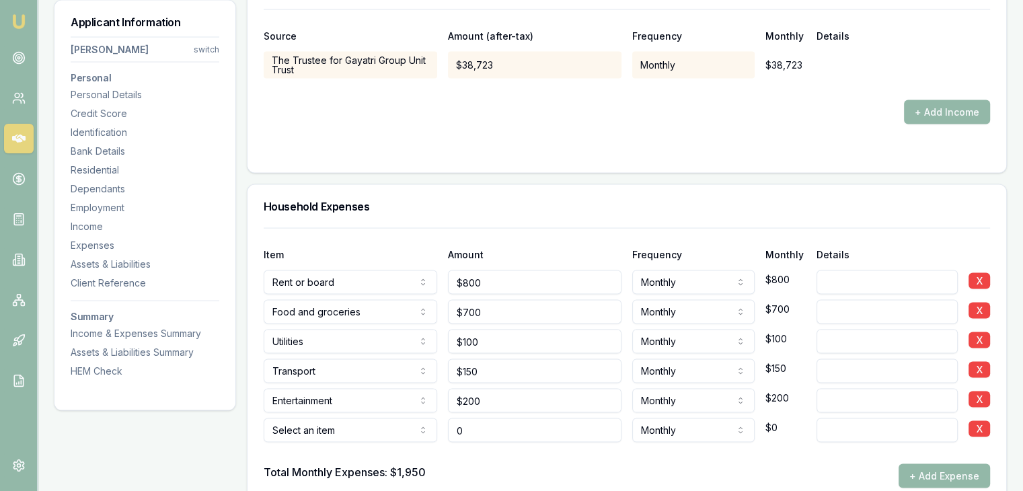
type input "$0"
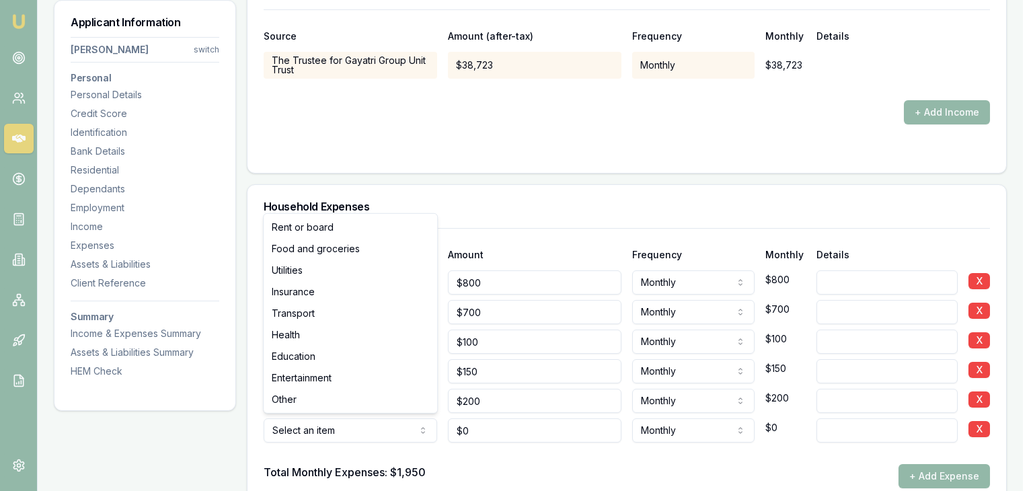
select select "HEALTH"
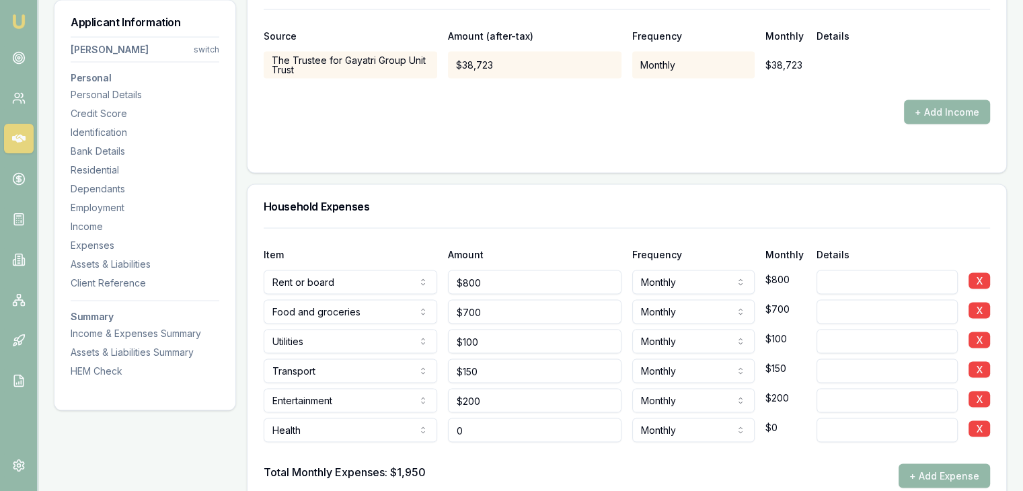
click at [478, 434] on input "0" at bounding box center [535, 430] width 174 height 24
type input "$80"
click at [486, 456] on div at bounding box center [627, 454] width 727 height 22
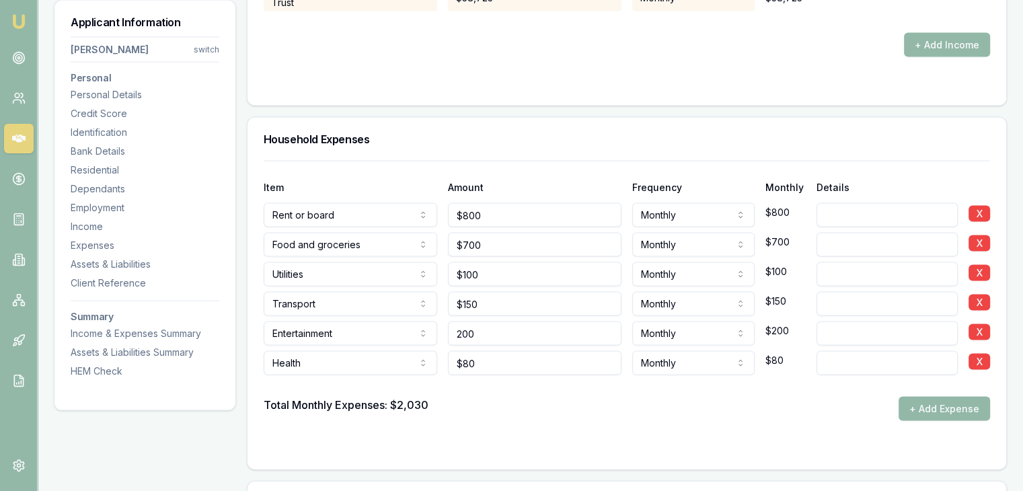
click at [468, 330] on input "200" at bounding box center [535, 334] width 174 height 24
type input "$300"
click at [520, 404] on div "Total Monthly Expenses: $2,030 + Add Expense" at bounding box center [627, 409] width 727 height 24
click at [481, 364] on input "80" at bounding box center [535, 363] width 174 height 24
type input "8"
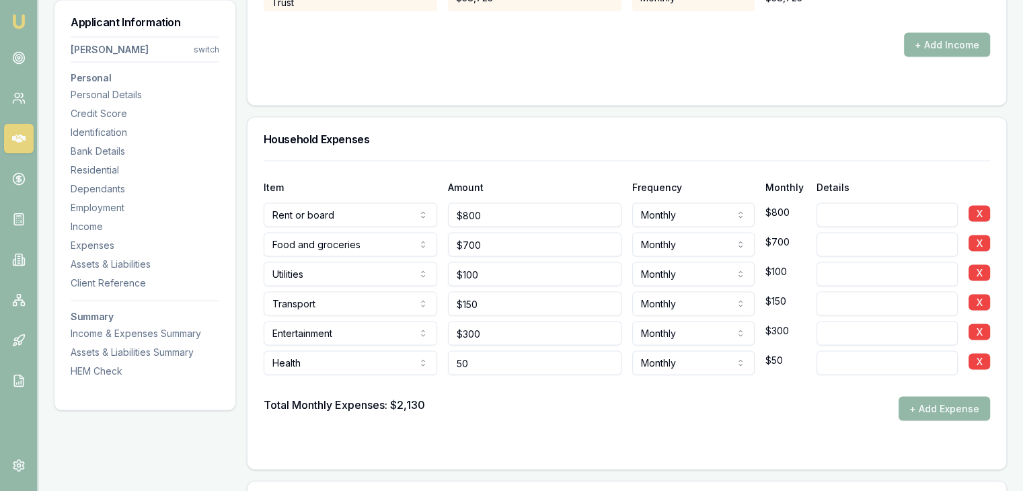
type input "$50"
click at [530, 429] on form "Item Amount Frequency Monthly Details Rent or board Rent or board Food and groc…" at bounding box center [627, 307] width 727 height 293
click at [482, 332] on input "300" at bounding box center [535, 334] width 174 height 24
type input "3"
type input "$250"
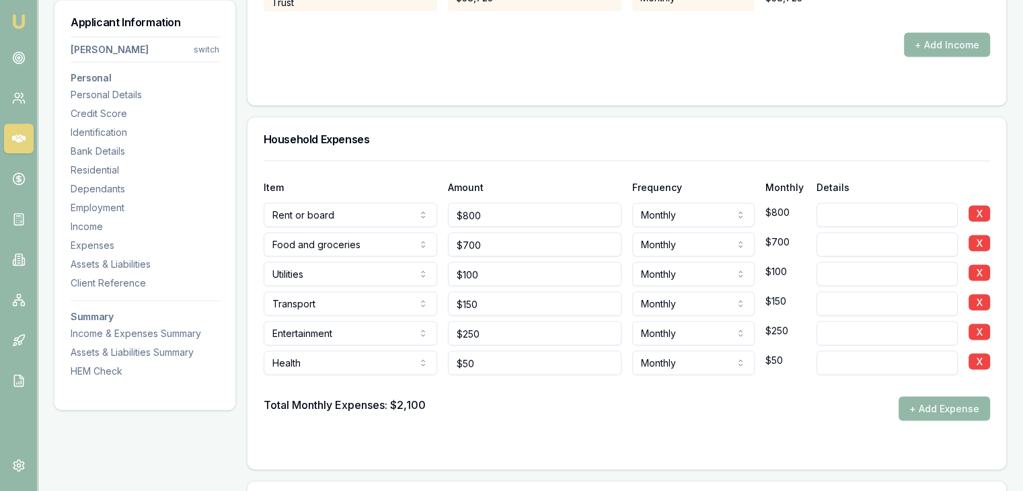
click at [530, 437] on form "Item Amount Frequency Monthly Details Rent or board Rent or board Food and groc…" at bounding box center [627, 307] width 727 height 293
click at [778, 427] on form "Item Amount Frequency Monthly Details Rent or board Rent or board Food and groc…" at bounding box center [627, 307] width 727 height 293
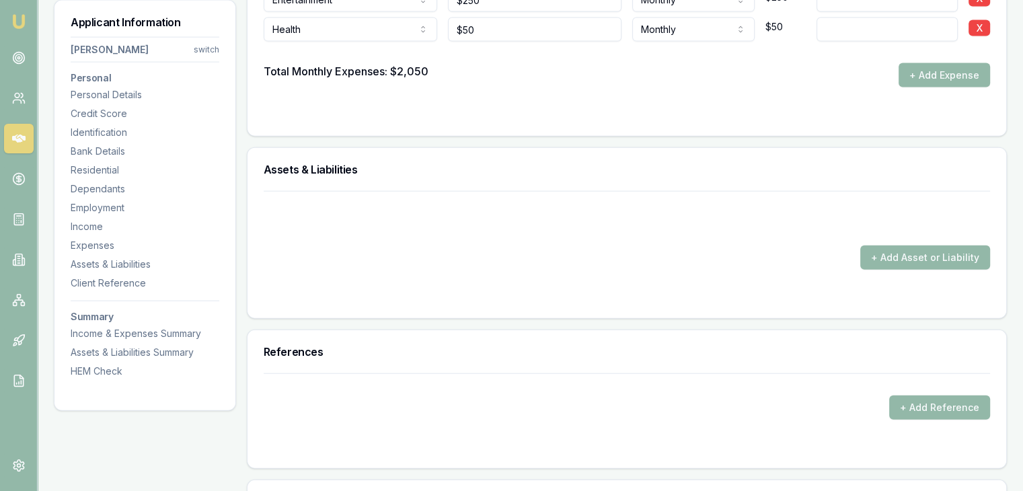
scroll to position [3095, 0]
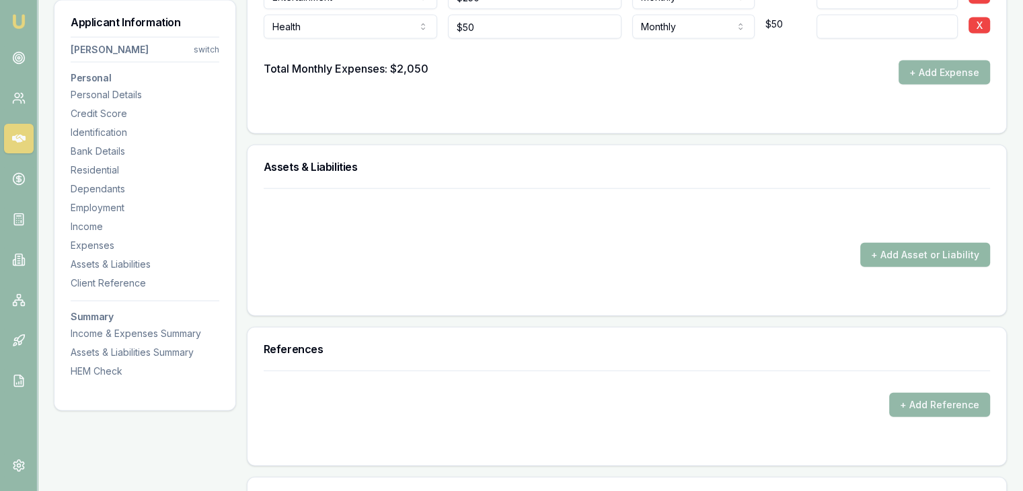
click at [871, 243] on button "+ Add Asset or Liability" at bounding box center [926, 255] width 130 height 24
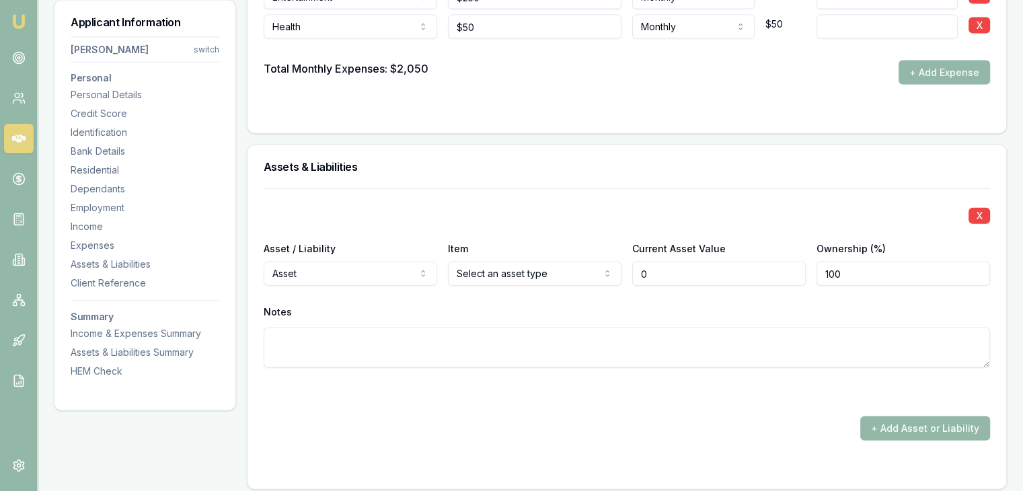
type input "$0"
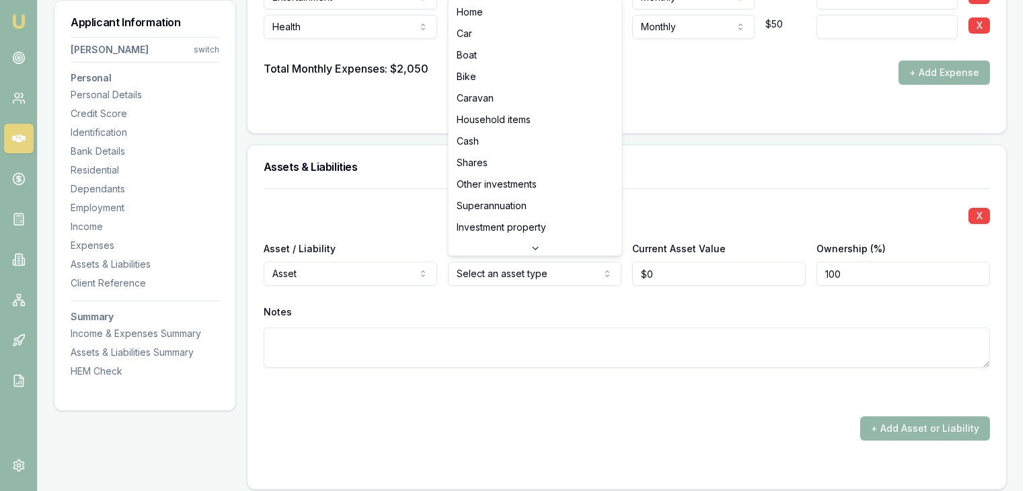
select select "SUPERANNUATION"
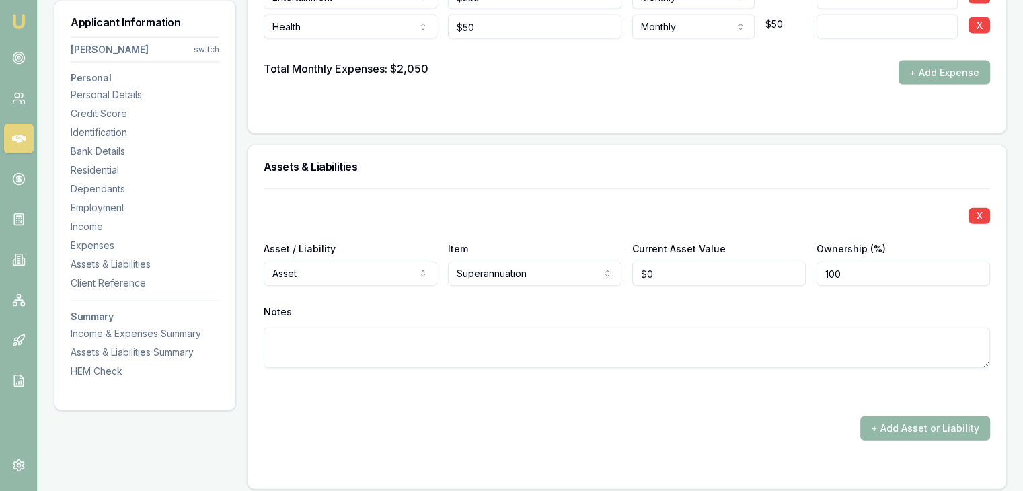
type input "0"
click at [661, 272] on input "0" at bounding box center [719, 274] width 174 height 24
type input "$52,000"
click at [610, 297] on div "X Asset / Liability Asset Asset Liability Item Superannuation Home Car Boat Bik…" at bounding box center [627, 294] width 727 height 212
click at [881, 430] on button "+ Add Asset or Liability" at bounding box center [926, 428] width 130 height 24
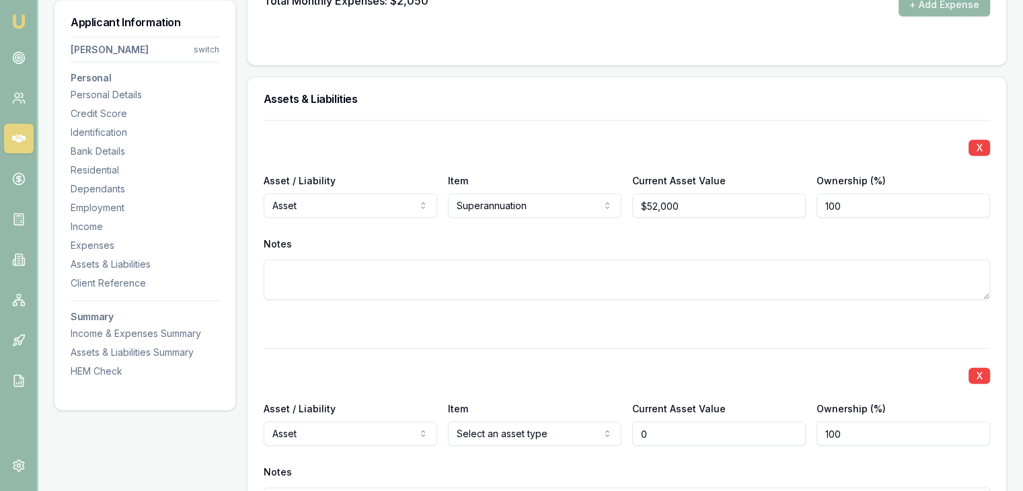
scroll to position [3182, 0]
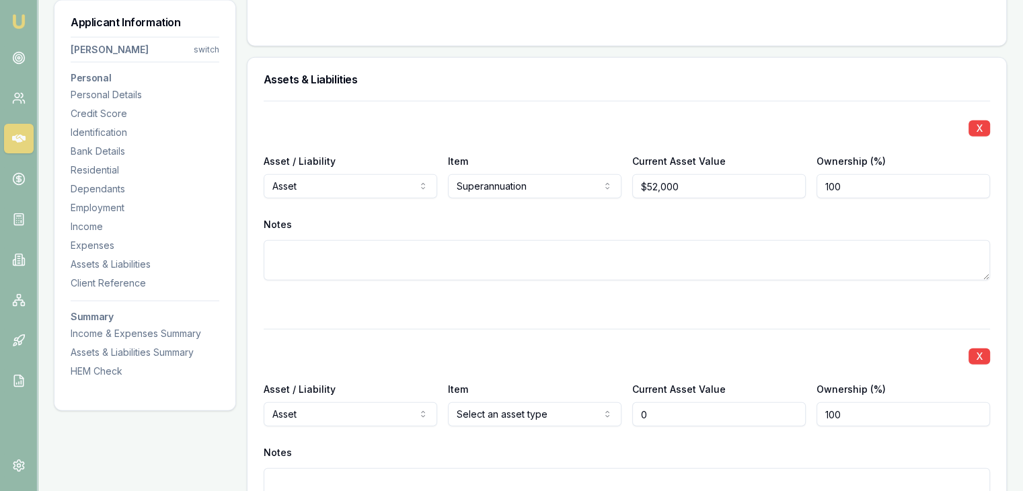
type input "$0"
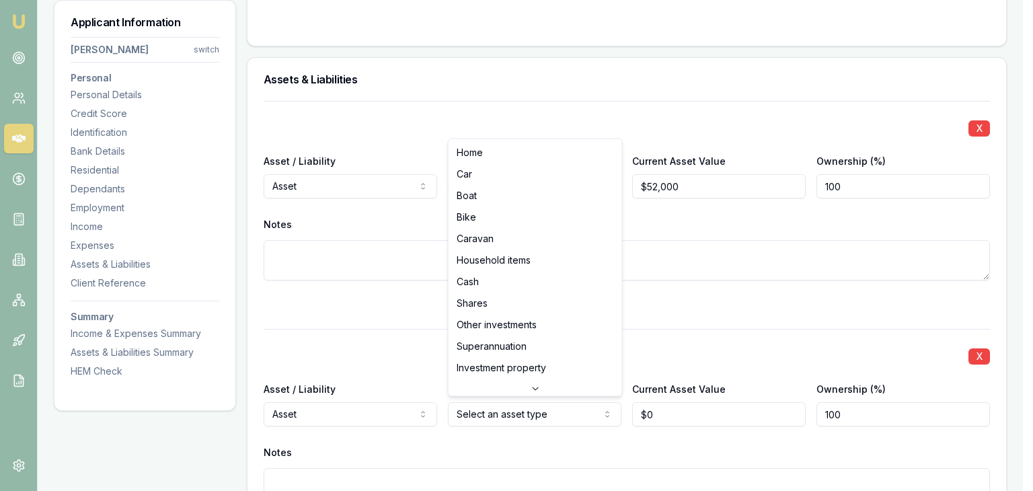
select select "SHARES"
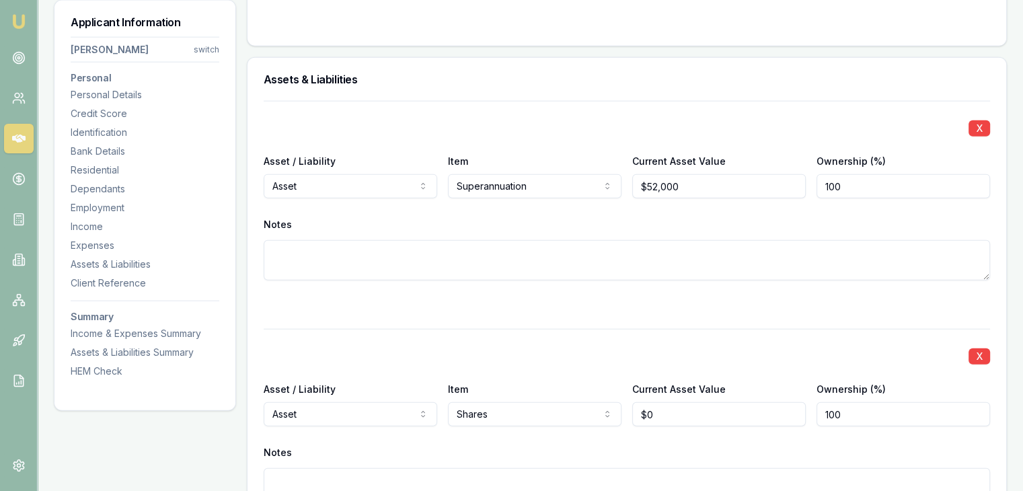
type input "0"
click at [684, 408] on input "0" at bounding box center [719, 414] width 174 height 24
type input "$45,000"
click at [686, 349] on div "X" at bounding box center [627, 355] width 727 height 19
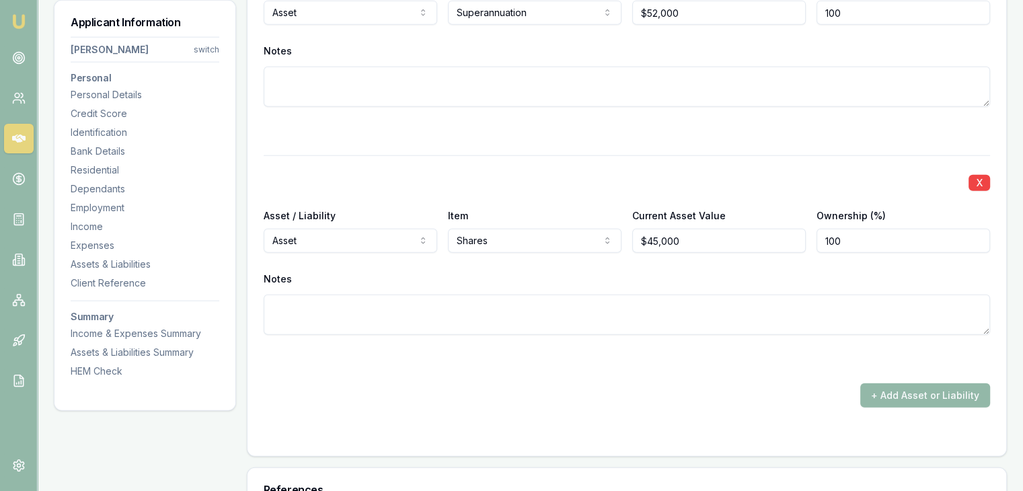
scroll to position [3317, 0]
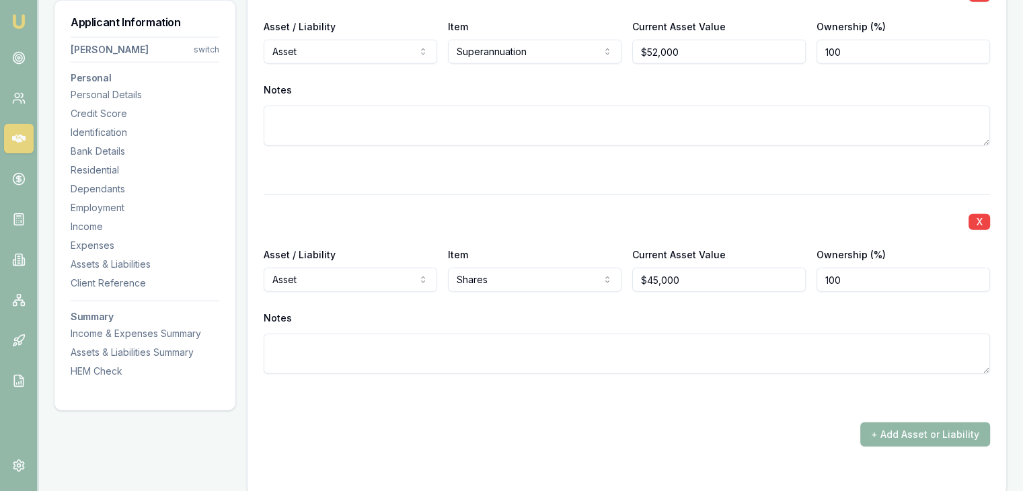
click at [878, 428] on button "+ Add Asset or Liability" at bounding box center [926, 435] width 130 height 24
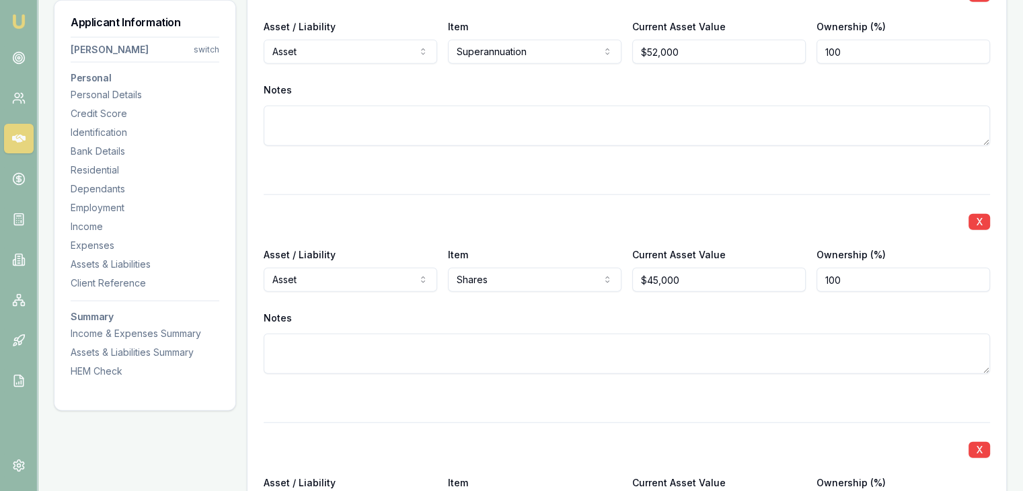
scroll to position [3577, 0]
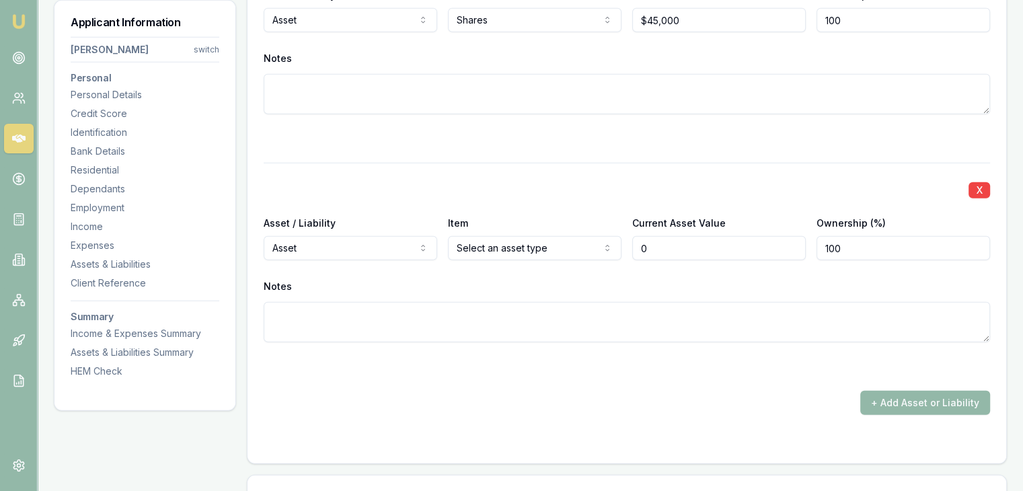
type input "$0"
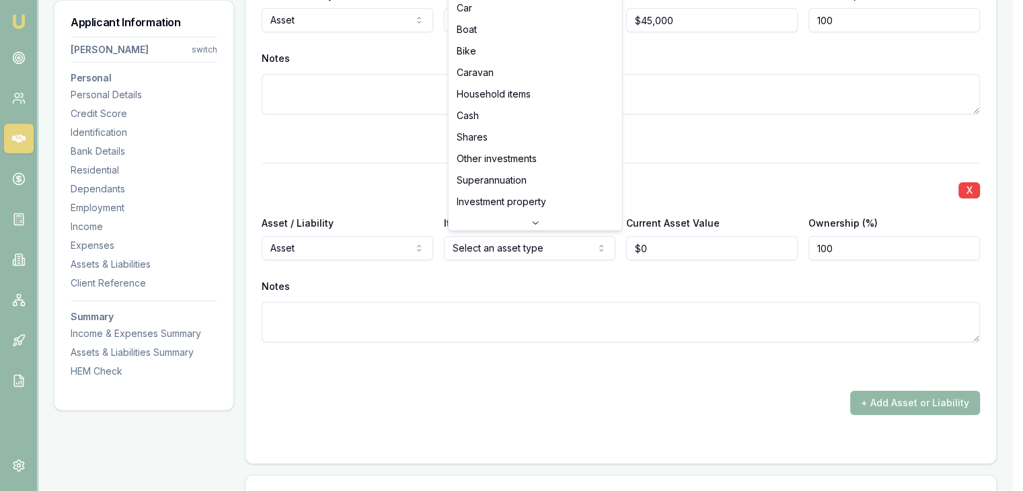
select select "HOUSEHOLD_ITEMS"
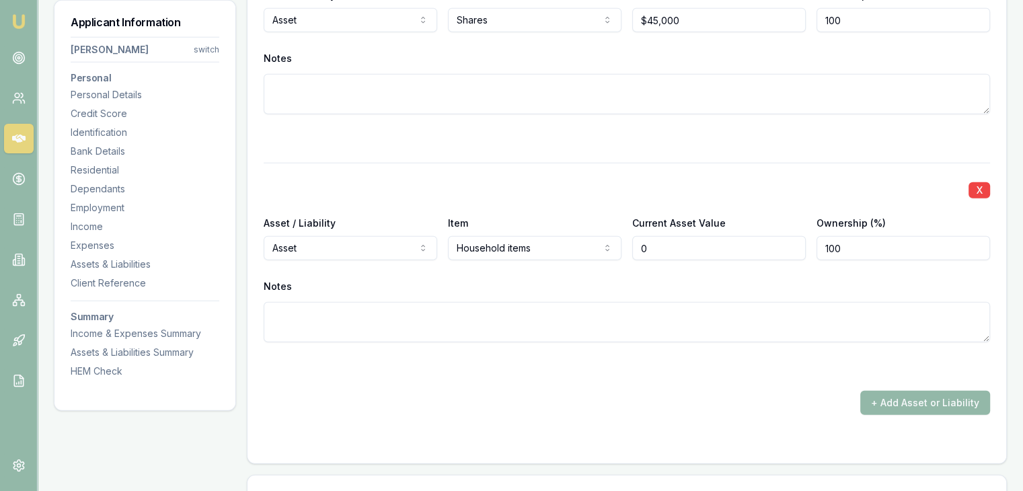
click at [664, 250] on input "0" at bounding box center [719, 248] width 174 height 24
type input "$15,000"
click at [572, 398] on div "+ Add Asset or Liability" at bounding box center [627, 403] width 727 height 24
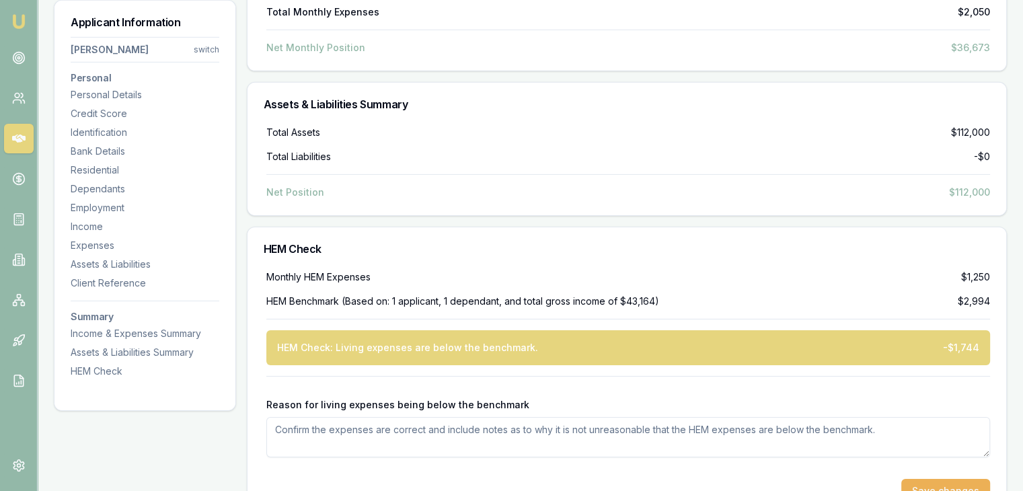
scroll to position [4396, 0]
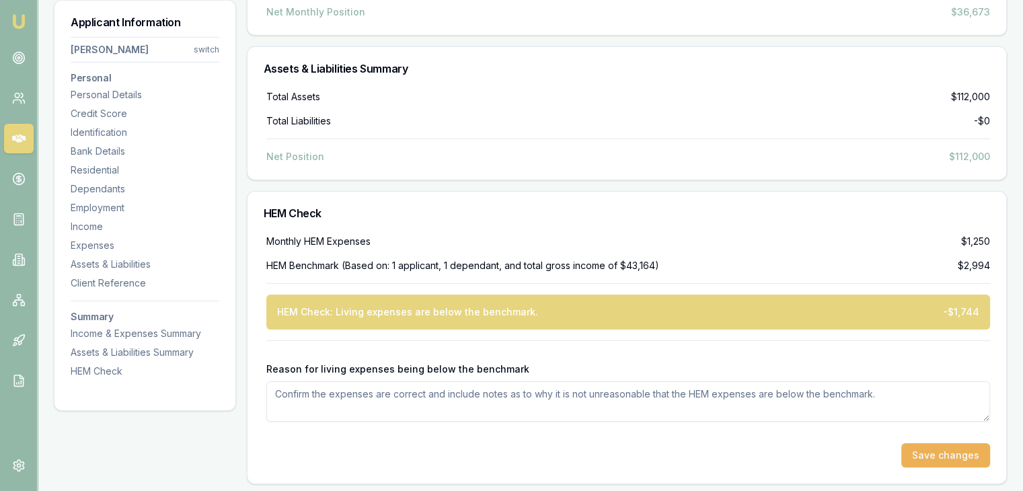
click at [585, 402] on textarea "Reason for living expenses being below the benchmark" at bounding box center [628, 401] width 724 height 40
type textarea "H"
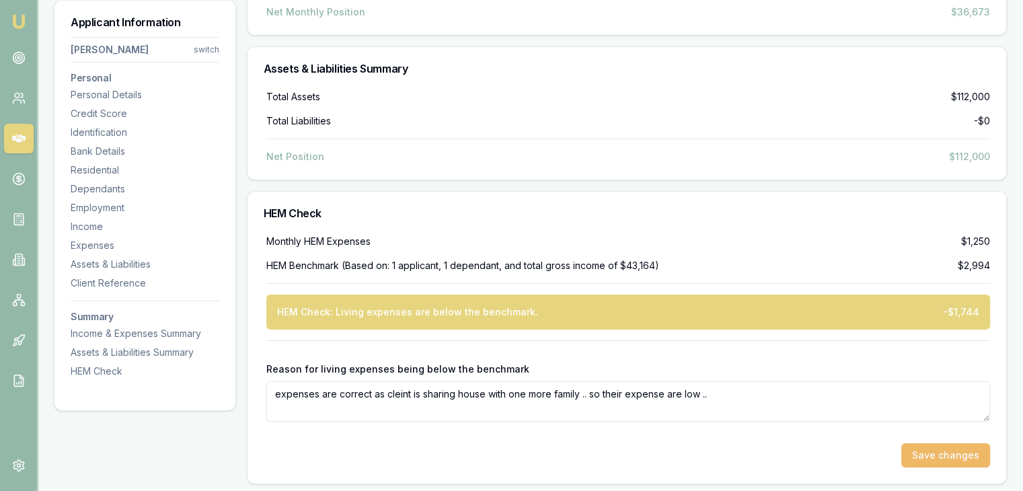
type textarea "expenses are correct as cleint is sharing house with one more family .. so thei…"
click at [939, 454] on button "Save changes" at bounding box center [946, 455] width 89 height 24
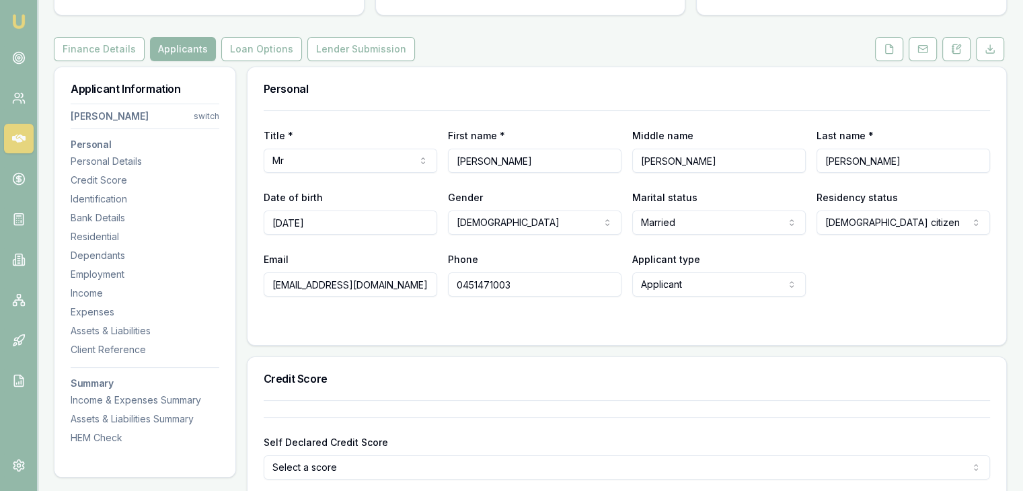
scroll to position [0, 0]
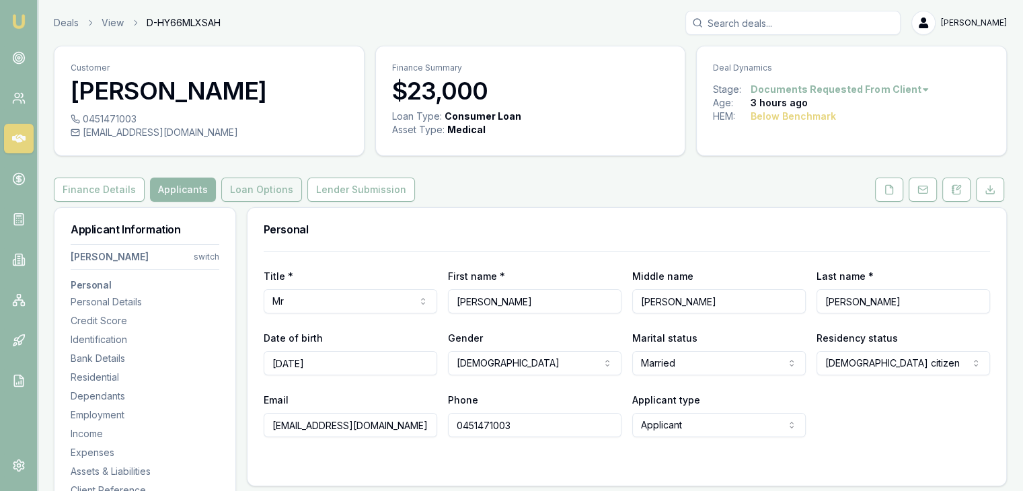
click at [254, 190] on button "Loan Options" at bounding box center [261, 190] width 81 height 24
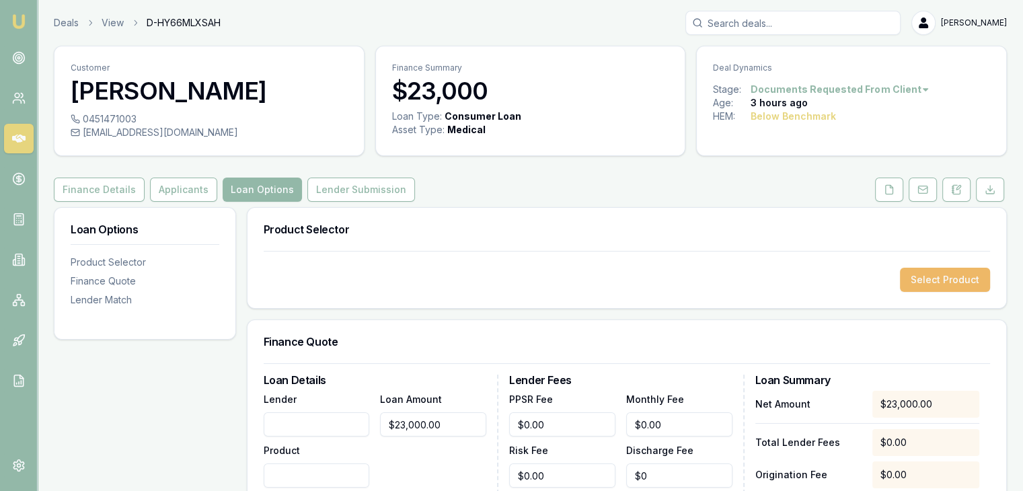
click at [926, 275] on button "Select Product" at bounding box center [945, 280] width 90 height 24
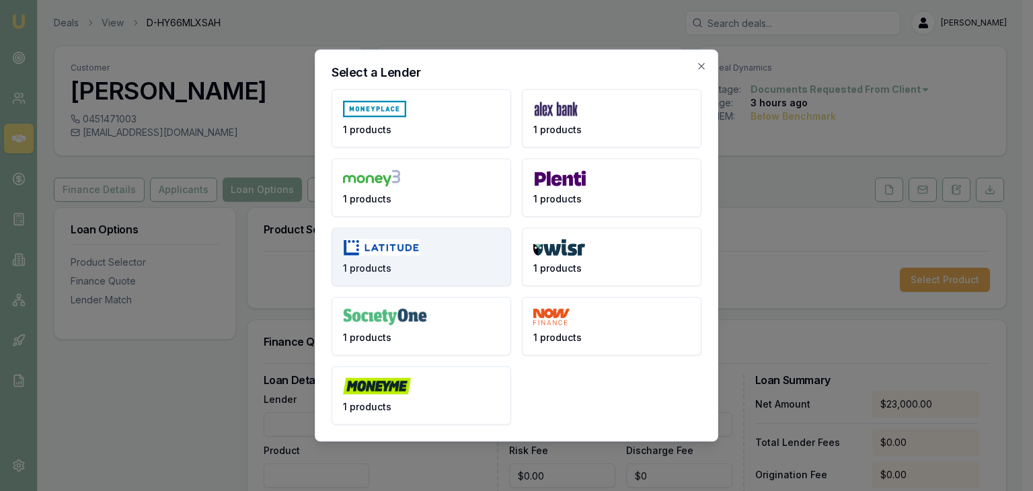
click at [411, 256] on button "1 products" at bounding box center [422, 257] width 180 height 59
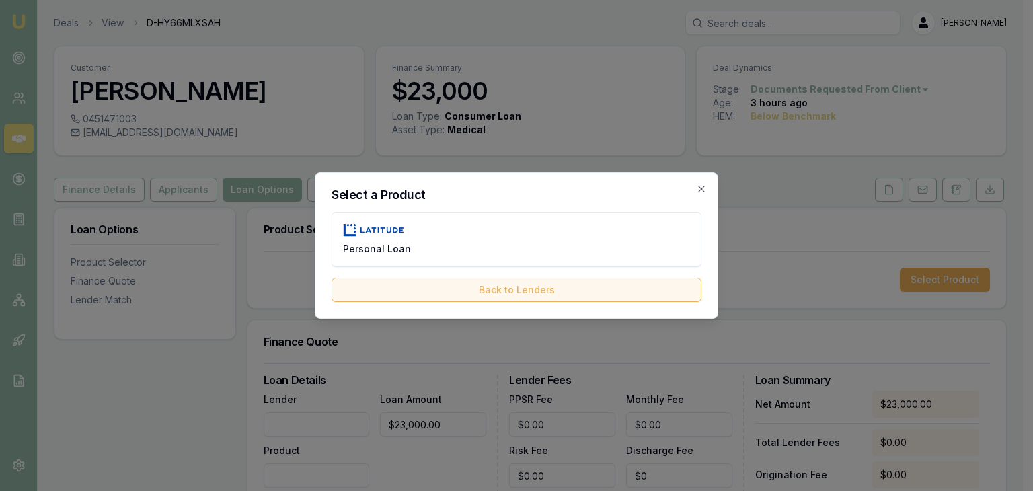
click at [445, 291] on button "Back to Lenders" at bounding box center [517, 290] width 370 height 24
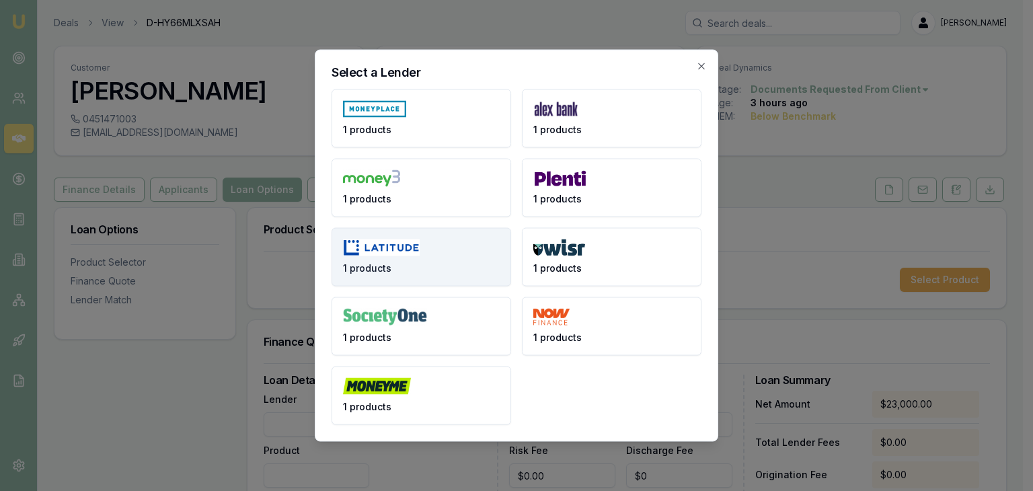
click at [420, 262] on button "1 products" at bounding box center [422, 257] width 180 height 59
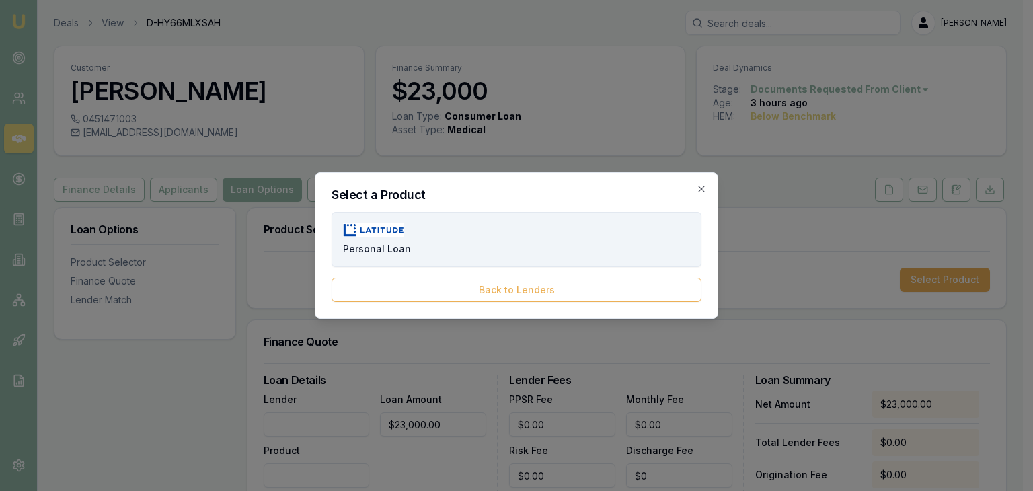
click at [479, 241] on button "Personal Loan" at bounding box center [517, 239] width 370 height 55
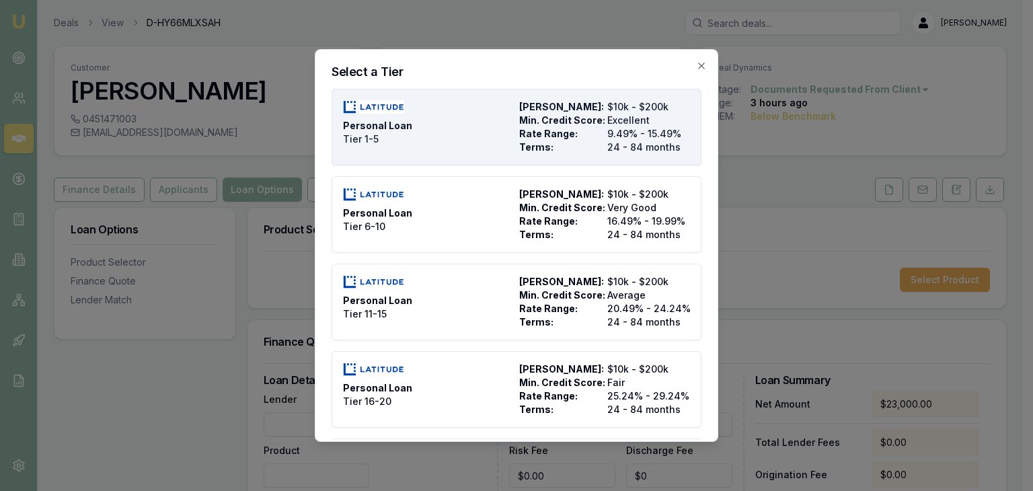
click at [438, 142] on div "Personal Loan Tier 1-5" at bounding box center [428, 127] width 171 height 54
type input "Latitude"
type input "Personal Loan"
type input "Tier 1-5"
type input "9.49"
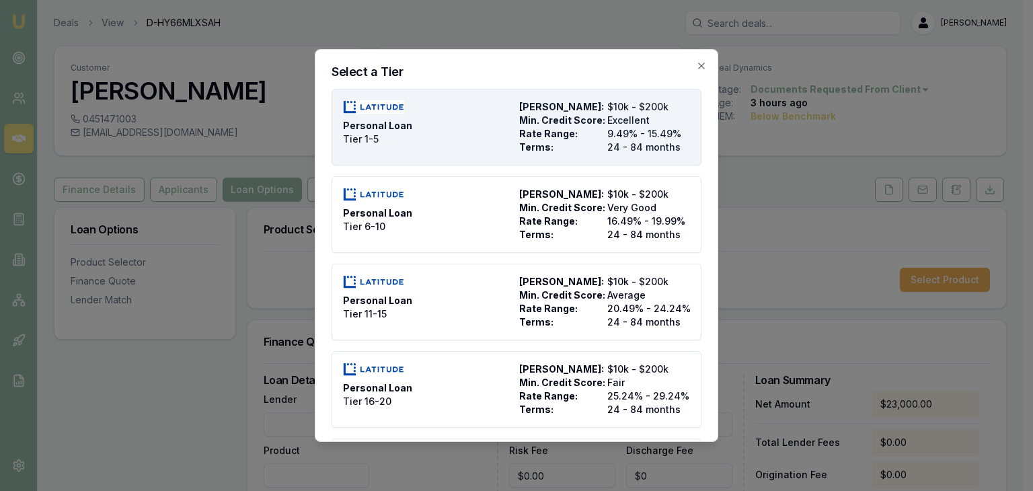
type input "24"
type input "2500"
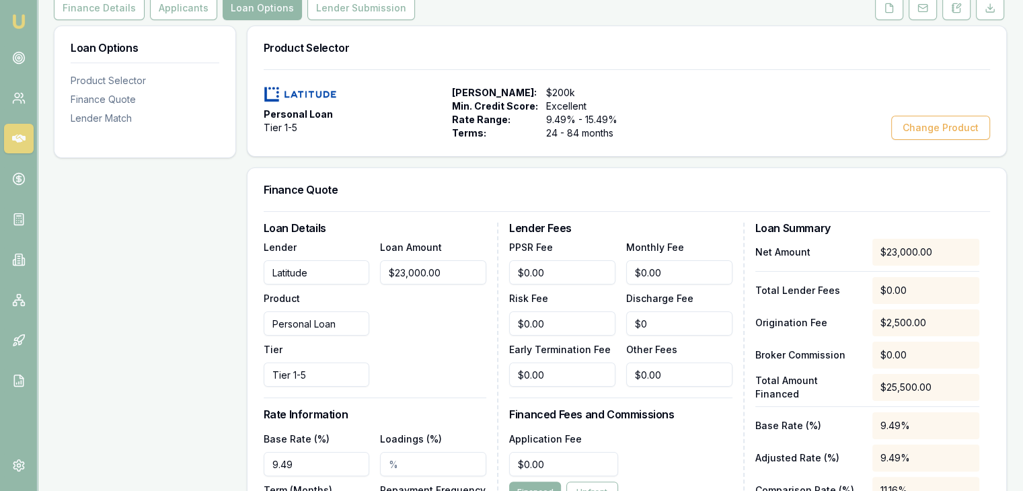
scroll to position [202, 0]
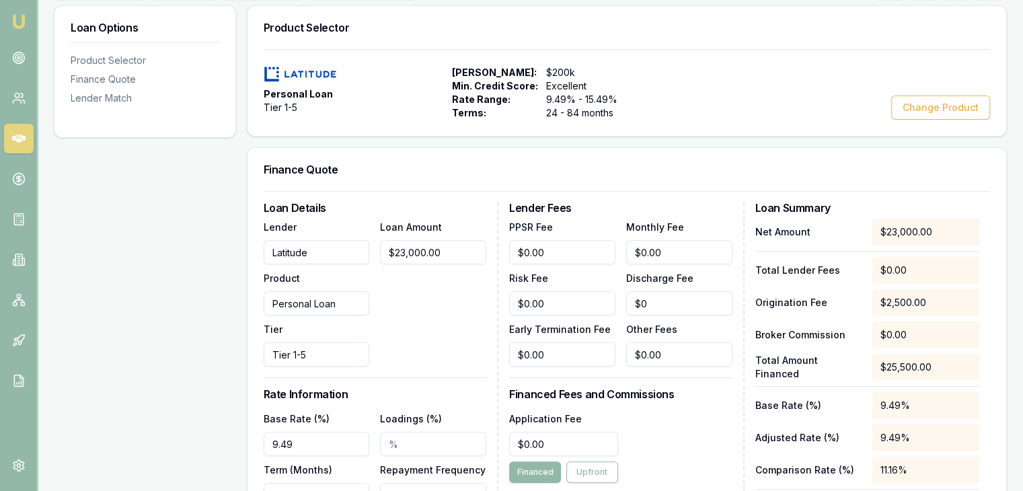
click at [317, 442] on input "9.49" at bounding box center [317, 444] width 106 height 24
type input "9"
type input "11.99%"
click at [429, 372] on div "Loan Details Lender Latitude Product Personal Loan Tier Tier 1-5 Loan Amount $2…" at bounding box center [381, 401] width 235 height 396
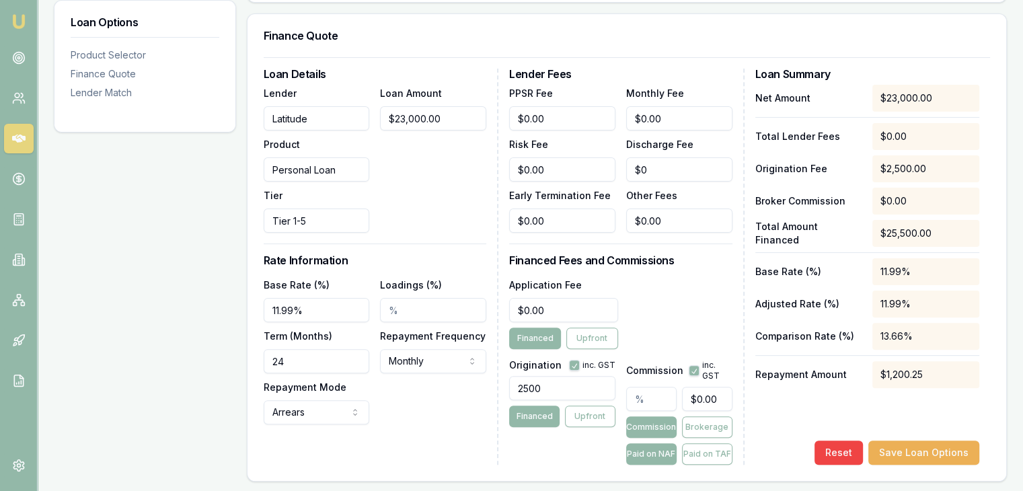
scroll to position [336, 0]
click at [554, 310] on input "0" at bounding box center [563, 309] width 109 height 24
type input "$0.00"
click at [549, 384] on input "2500" at bounding box center [562, 387] width 106 height 24
type input "2000.00"
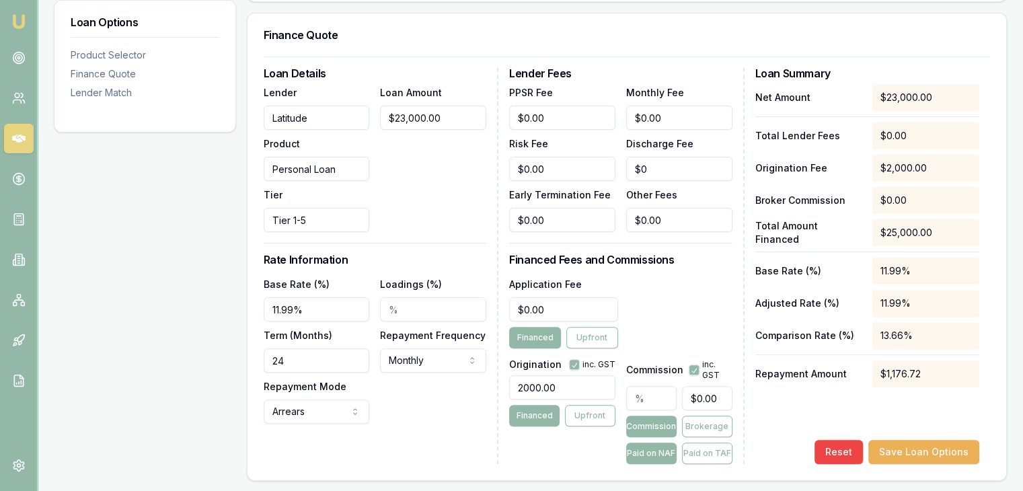
click at [667, 330] on div "Application Fee $0.00 Financed Upfront" at bounding box center [620, 312] width 223 height 73
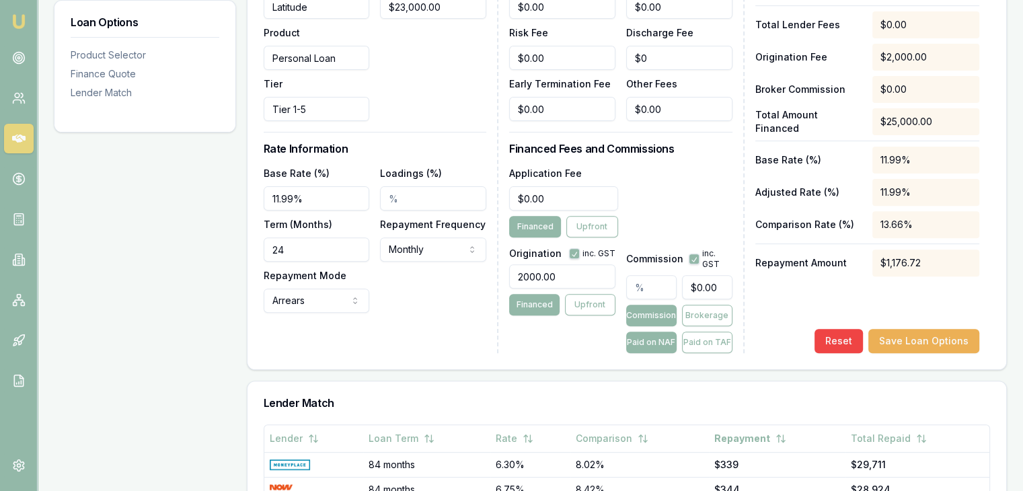
scroll to position [471, 0]
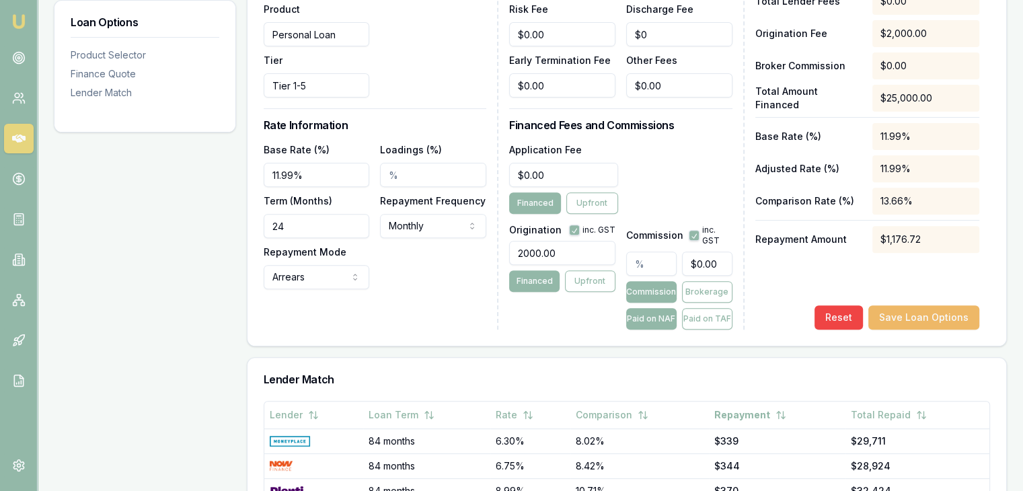
click at [922, 317] on button "Save Loan Options" at bounding box center [924, 317] width 111 height 24
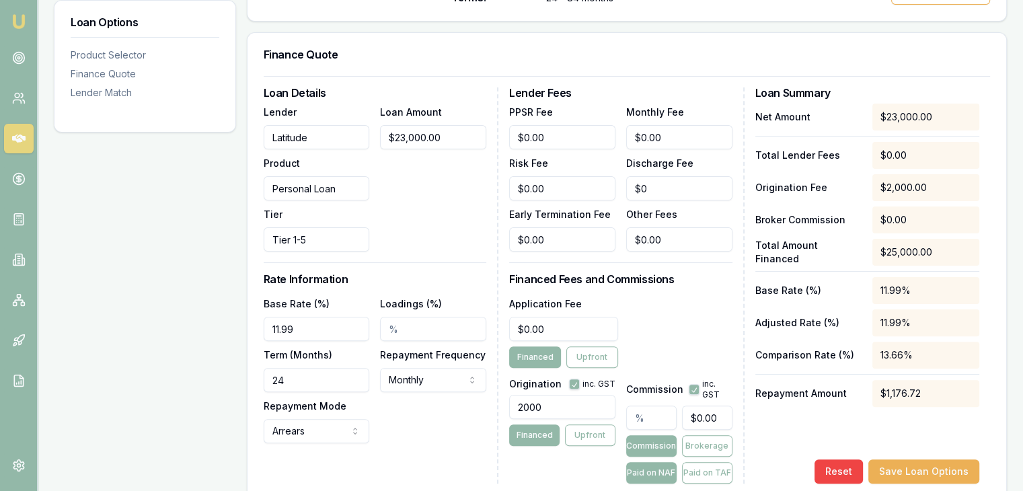
scroll to position [322, 0]
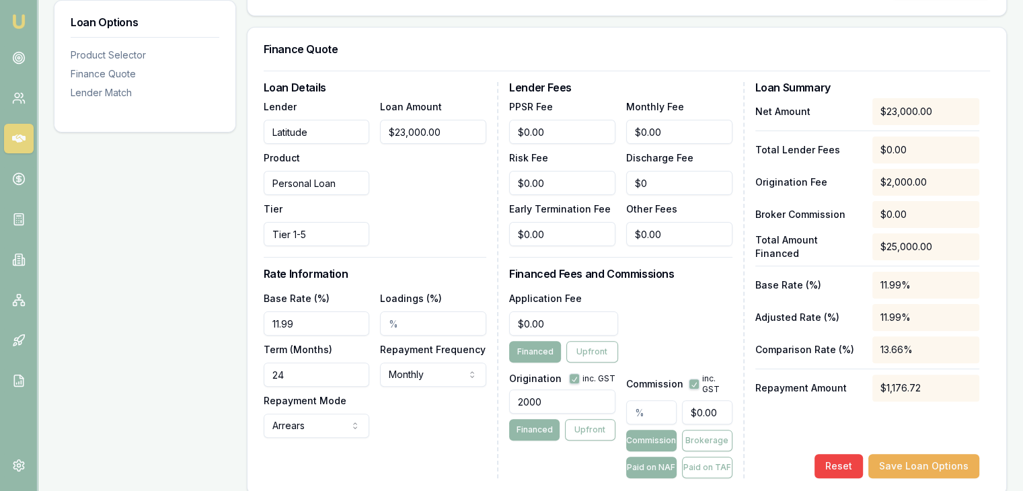
click at [334, 377] on input "24" at bounding box center [317, 375] width 106 height 24
type input "082"
click at [398, 418] on div "Base Rate (%) 11.99 Loadings (%) Term (Months) 082 Repayment Frequency Monthly …" at bounding box center [375, 364] width 223 height 148
click at [902, 462] on button "Save Loan Options" at bounding box center [924, 466] width 111 height 24
click at [427, 421] on div "Base Rate (%) 11.99 Loadings (%) Term (Months) 82 Repayment Frequency Monthly W…" at bounding box center [375, 364] width 223 height 148
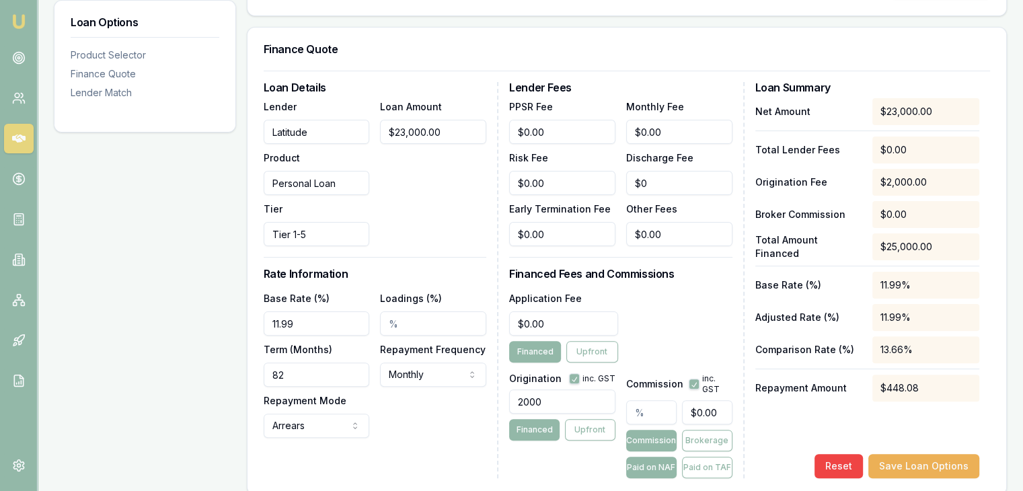
click at [314, 378] on input "82" at bounding box center [317, 375] width 106 height 24
type input "84"
click at [911, 471] on button "Save Loan Options" at bounding box center [924, 466] width 111 height 24
click at [482, 444] on div "Loan Details Lender Latitude Product Personal Loan Tier Tier 1-5 Loan Amount $2…" at bounding box center [381, 280] width 235 height 396
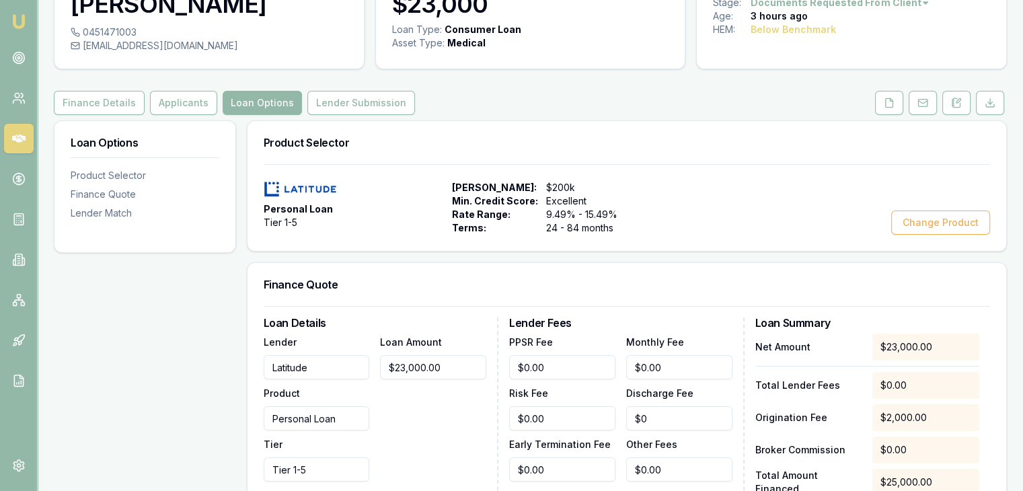
scroll to position [53, 0]
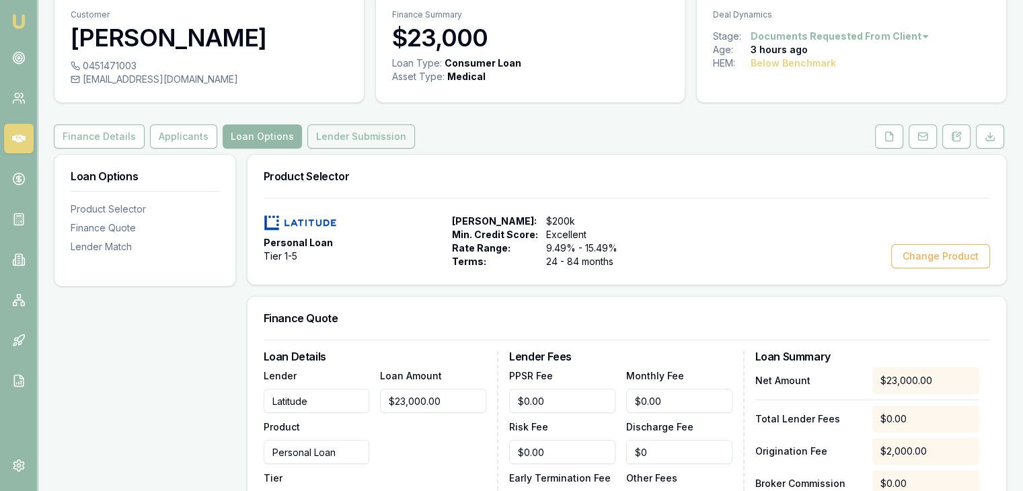
click at [337, 135] on button "Lender Submission" at bounding box center [361, 136] width 108 height 24
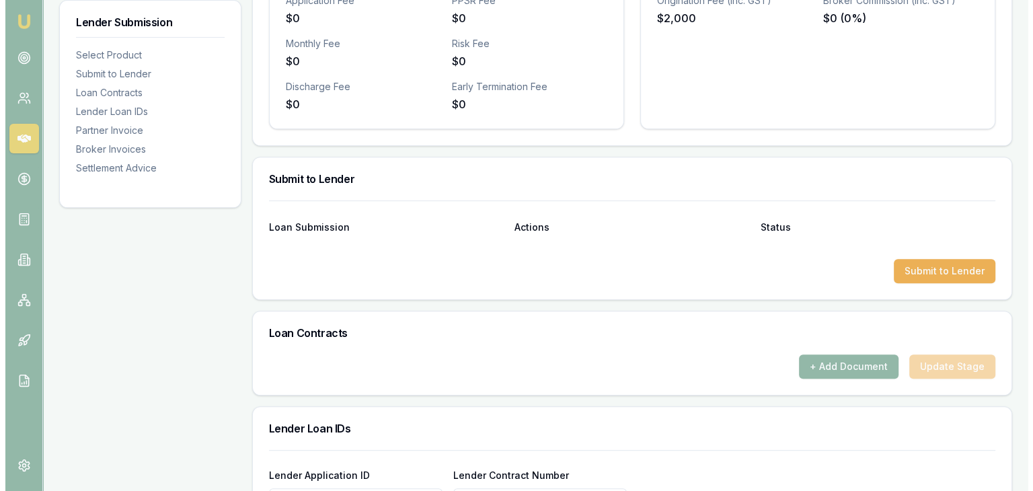
scroll to position [538, 0]
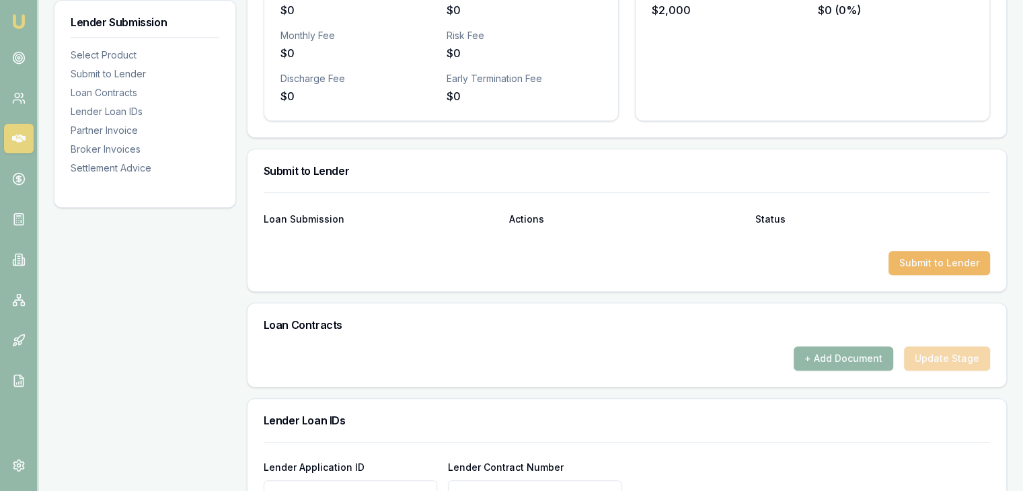
click at [913, 264] on button "Submit to Lender" at bounding box center [940, 263] width 102 height 24
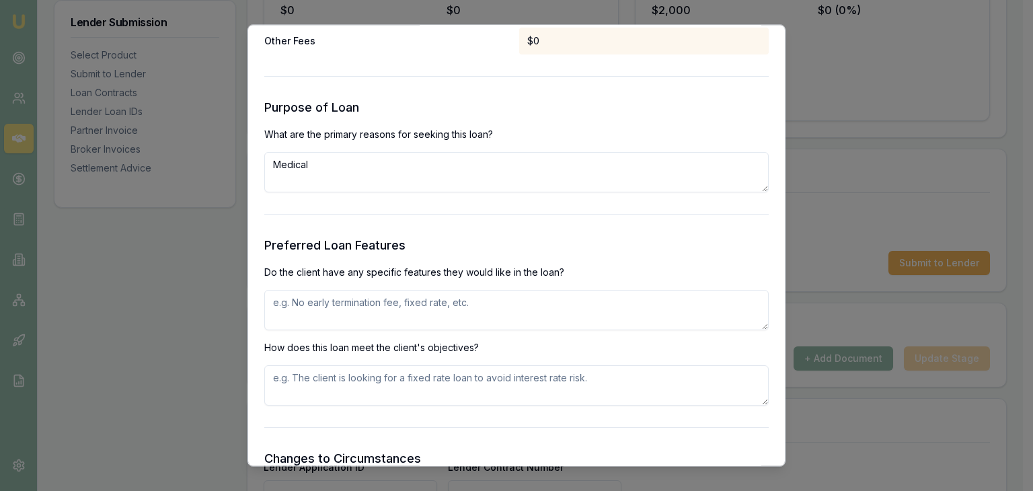
scroll to position [1480, 0]
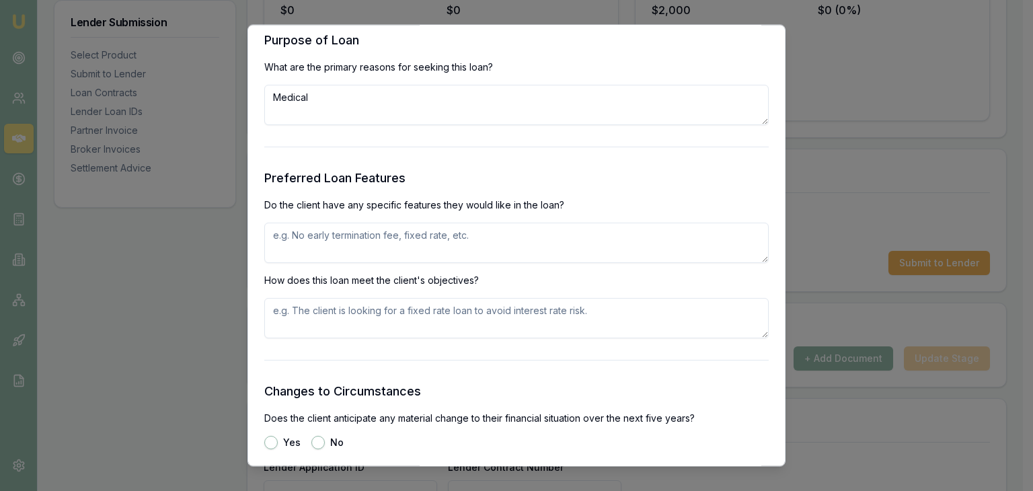
click at [371, 111] on textarea "Medical" at bounding box center [516, 105] width 505 height 40
type textarea "Medical , dental expenses"
click at [384, 146] on form "Selected Product Lender Latitude Loan Type Consumer Loan Product Personal Loan …" at bounding box center [516, 64] width 505 height 2910
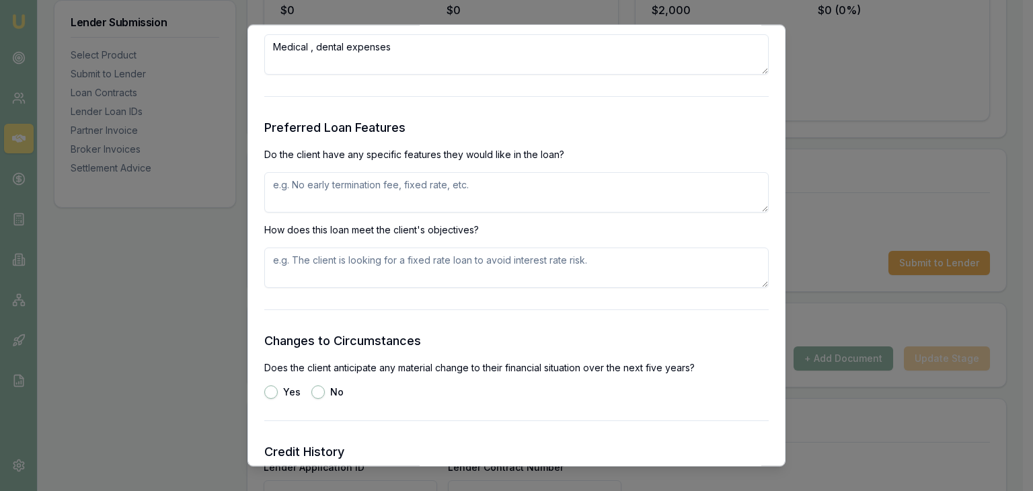
scroll to position [1615, 0]
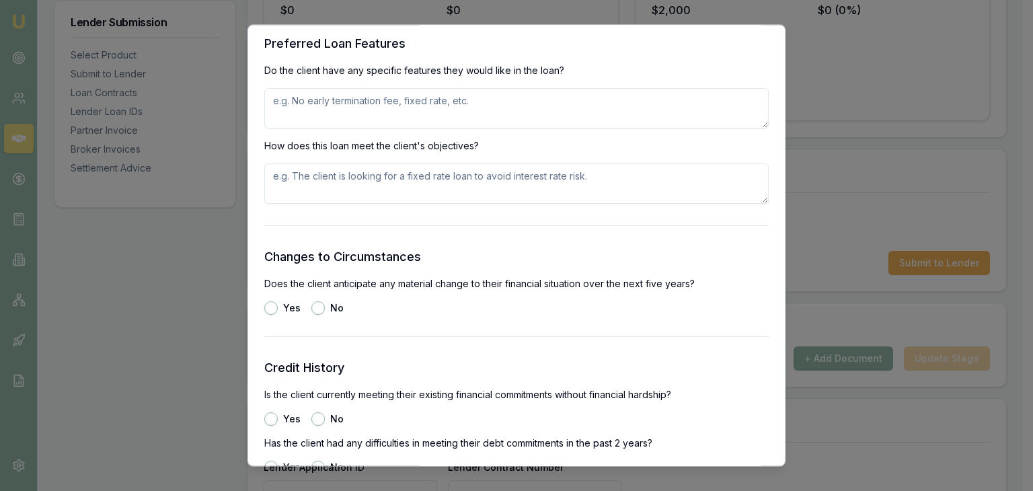
click at [336, 118] on textarea at bounding box center [516, 109] width 505 height 40
type textarea "early pay out options"
click at [375, 168] on textarea at bounding box center [516, 184] width 505 height 40
type textarea "client is looking for variable rate loan so he can pay out early"
click at [312, 309] on button "No" at bounding box center [318, 308] width 13 height 13
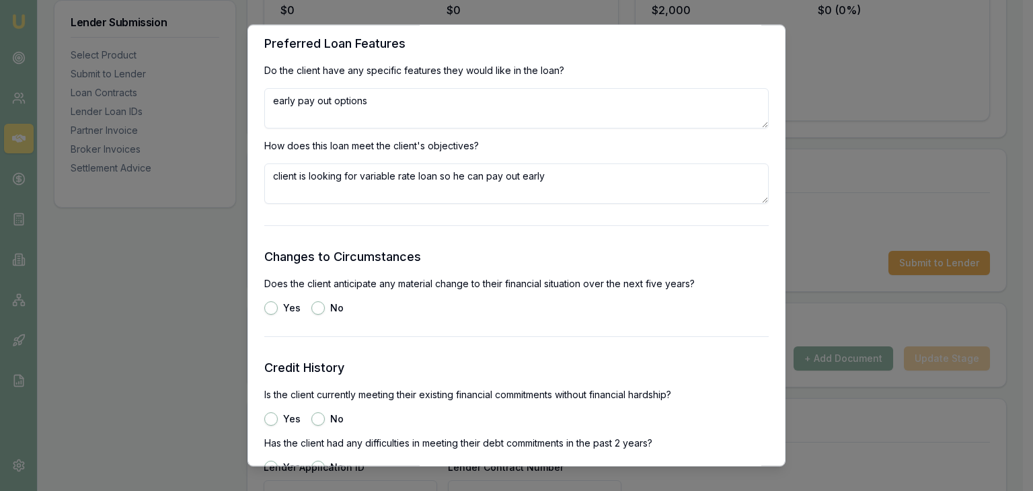
radio input "true"
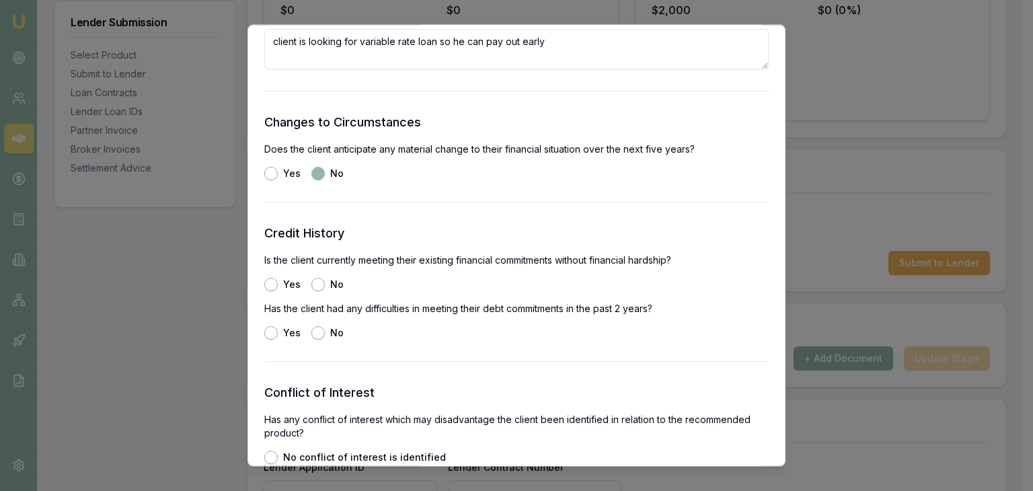
scroll to position [1817, 0]
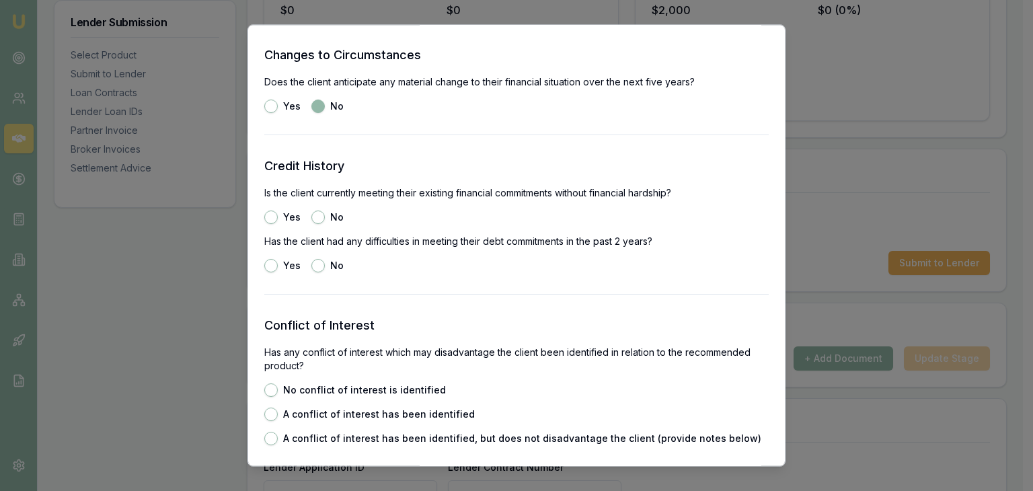
click at [272, 216] on button "Yes" at bounding box center [270, 217] width 13 height 13
radio input "true"
click at [269, 264] on button "Yes" at bounding box center [270, 266] width 13 height 13
click at [322, 262] on button "No" at bounding box center [318, 266] width 13 height 13
radio input "false"
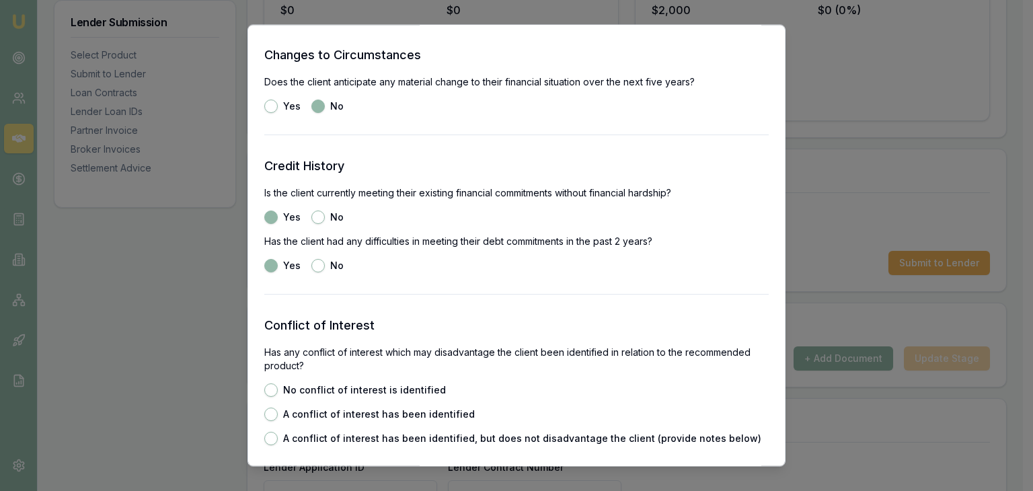
radio input "true"
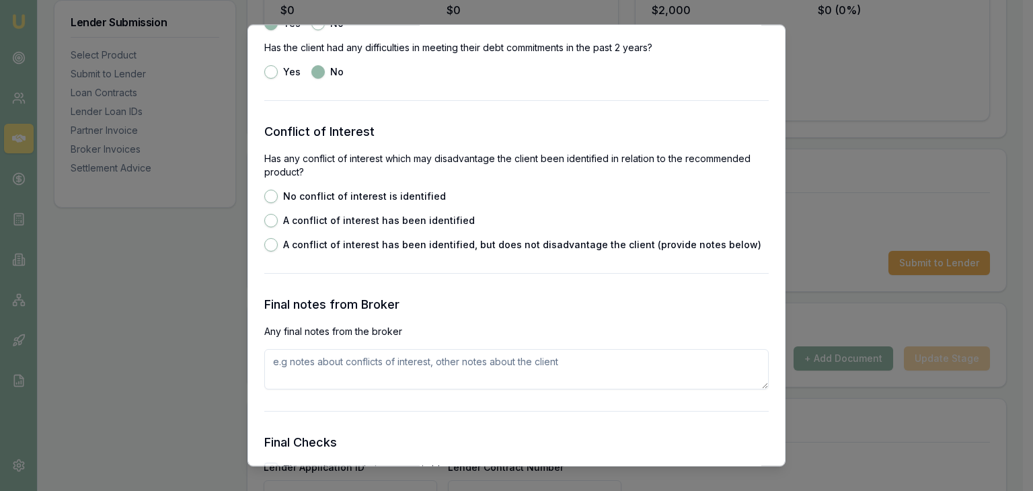
scroll to position [2018, 0]
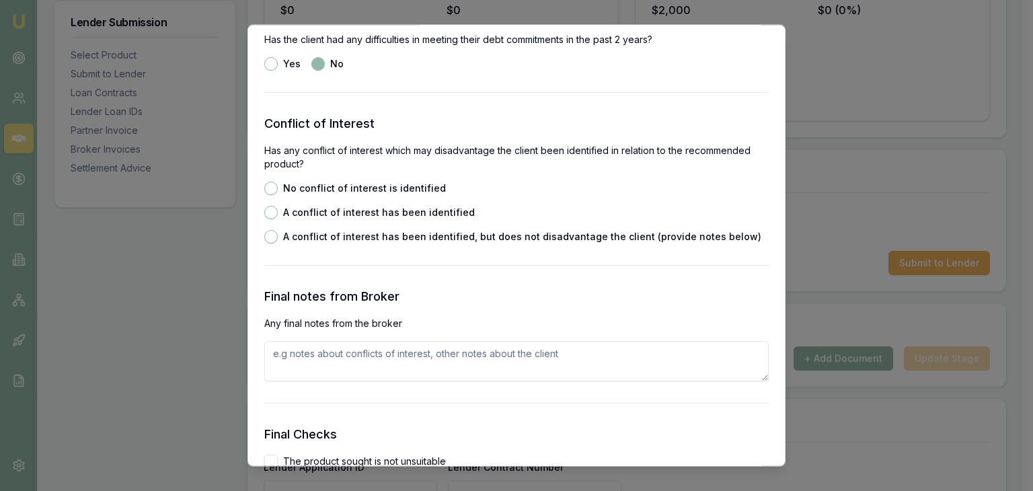
click at [269, 190] on button "No conflict of interest is identified" at bounding box center [270, 188] width 13 height 13
radio input "true"
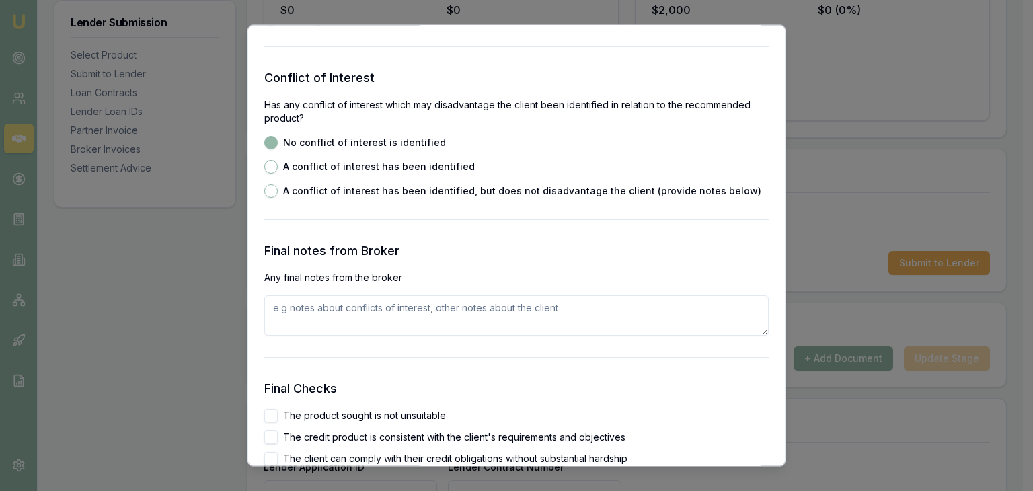
scroll to position [2086, 0]
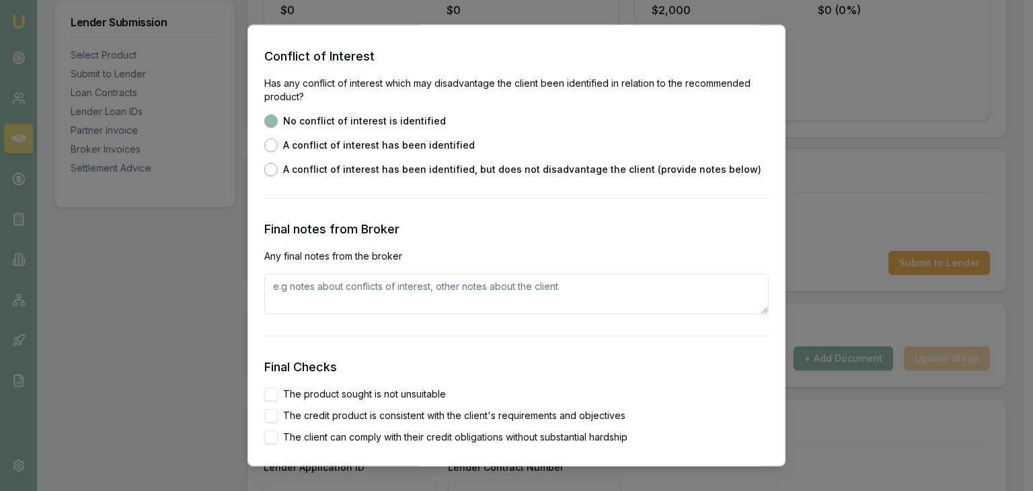
click at [290, 296] on textarea at bounding box center [516, 295] width 505 height 40
type textarea "n"
type textarea "client is looking for best interest rates with flexible payment options. latitu…"
drag, startPoint x: 279, startPoint y: 391, endPoint x: 261, endPoint y: 414, distance: 28.8
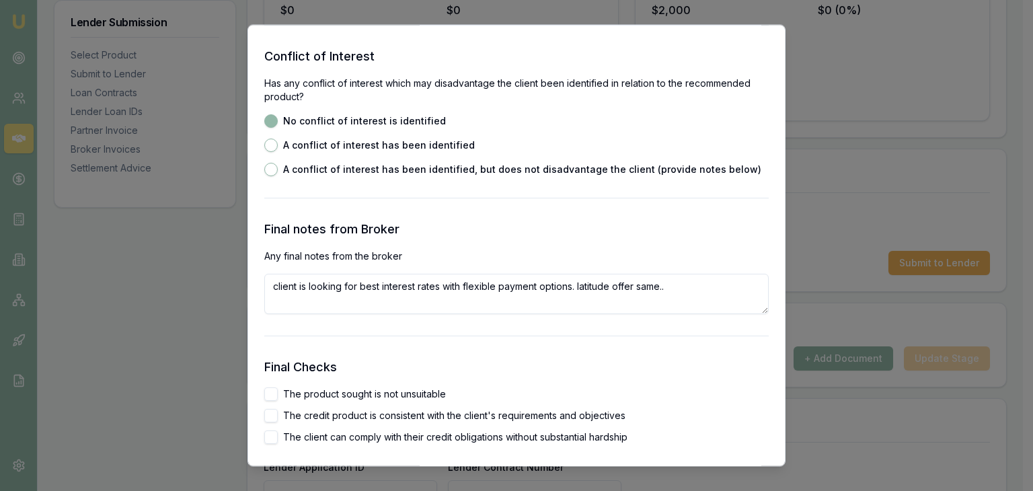
click at [277, 392] on div "The product sought is not unsuitable" at bounding box center [516, 394] width 505 height 13
click at [272, 396] on button "The product sought is not unsuitable" at bounding box center [270, 394] width 13 height 13
checkbox input "true"
click at [272, 410] on button "The credit product is consistent with the client's requirements and objectives" at bounding box center [270, 416] width 13 height 13
checkbox input "true"
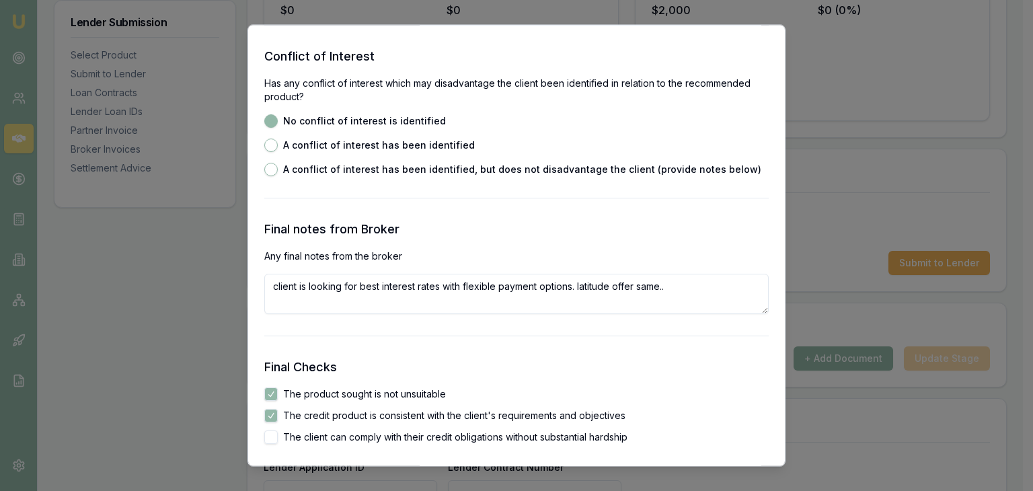
click at [267, 439] on button "The client can comply with their credit obligations without substantial hardship" at bounding box center [270, 437] width 13 height 13
checkbox input "true"
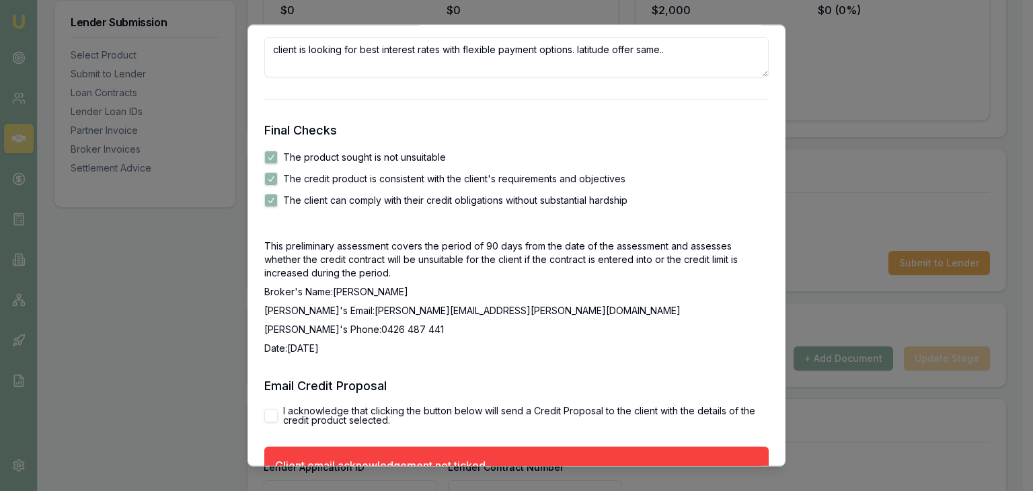
scroll to position [2403, 0]
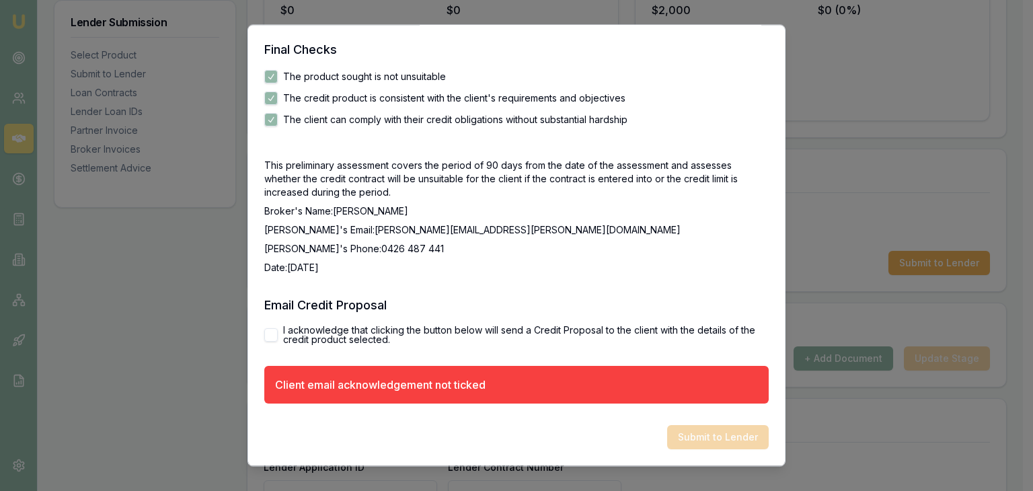
click at [268, 334] on button "I acknowledge that clicking the button below will send a Credit Proposal to the…" at bounding box center [270, 335] width 13 height 13
checkbox input "true"
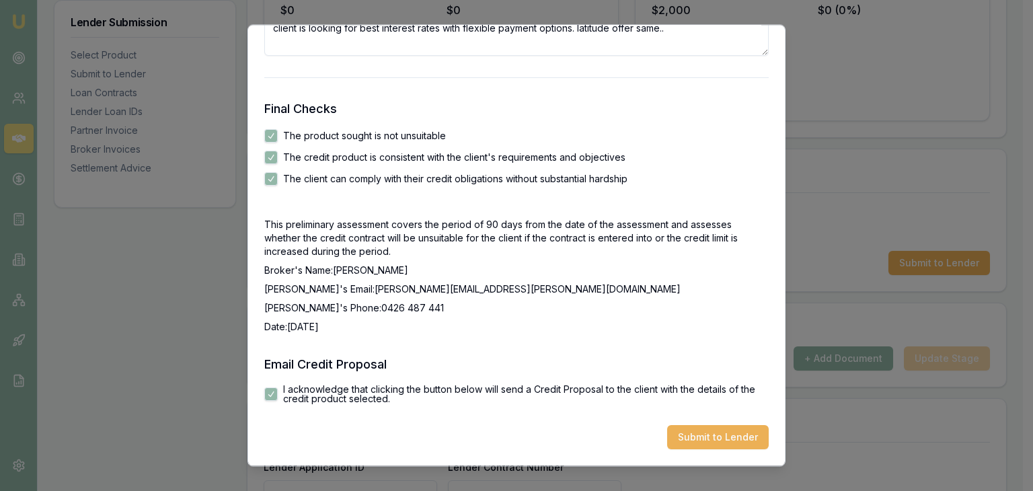
scroll to position [2344, 0]
click at [692, 434] on button "Submit to Lender" at bounding box center [718, 438] width 102 height 24
